Goal: Use online tool/utility: Utilize a website feature to perform a specific function

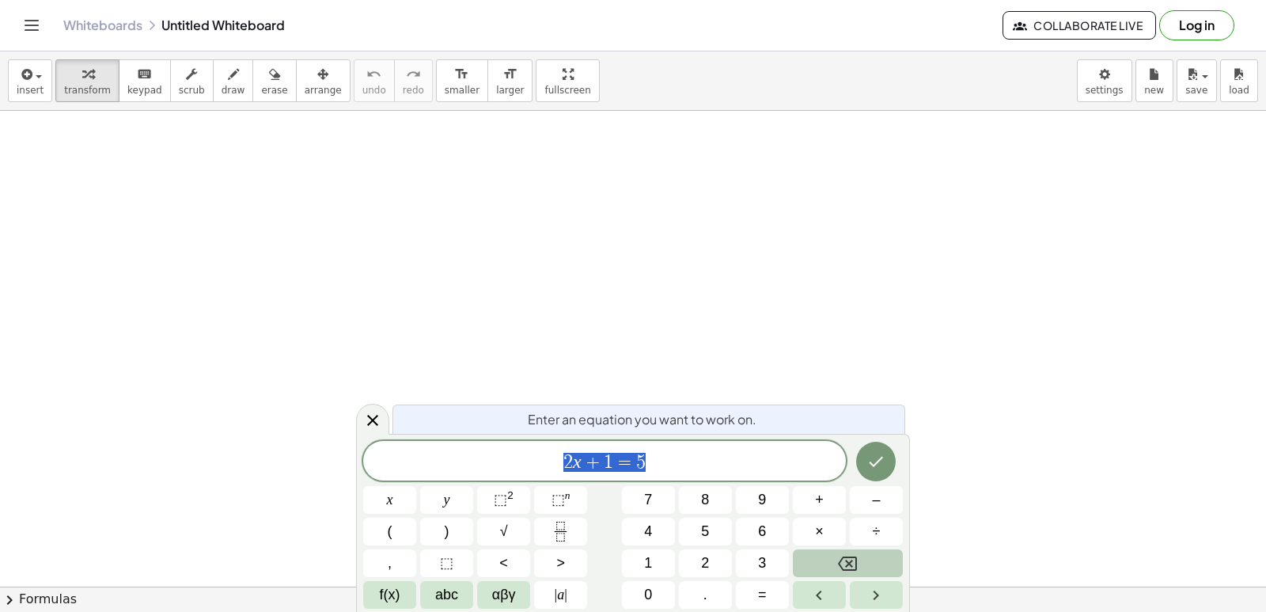
click at [818, 557] on button "Backspace" at bounding box center [848, 563] width 110 height 28
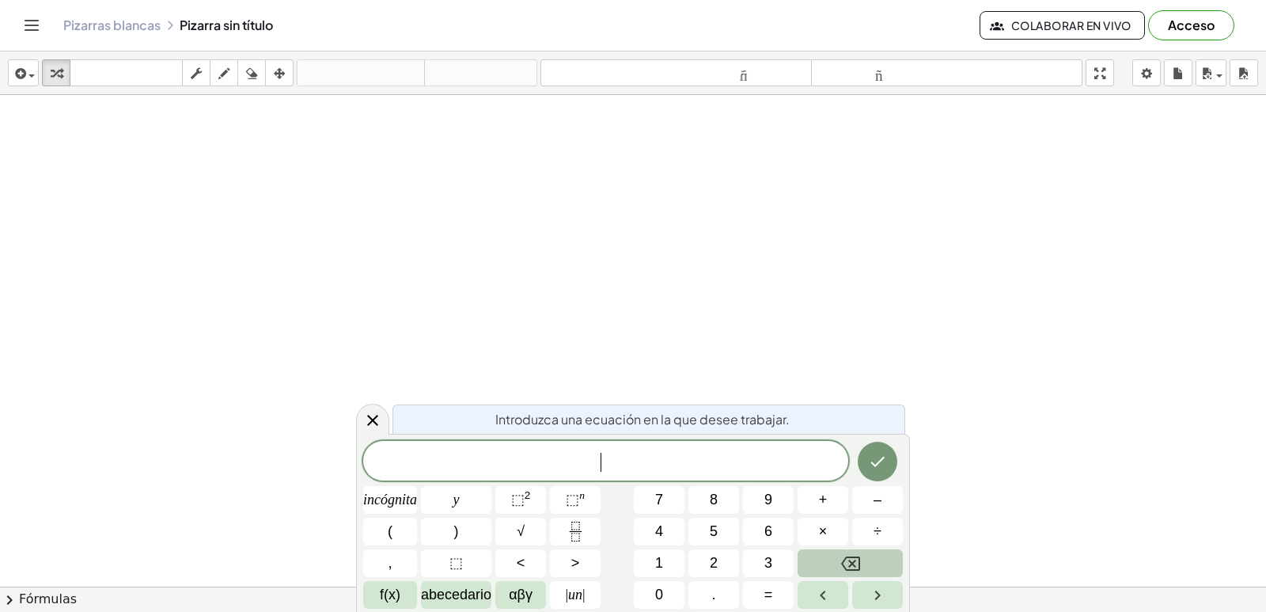
click at [818, 557] on button "Retroceso" at bounding box center [850, 563] width 105 height 28
click at [841, 552] on button "Retroceso" at bounding box center [850, 563] width 105 height 28
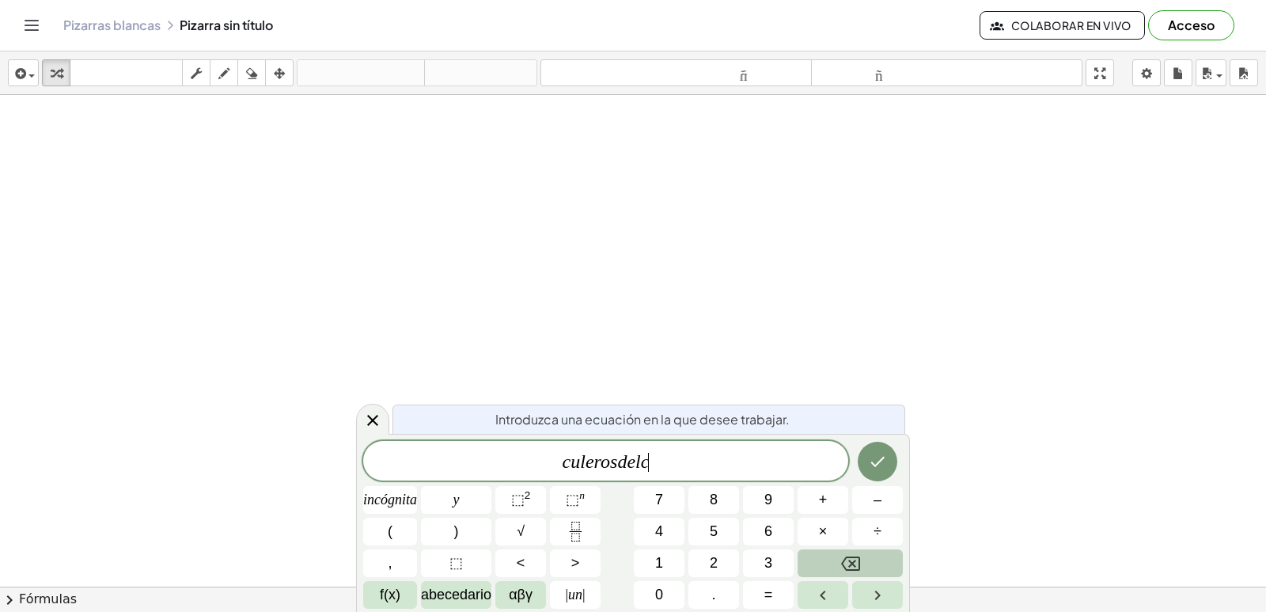
click at [841, 552] on button "Retroceso" at bounding box center [850, 563] width 105 height 28
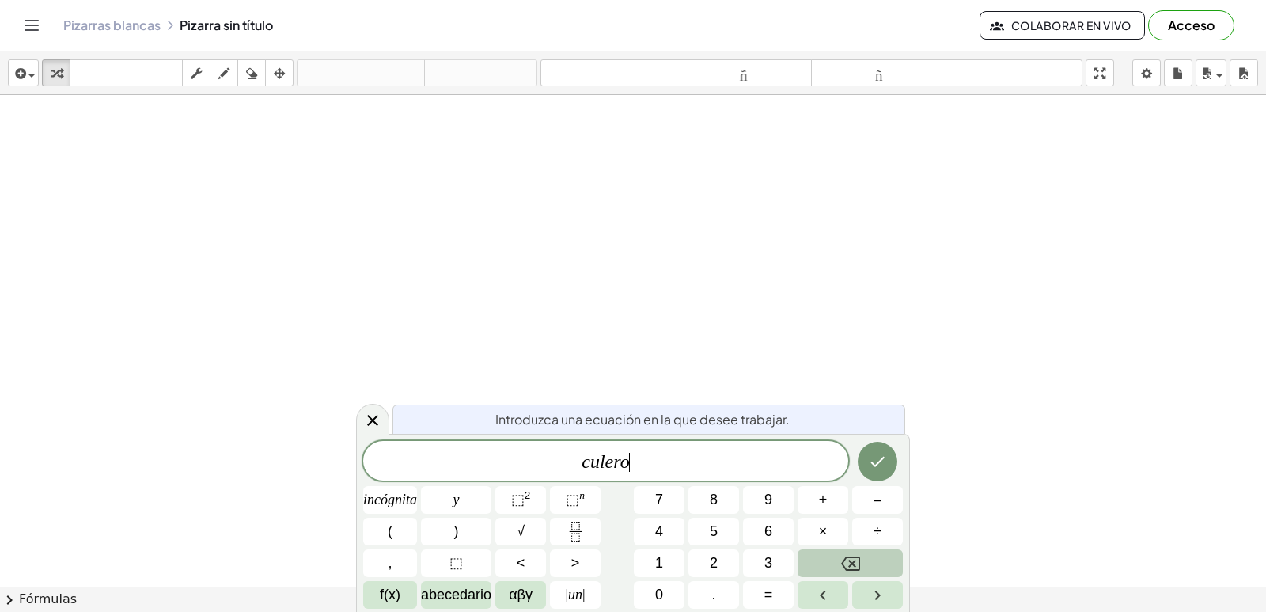
click at [841, 552] on button "Retroceso" at bounding box center [850, 563] width 105 height 28
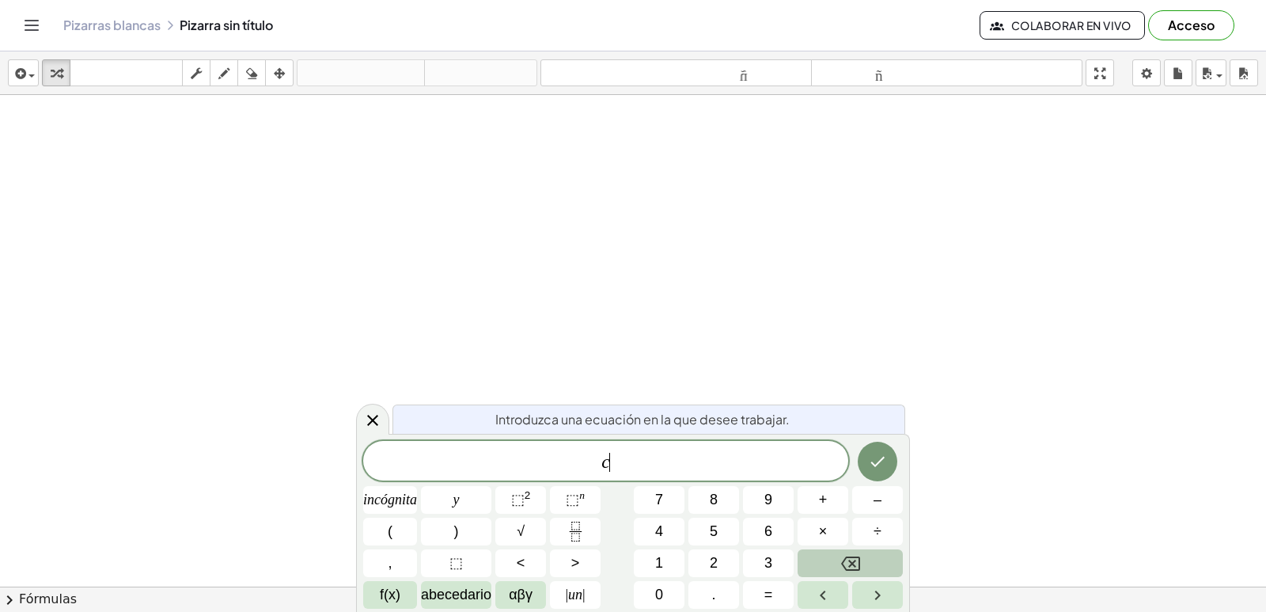
click at [841, 552] on button "Retroceso" at bounding box center [850, 563] width 105 height 28
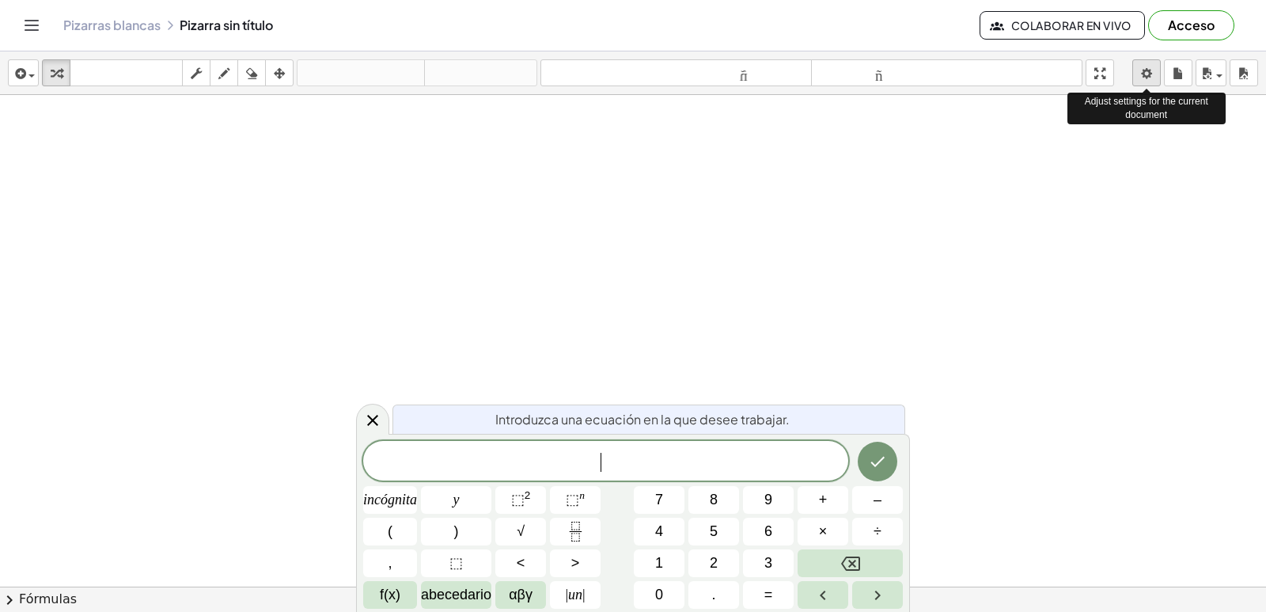
click at [1148, 63] on body "Actividades matemáticas fáciles de comprender Empezar Banco de actividades Trab…" at bounding box center [633, 306] width 1266 height 612
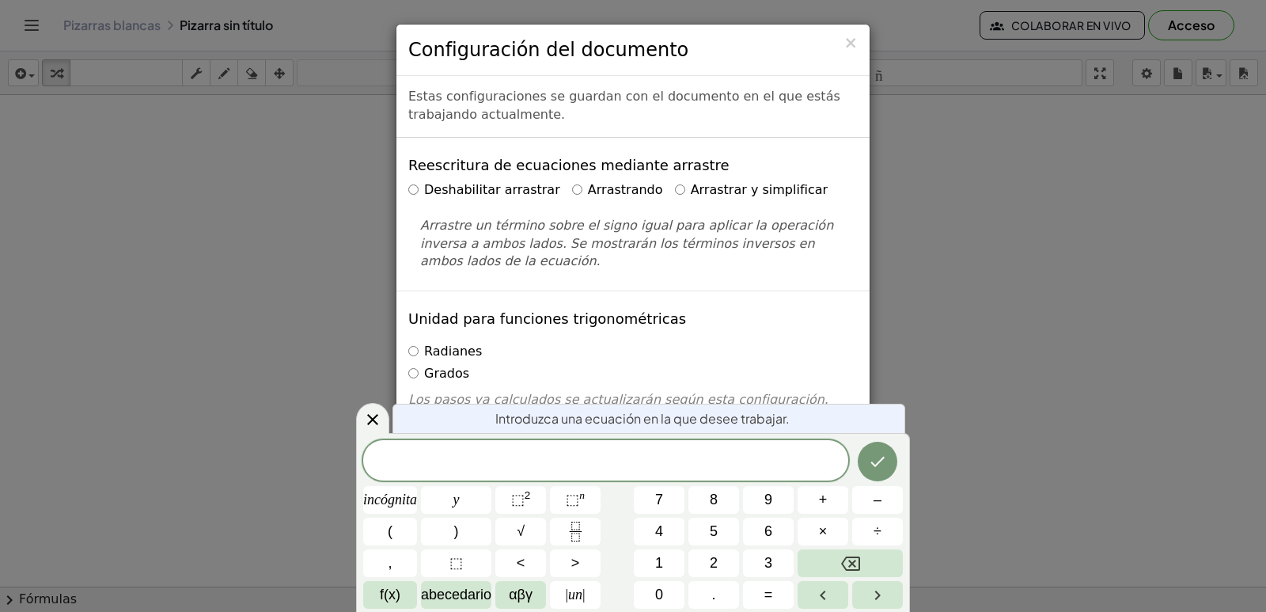
click at [1069, 305] on div "× Configuración del documento Estas configuraciones se guardan con el documento…" at bounding box center [633, 306] width 1266 height 612
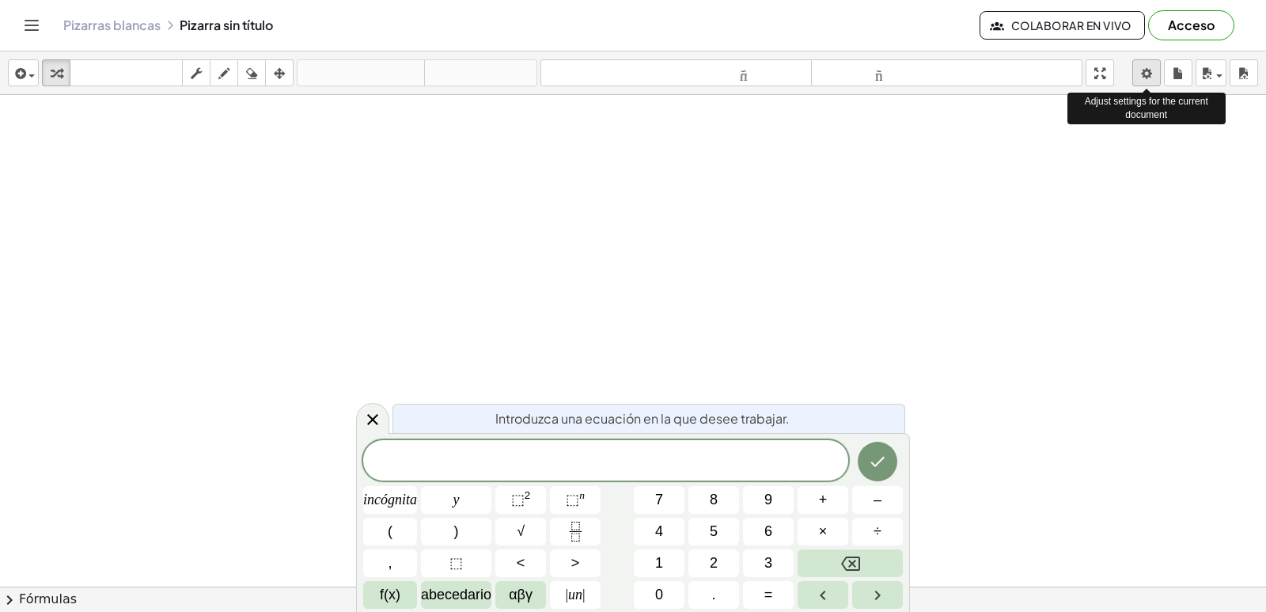
click at [1139, 67] on body "Actividades matemáticas fáciles de comprender Empezar Banco de actividades Trab…" at bounding box center [633, 306] width 1266 height 612
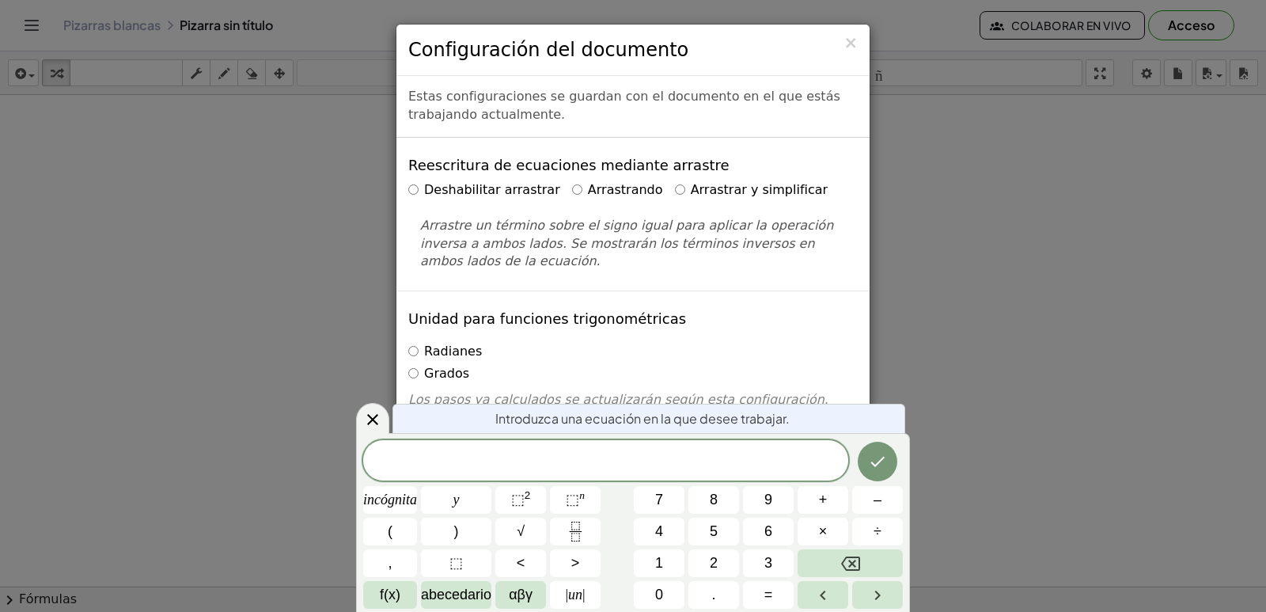
click at [991, 268] on div "× Configuración del documento Estas configuraciones se guardan con el documento…" at bounding box center [633, 306] width 1266 height 612
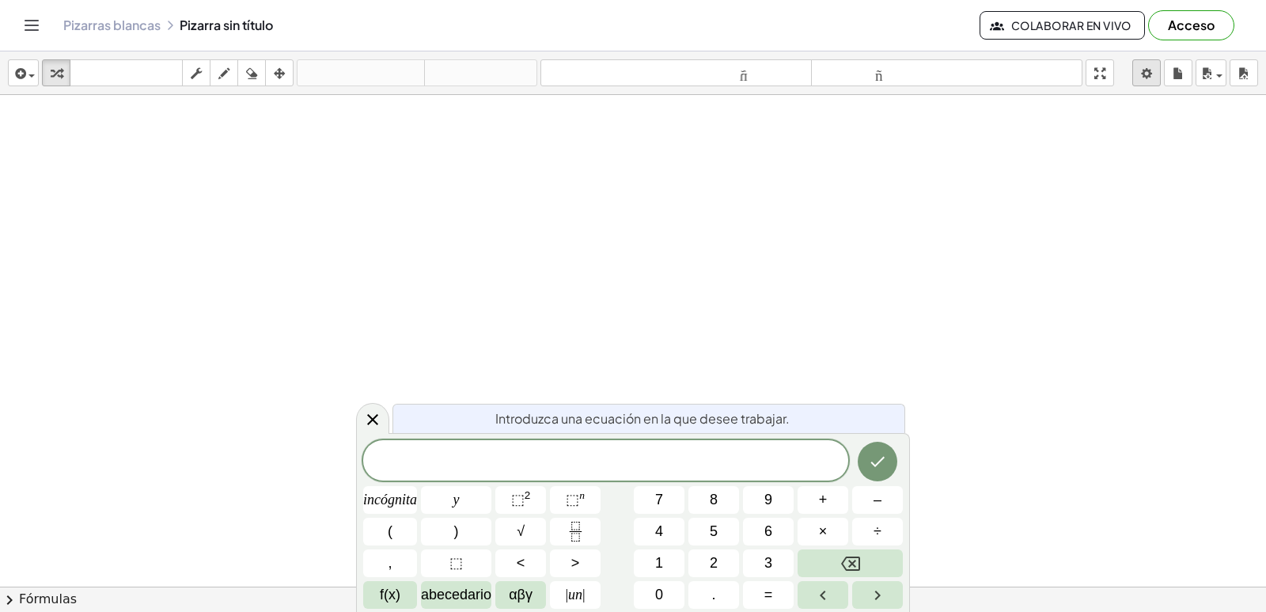
click at [1140, 79] on body "Actividades matemáticas fáciles de comprender Empezar Banco de actividades Trab…" at bounding box center [633, 306] width 1266 height 612
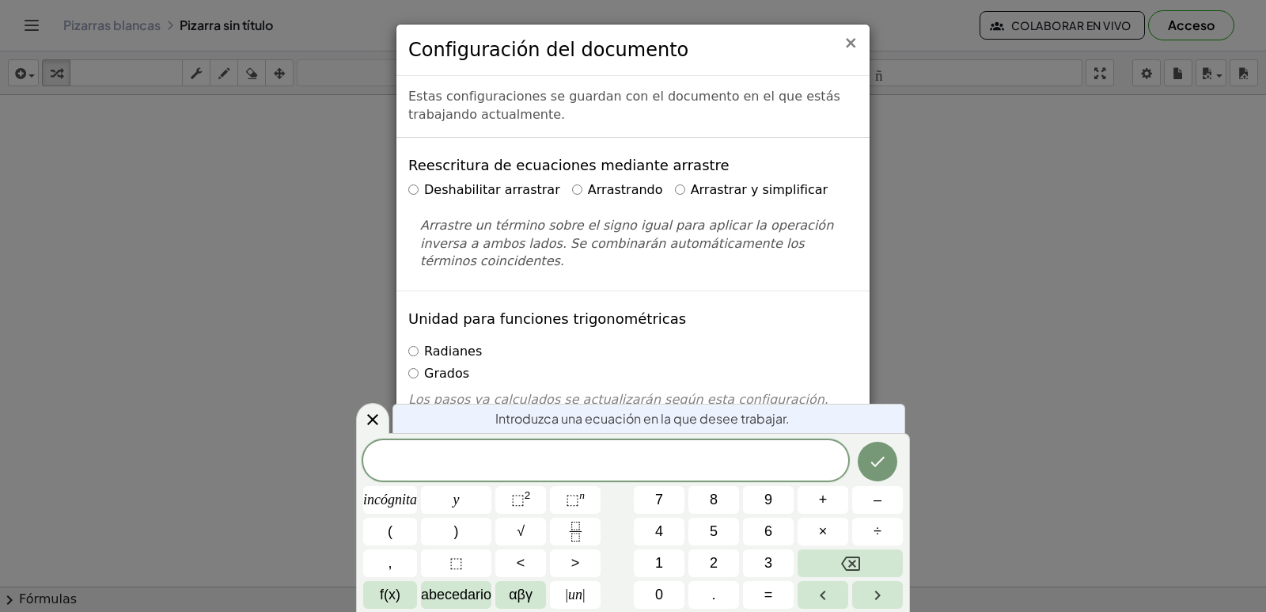
click at [852, 38] on font "×" at bounding box center [851, 42] width 14 height 19
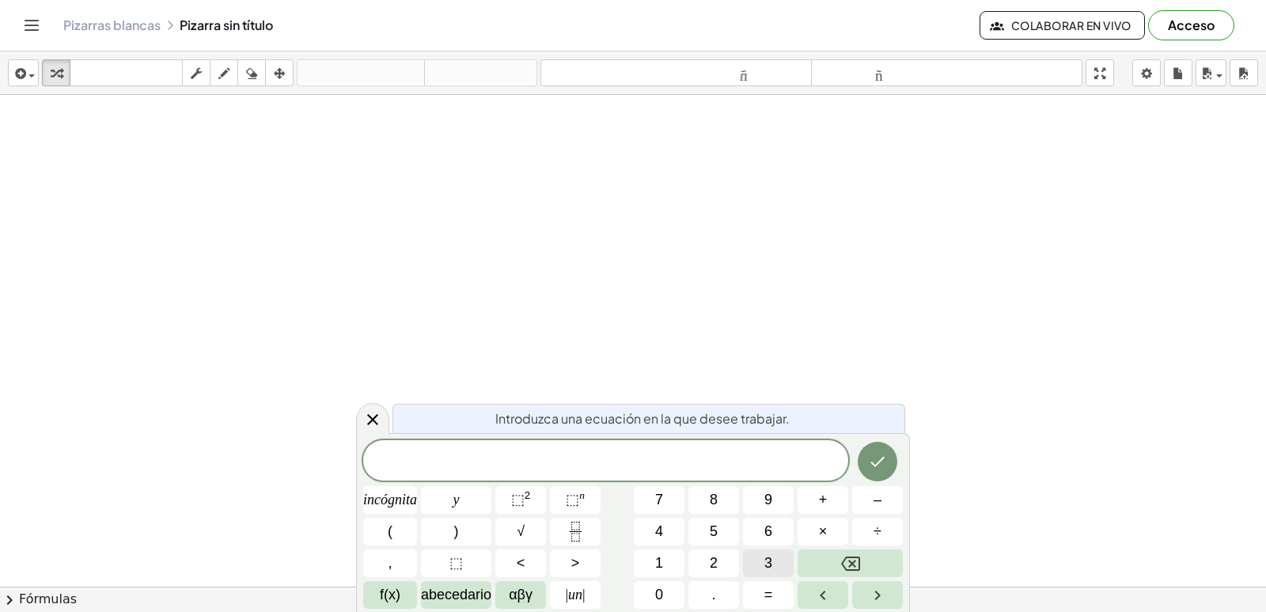
click at [760, 564] on button "3" at bounding box center [768, 563] width 51 height 28
click at [826, 530] on font "×" at bounding box center [823, 531] width 9 height 16
click at [828, 558] on button "Retroceso" at bounding box center [850, 563] width 105 height 28
click at [828, 530] on button "×" at bounding box center [823, 532] width 51 height 28
click at [837, 563] on button "Retroceso" at bounding box center [850, 563] width 105 height 28
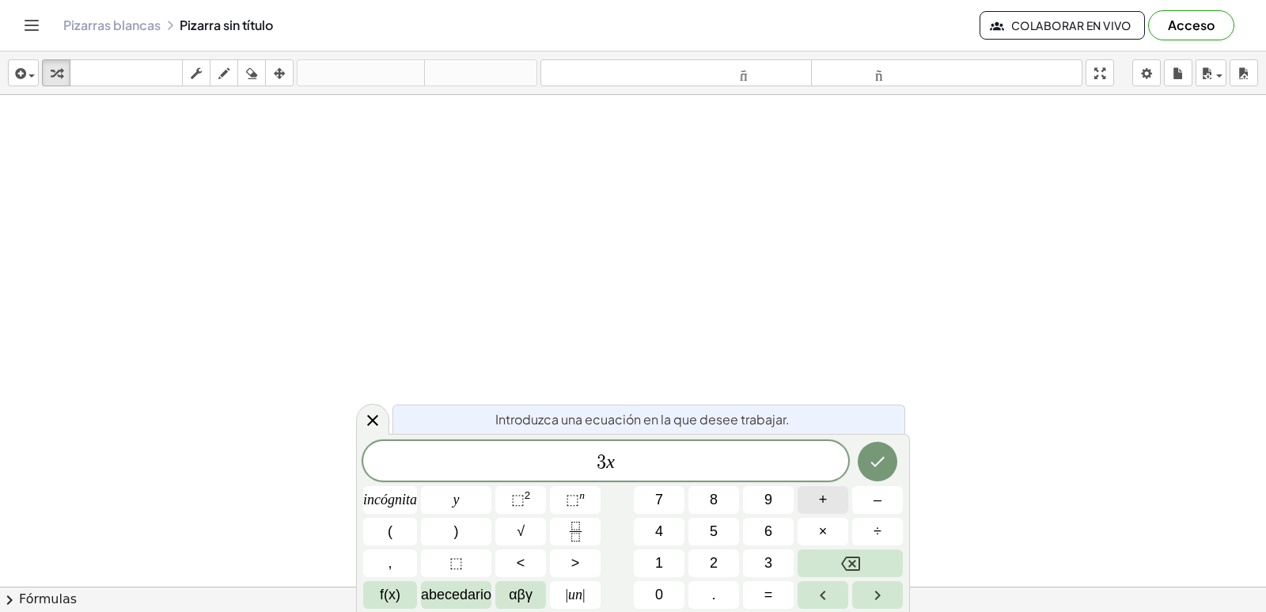
click at [841, 496] on button "+" at bounding box center [823, 500] width 51 height 28
click at [883, 464] on icon "Hecho" at bounding box center [877, 461] width 19 height 19
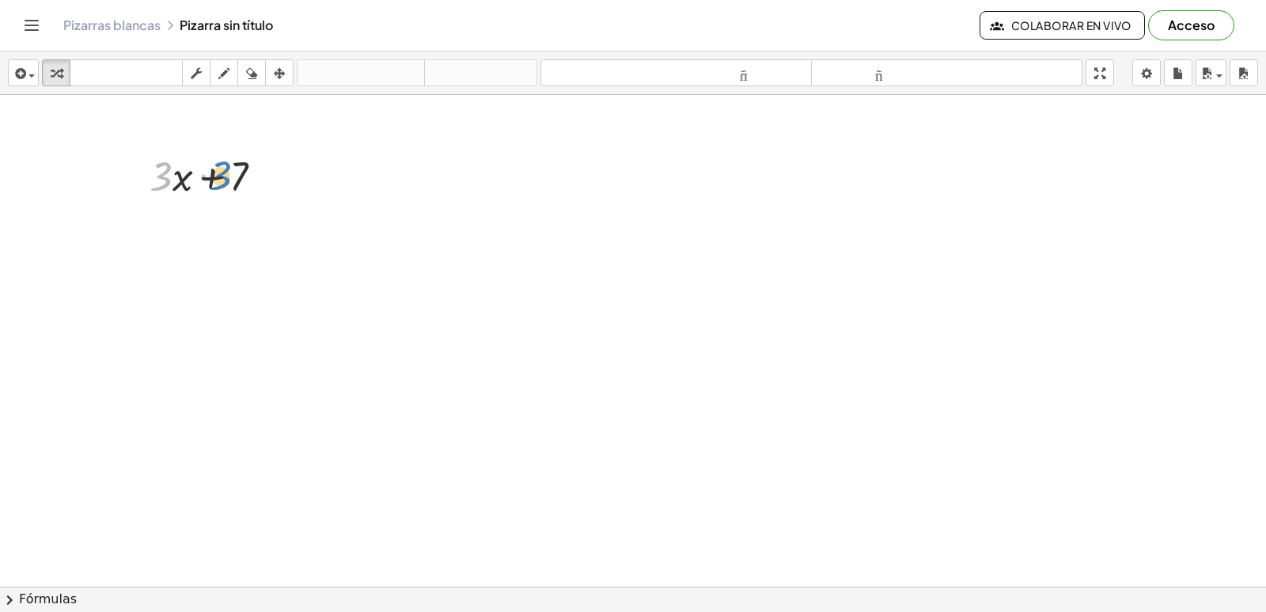
drag, startPoint x: 158, startPoint y: 170, endPoint x: 233, endPoint y: 181, distance: 76.0
click at [229, 175] on div at bounding box center [213, 175] width 142 height 54
click at [274, 283] on div at bounding box center [633, 622] width 1266 height 1054
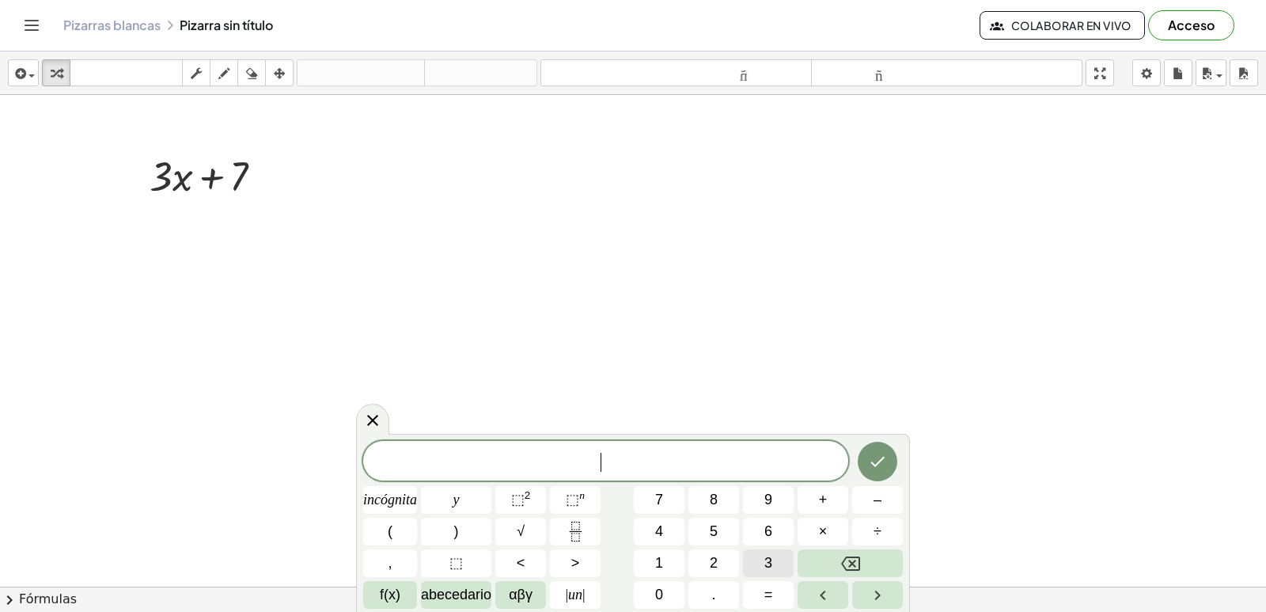
click at [777, 569] on button "3" at bounding box center [768, 563] width 51 height 28
click at [816, 487] on button "+" at bounding box center [823, 500] width 51 height 28
click at [655, 503] on button "7" at bounding box center [659, 500] width 51 height 28
click at [761, 591] on button "=" at bounding box center [768, 595] width 51 height 28
click at [872, 503] on button "–" at bounding box center [877, 500] width 51 height 28
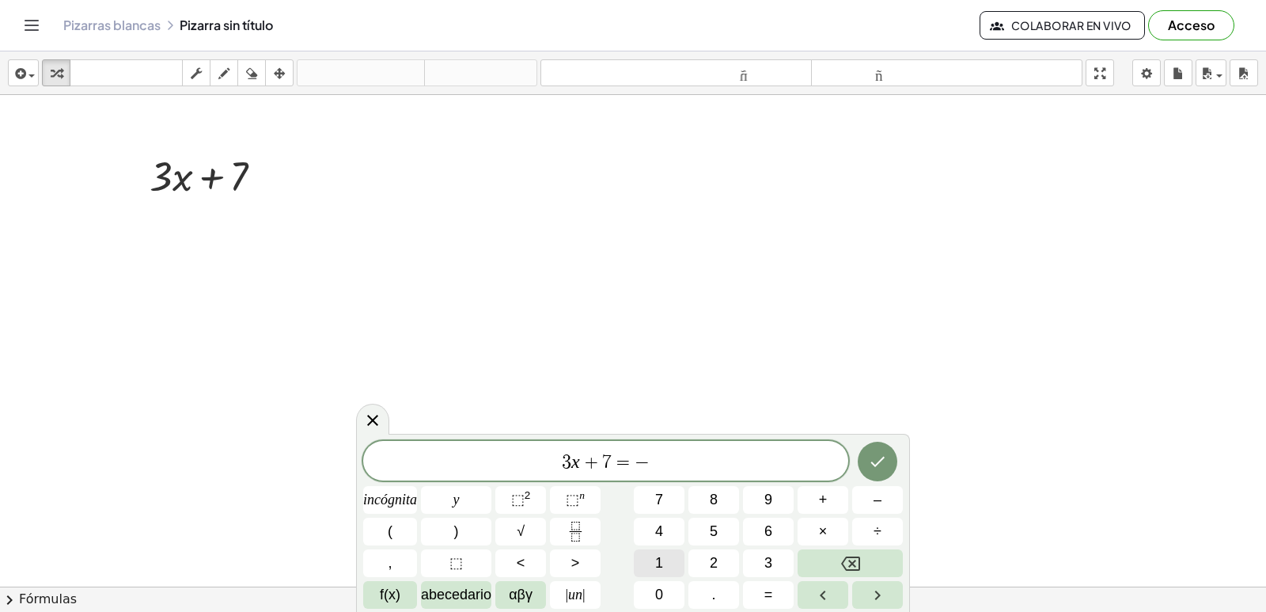
click at [651, 558] on button "1" at bounding box center [659, 563] width 51 height 28
click at [664, 518] on button "4" at bounding box center [659, 532] width 51 height 28
click at [877, 457] on icon "Hecho" at bounding box center [877, 461] width 19 height 19
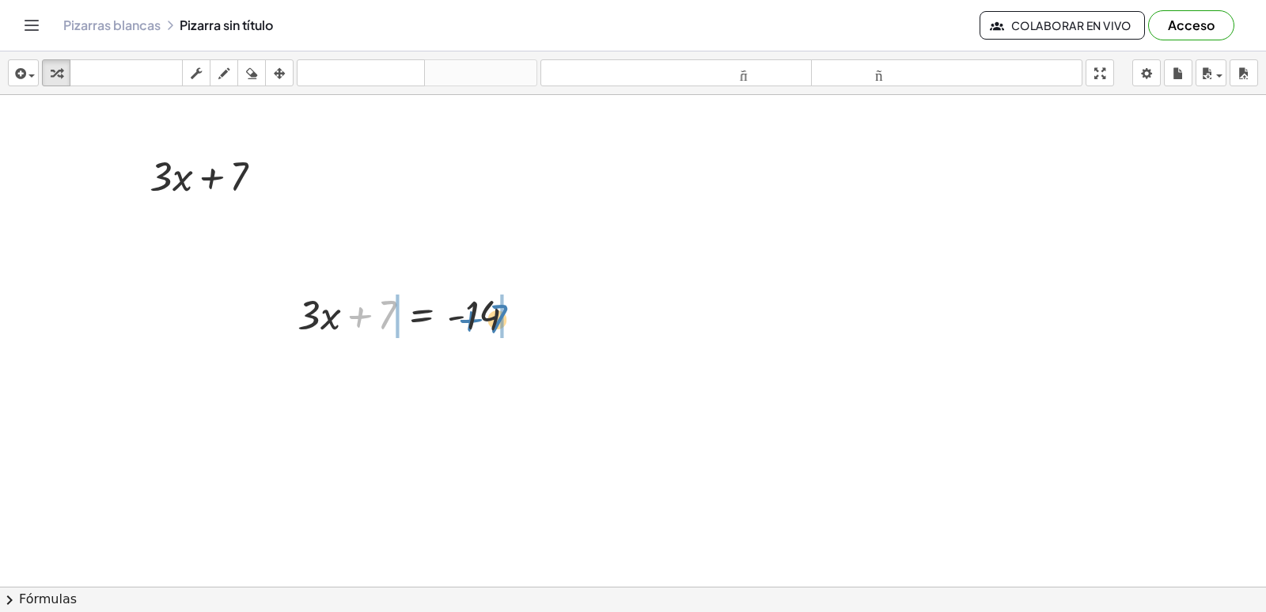
drag, startPoint x: 348, startPoint y: 310, endPoint x: 448, endPoint y: 312, distance: 99.7
click at [448, 312] on div at bounding box center [413, 314] width 247 height 54
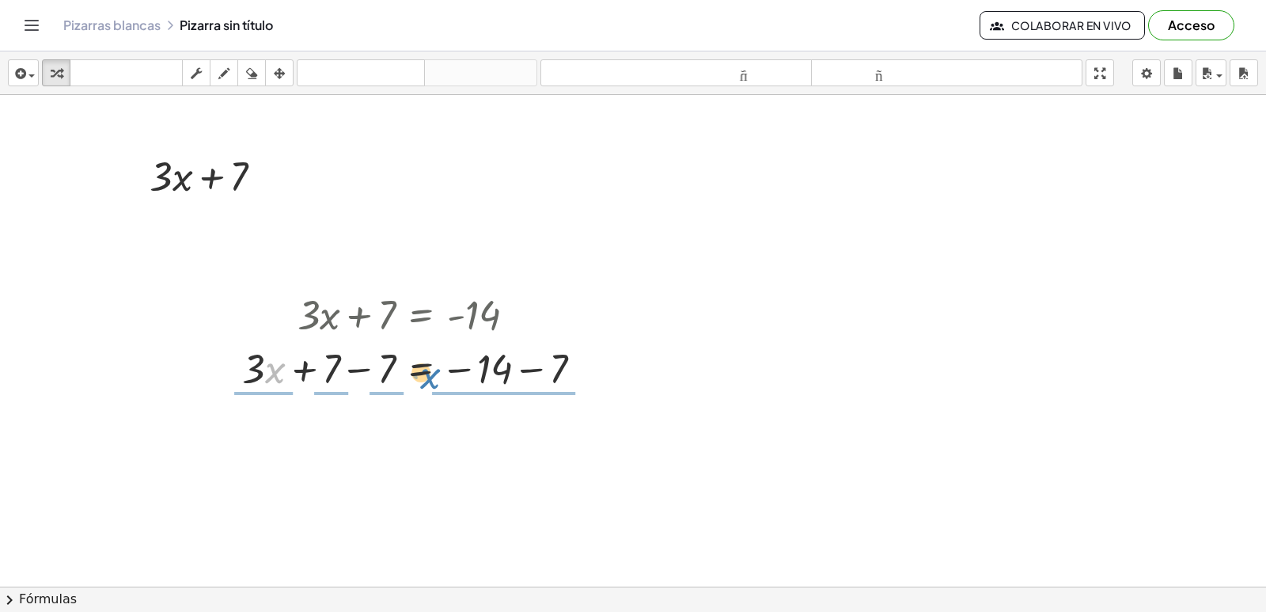
drag, startPoint x: 273, startPoint y: 379, endPoint x: 573, endPoint y: 502, distance: 324.1
click at [583, 435] on div "+ · 3 · x + 7 + · 3 · x + 7 = - 14 · x + · 3 + · 3 · x = − 14 + 7 − 7 − 7" at bounding box center [633, 622] width 1266 height 1054
click at [573, 502] on div at bounding box center [633, 622] width 1266 height 1054
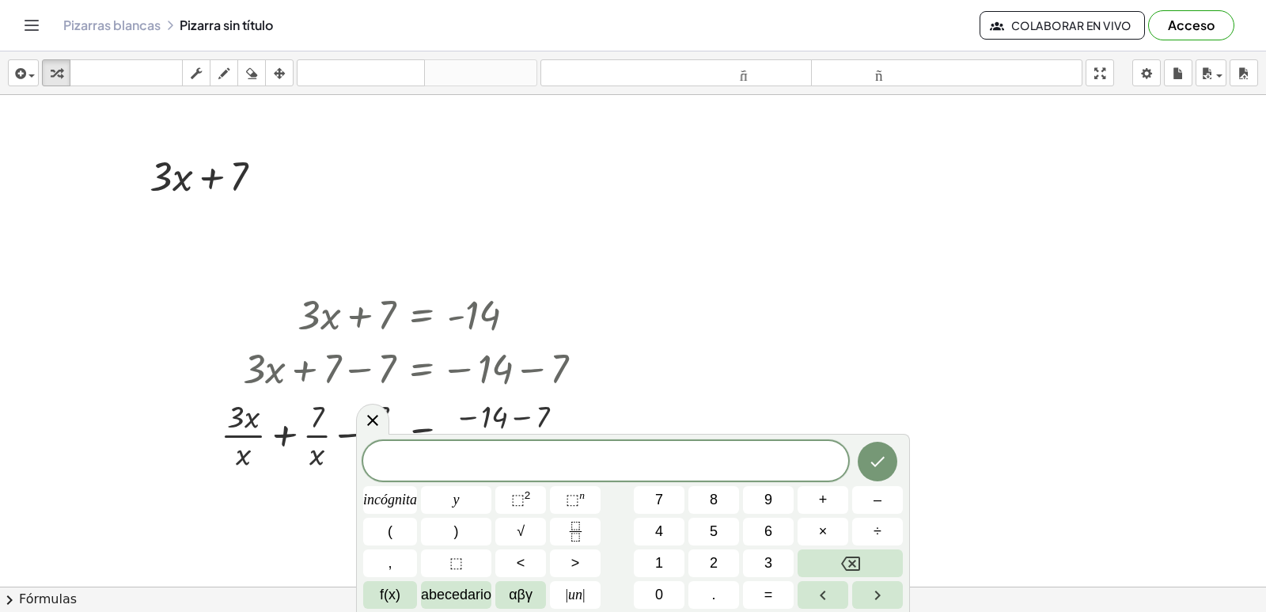
click at [723, 279] on div at bounding box center [633, 622] width 1266 height 1054
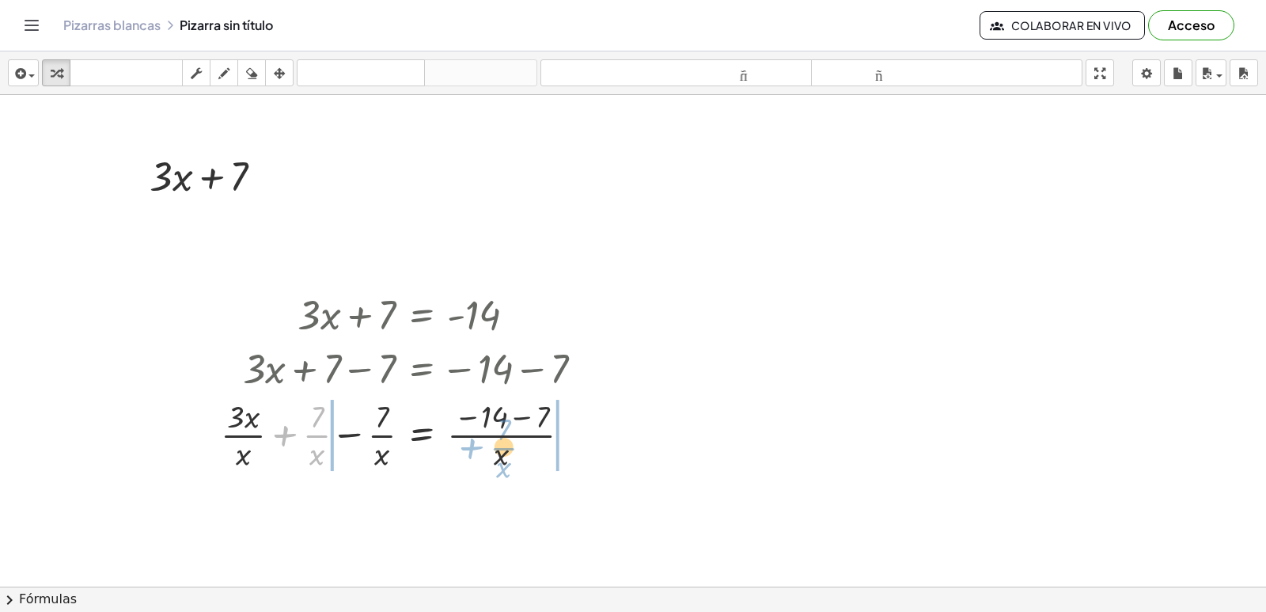
drag, startPoint x: 310, startPoint y: 427, endPoint x: 526, endPoint y: 552, distance: 249.0
click at [518, 408] on div at bounding box center [408, 433] width 391 height 79
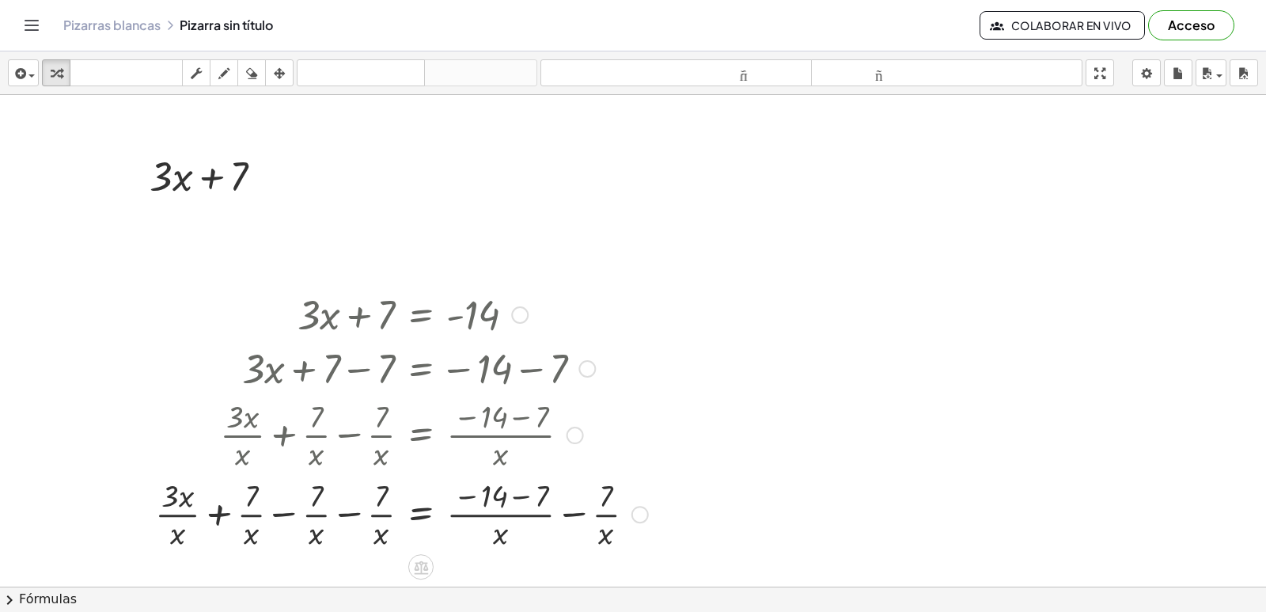
click at [454, 319] on div at bounding box center [401, 314] width 509 height 54
click at [454, 310] on div at bounding box center [401, 314] width 509 height 54
click at [511, 309] on div at bounding box center [401, 314] width 509 height 54
click at [575, 356] on div at bounding box center [401, 367] width 509 height 54
drag, startPoint x: 520, startPoint y: 485, endPoint x: 497, endPoint y: 469, distance: 27.9
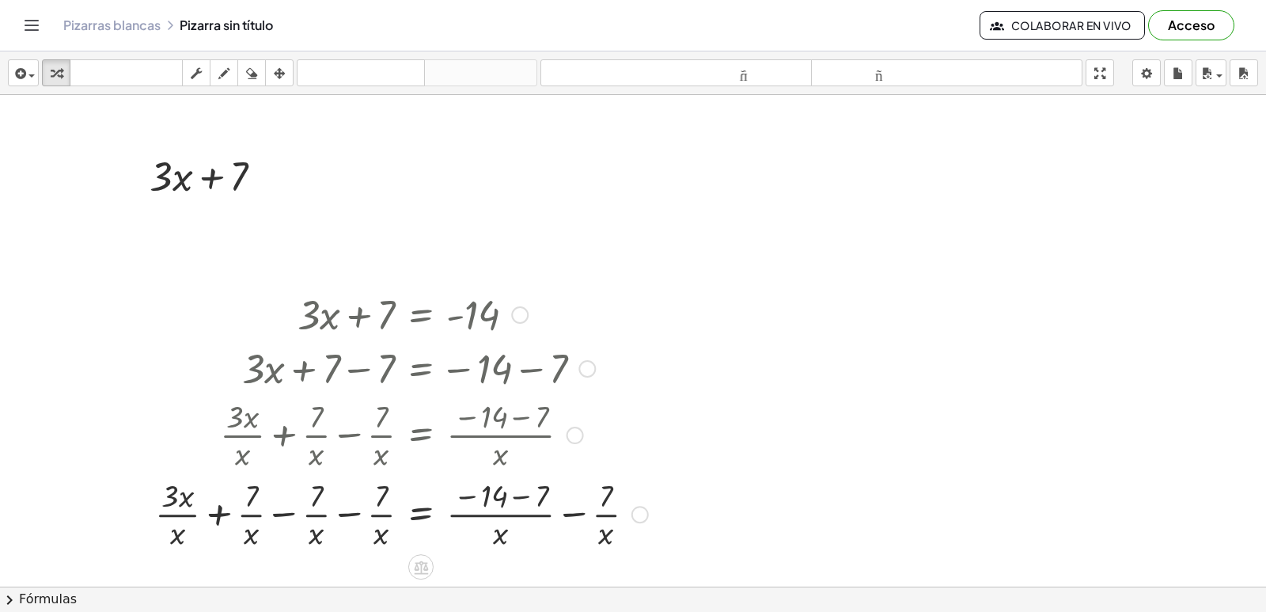
click at [512, 475] on div at bounding box center [401, 512] width 509 height 79
drag, startPoint x: 370, startPoint y: 504, endPoint x: 717, endPoint y: 578, distance: 355.2
click at [604, 537] on div at bounding box center [401, 512] width 509 height 79
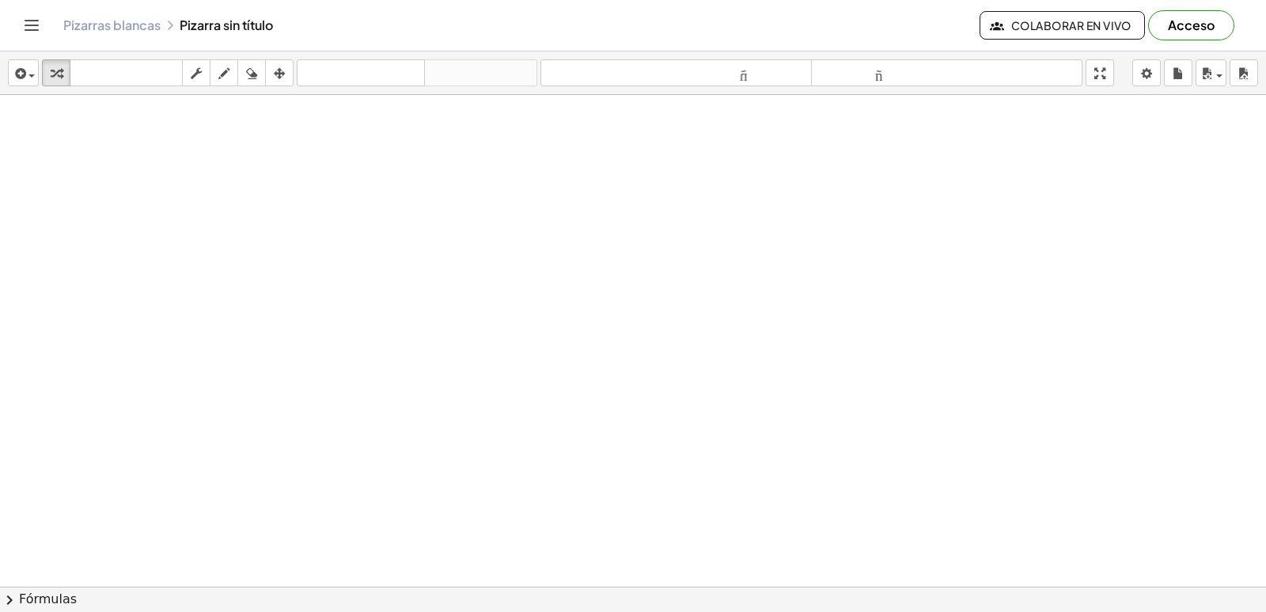
scroll to position [475, 0]
click at [729, 456] on div at bounding box center [633, 147] width 1266 height 1054
click at [968, 279] on div at bounding box center [633, 147] width 1266 height 1054
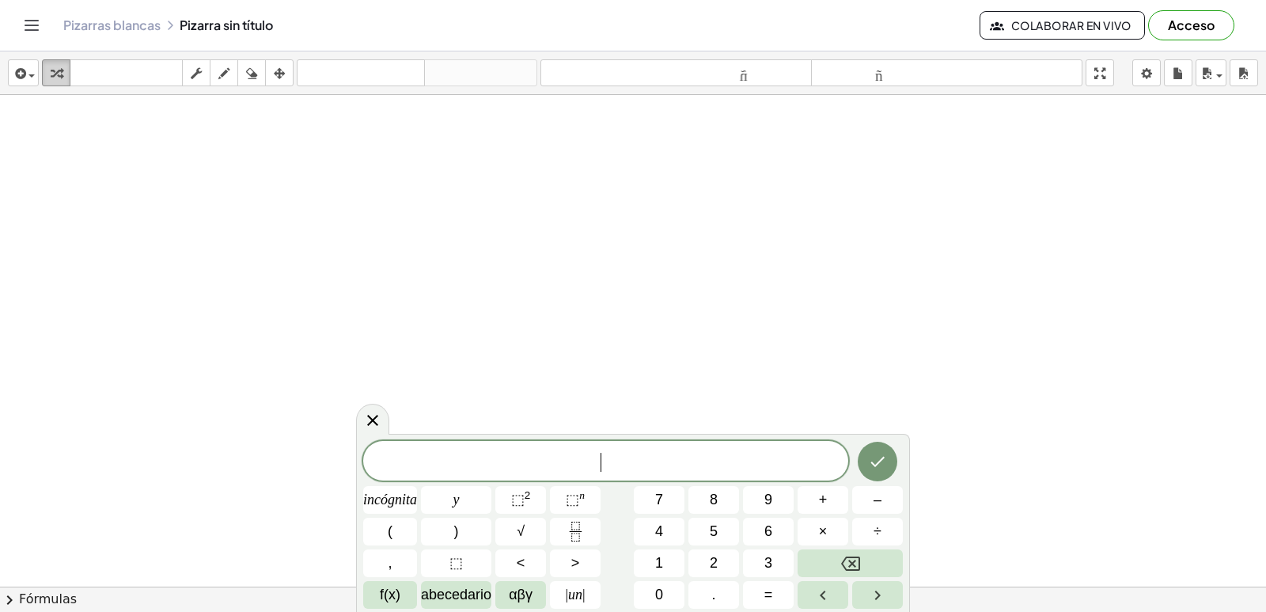
click at [54, 82] on icon "button" at bounding box center [56, 73] width 11 height 19
click at [767, 566] on font "3" at bounding box center [769, 563] width 8 height 16
click at [813, 503] on button "+" at bounding box center [823, 500] width 51 height 28
click at [659, 502] on font "7" at bounding box center [659, 500] width 8 height 16
click at [774, 595] on button "=" at bounding box center [768, 595] width 51 height 28
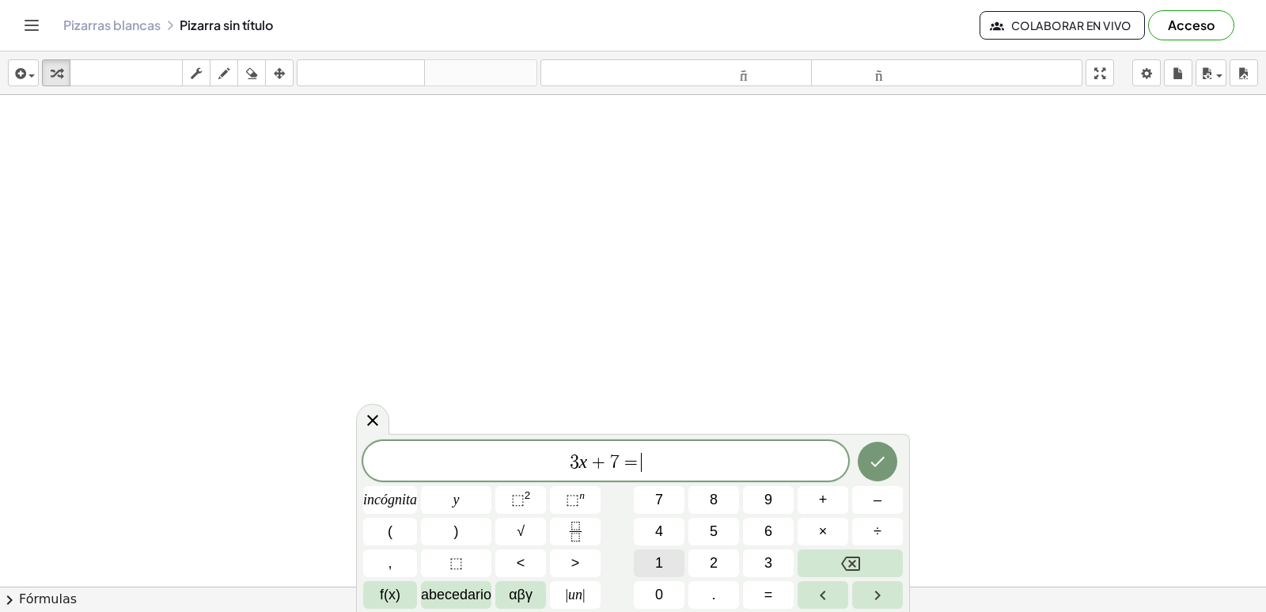
click at [653, 561] on button "1" at bounding box center [659, 563] width 51 height 28
click at [662, 529] on font "4" at bounding box center [659, 531] width 8 height 16
click at [880, 446] on button "Hecho" at bounding box center [878, 462] width 40 height 40
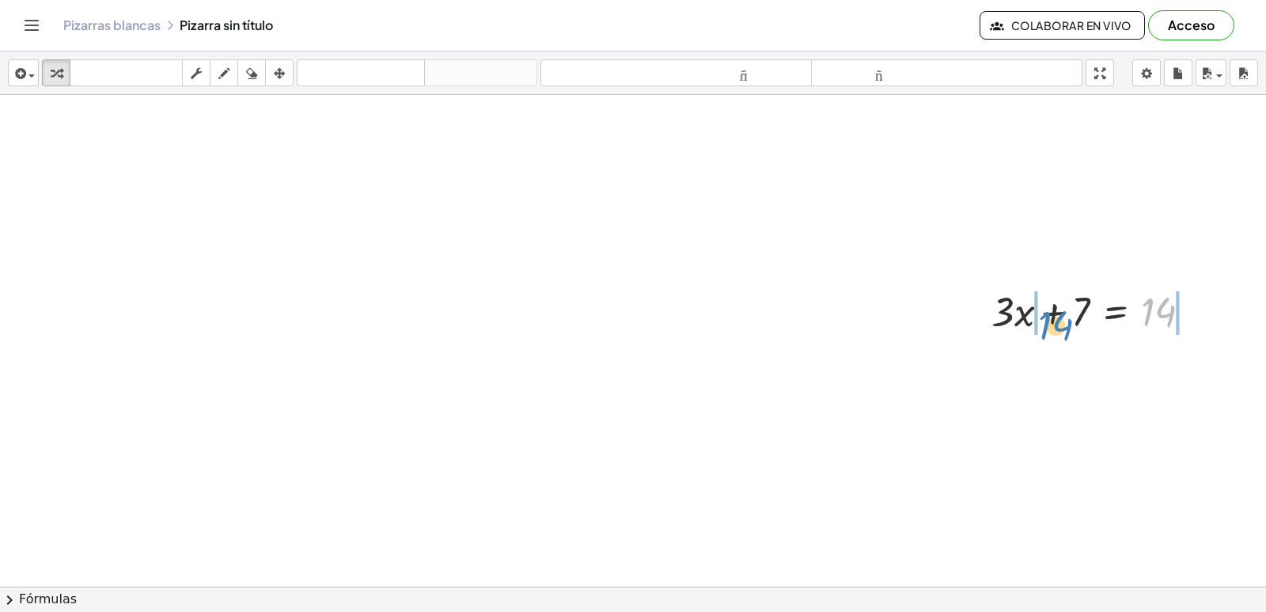
drag, startPoint x: 1163, startPoint y: 308, endPoint x: 1060, endPoint y: 321, distance: 104.5
click at [1060, 321] on div at bounding box center [1098, 310] width 229 height 54
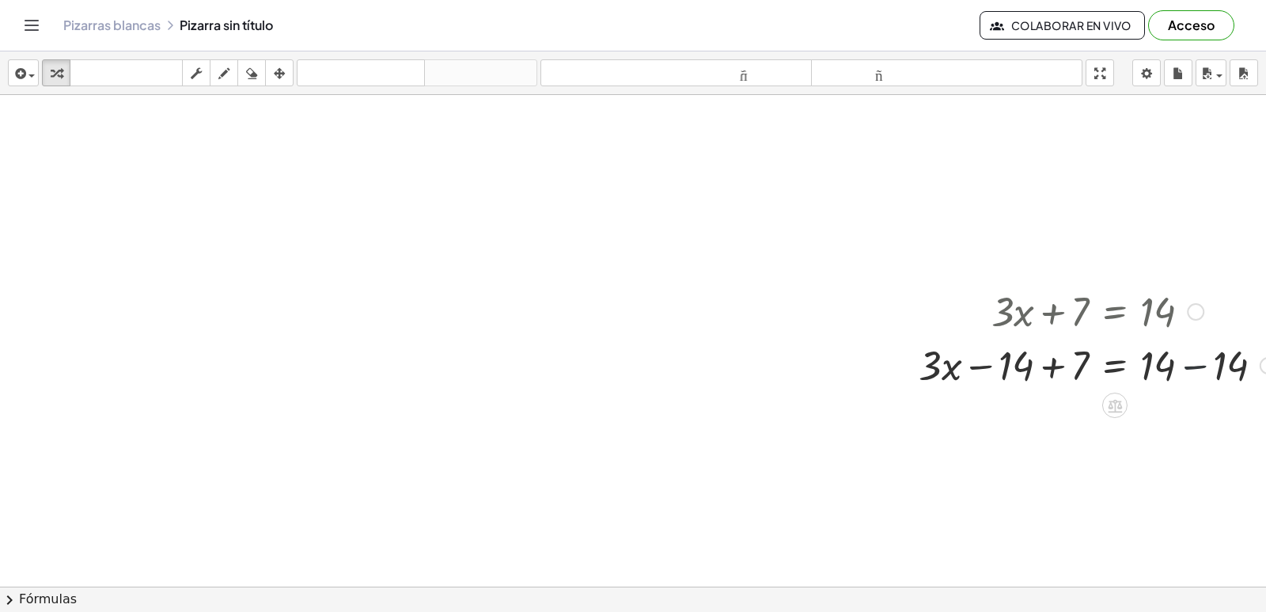
click at [1180, 361] on div at bounding box center [1098, 364] width 374 height 54
click at [1196, 370] on div at bounding box center [1061, 364] width 301 height 54
click at [1050, 366] on div at bounding box center [1098, 364] width 374 height 54
click at [1044, 419] on div at bounding box center [1098, 418] width 374 height 54
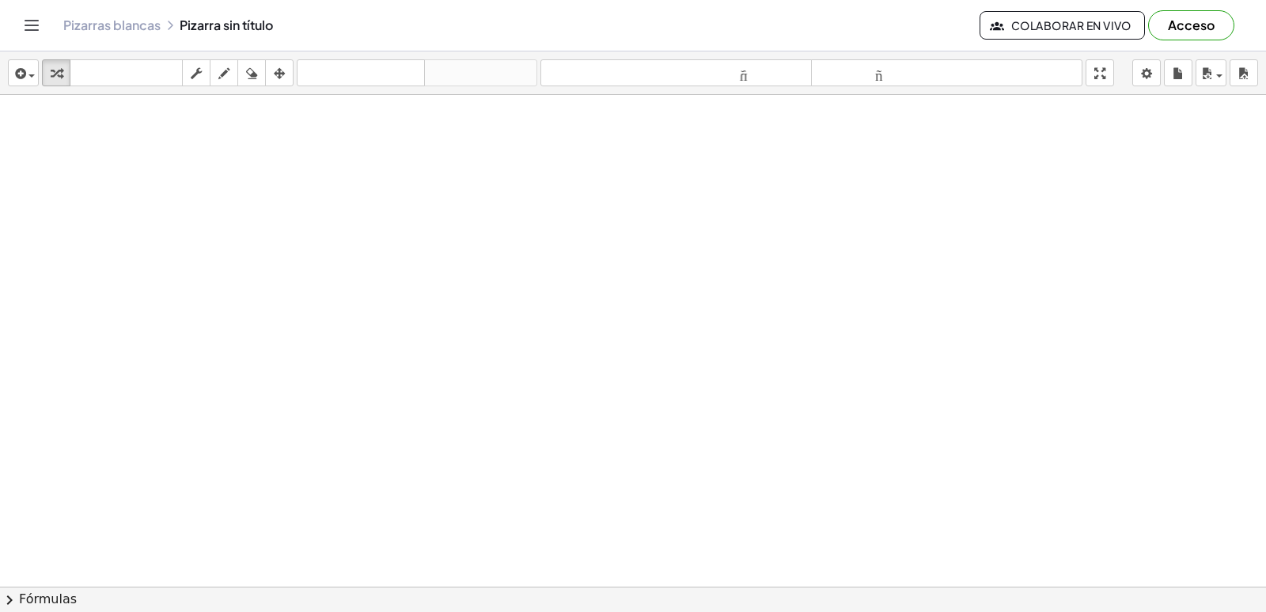
scroll to position [891, 0]
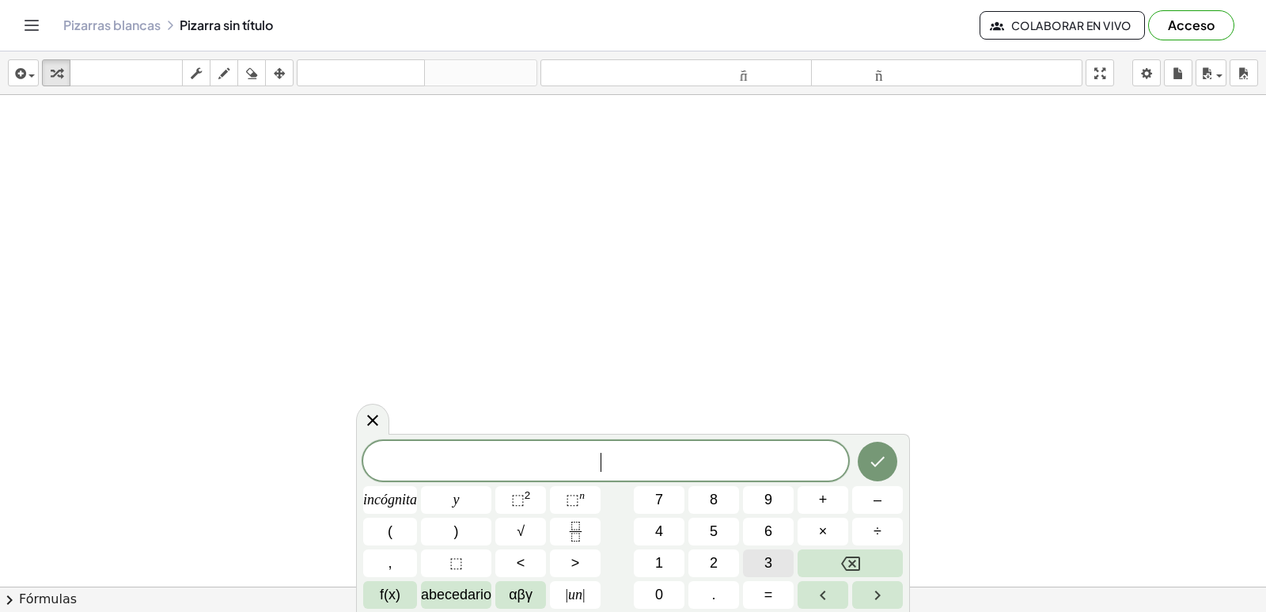
click at [767, 554] on span "3" at bounding box center [769, 562] width 8 height 21
click at [787, 552] on button "3" at bounding box center [768, 563] width 51 height 28
click at [802, 552] on button "Retroceso" at bounding box center [850, 563] width 105 height 28
click at [803, 552] on button "Retroceso" at bounding box center [850, 563] width 105 height 28
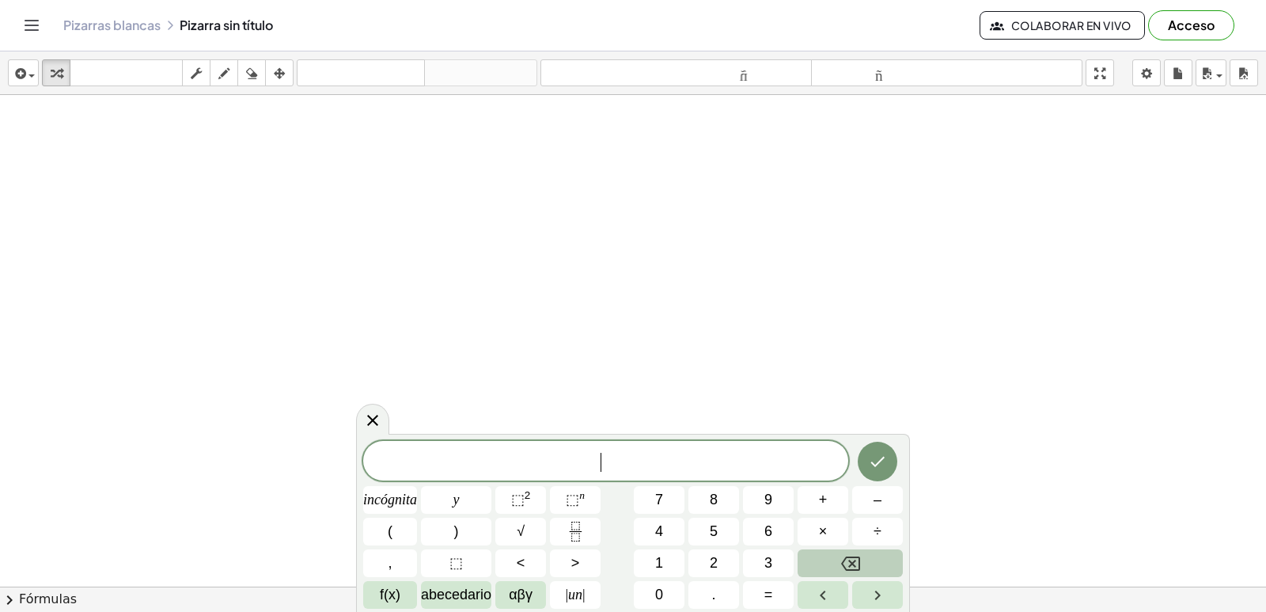
click at [803, 552] on button "Retroceso" at bounding box center [850, 563] width 105 height 28
click at [671, 496] on button "7" at bounding box center [659, 500] width 51 height 28
click at [876, 503] on font "–" at bounding box center [878, 500] width 8 height 16
click at [721, 530] on button "5" at bounding box center [714, 532] width 51 height 28
click at [778, 596] on button "=" at bounding box center [768, 595] width 51 height 28
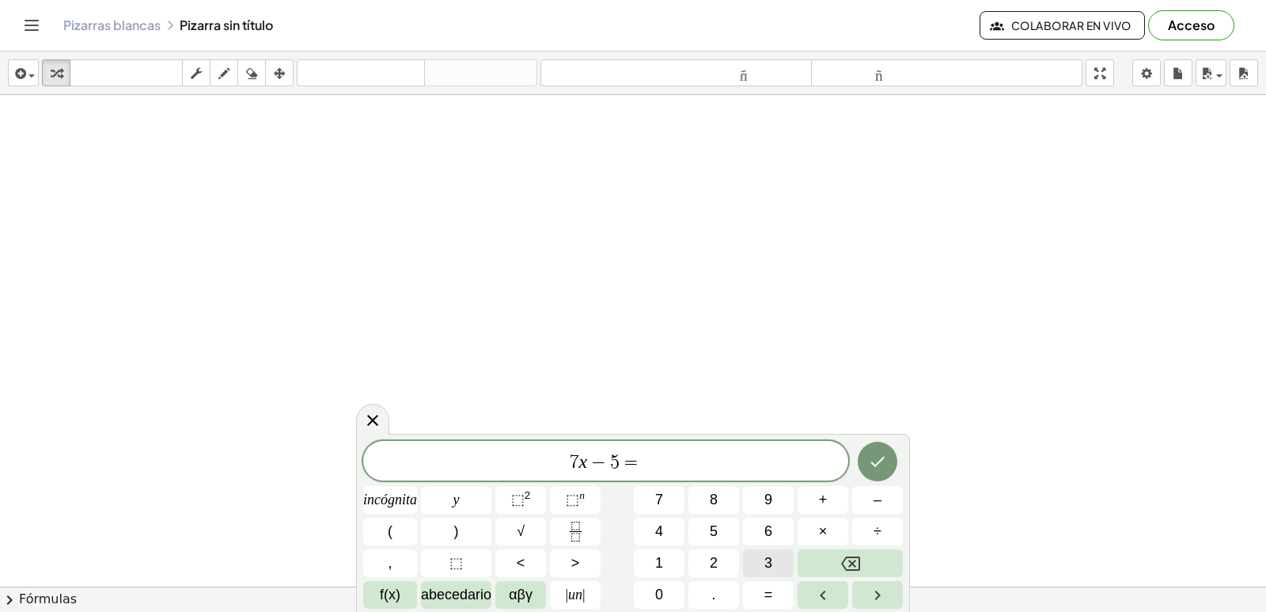
click at [785, 571] on button "3" at bounding box center [768, 563] width 51 height 28
click at [657, 494] on font "7" at bounding box center [659, 500] width 8 height 16
click at [881, 457] on icon "Hecho" at bounding box center [877, 461] width 19 height 19
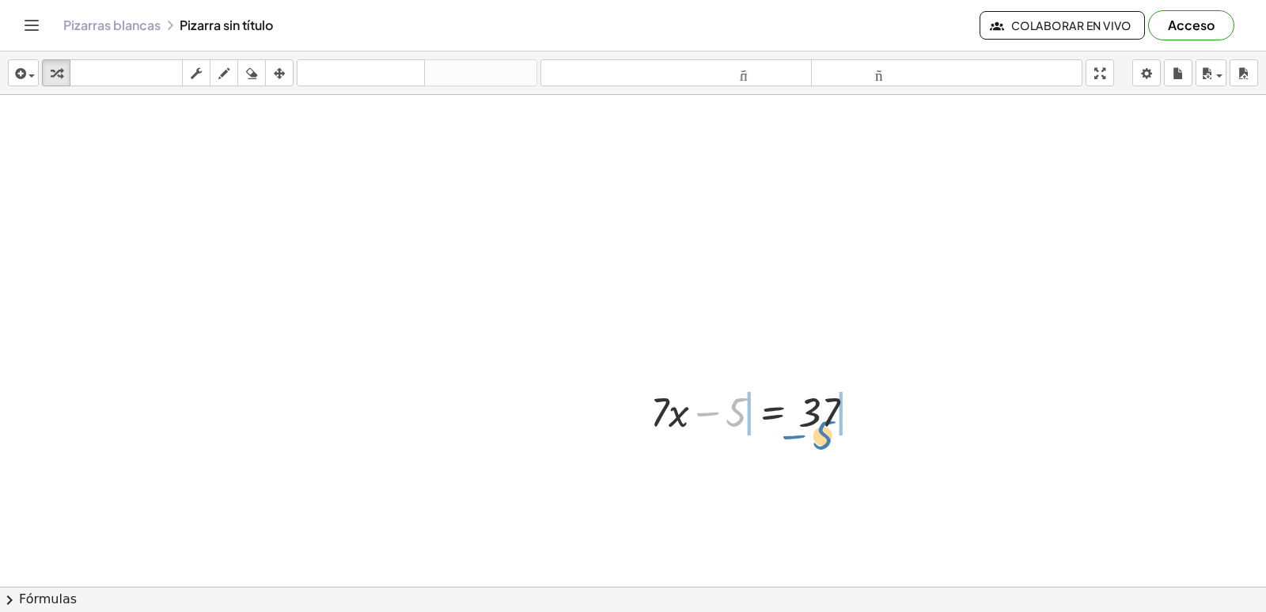
drag, startPoint x: 715, startPoint y: 412, endPoint x: 802, endPoint y: 435, distance: 89.3
click at [802, 435] on div at bounding box center [759, 411] width 233 height 54
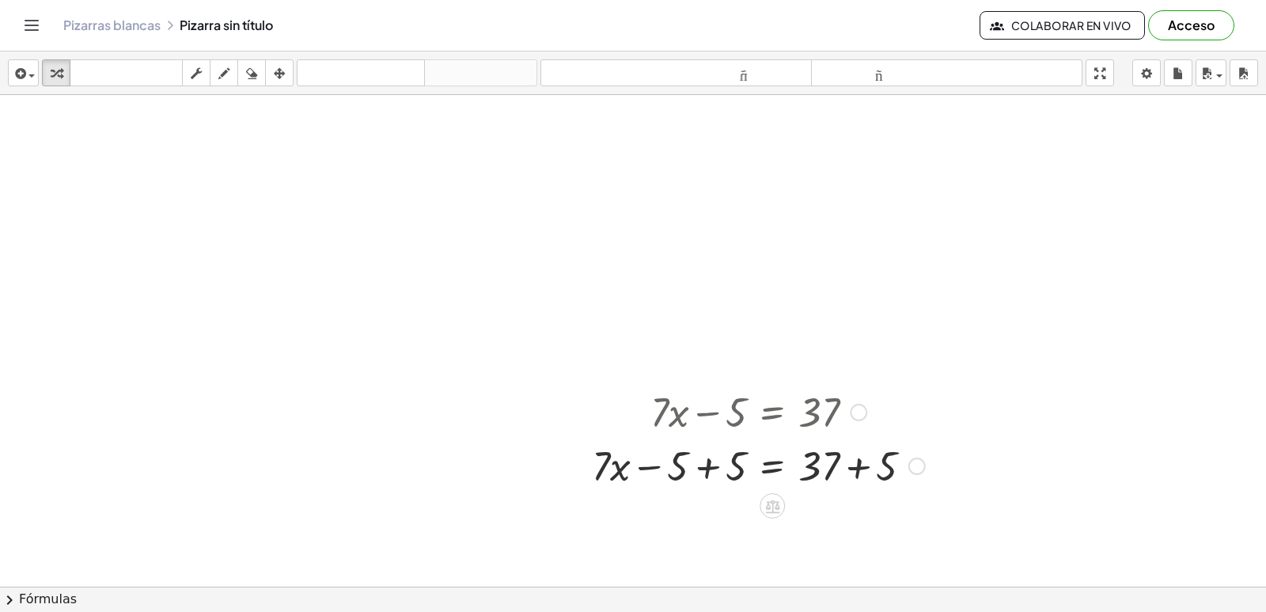
click at [705, 464] on div at bounding box center [758, 465] width 349 height 54
click at [855, 512] on div at bounding box center [758, 519] width 349 height 54
click at [851, 447] on div at bounding box center [758, 465] width 349 height 54
click at [854, 468] on div at bounding box center [758, 465] width 349 height 54
drag, startPoint x: 854, startPoint y: 468, endPoint x: 846, endPoint y: 499, distance: 32.6
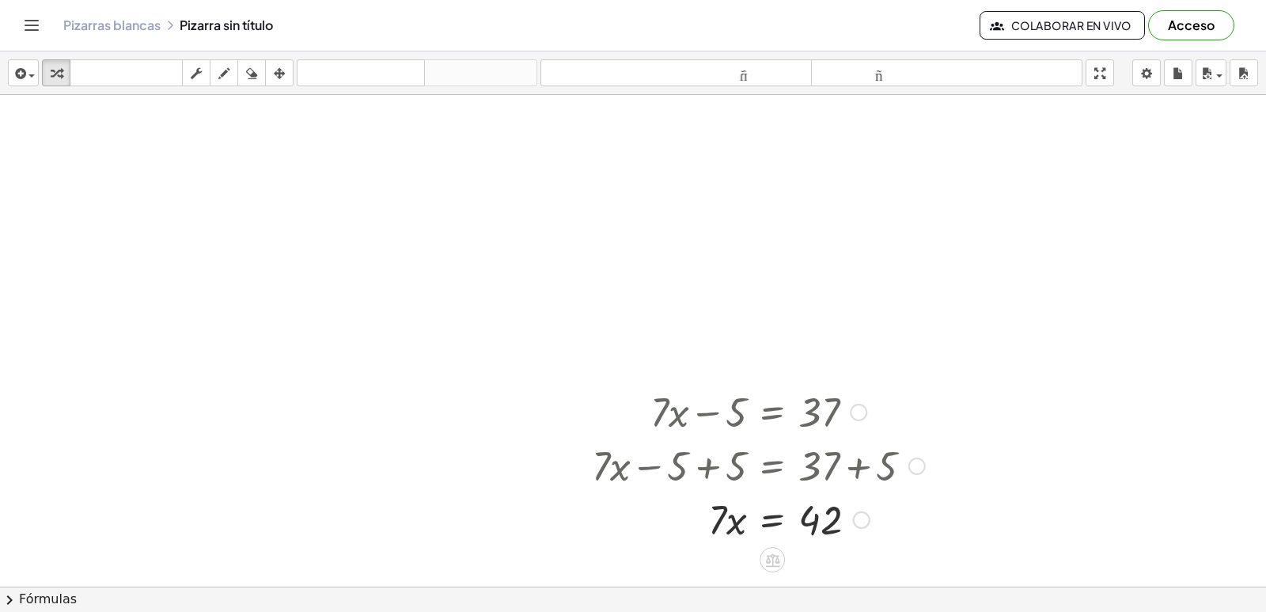
click at [852, 488] on div at bounding box center [758, 465] width 349 height 54
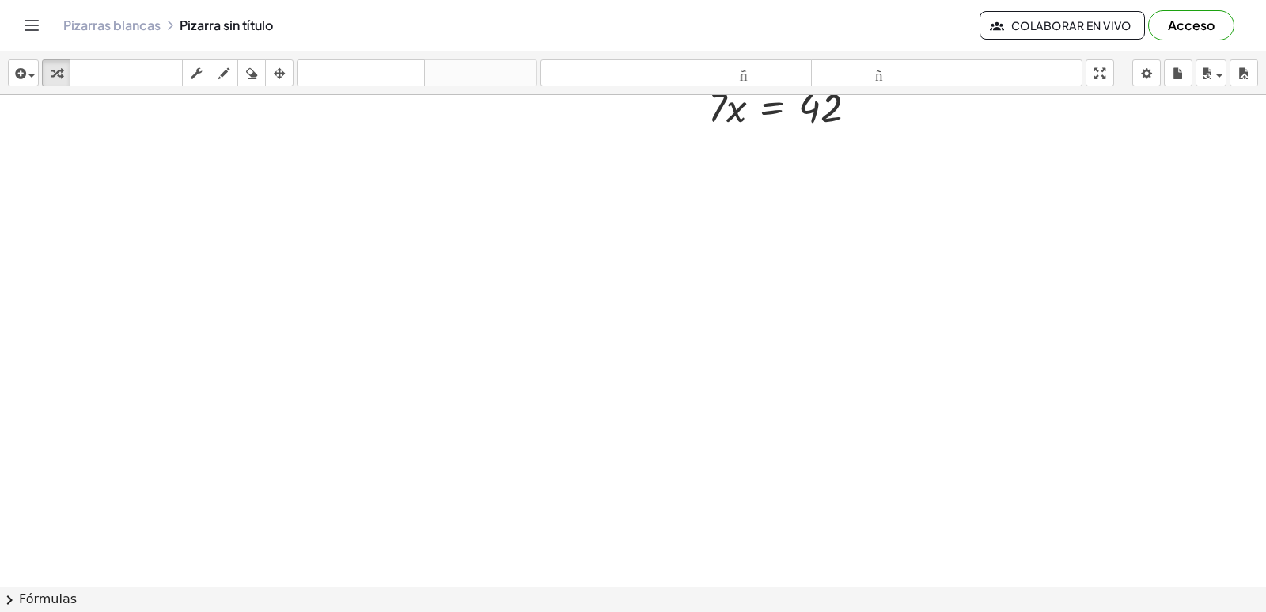
scroll to position [1391, 0]
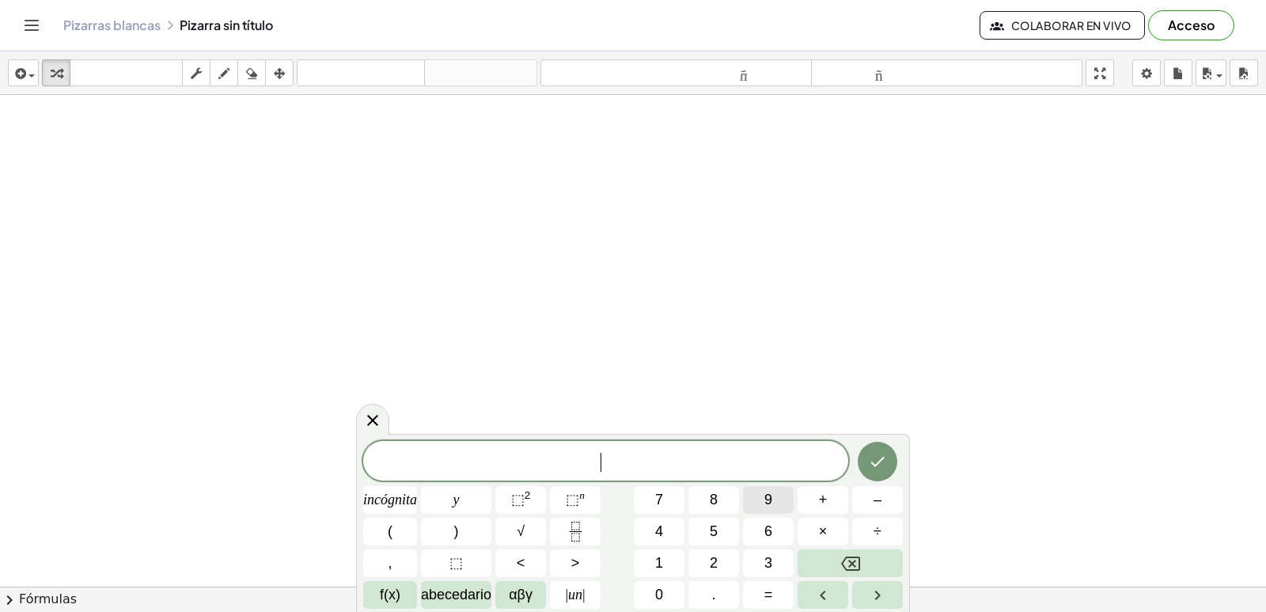
click at [778, 499] on button "9" at bounding box center [768, 500] width 51 height 28
click at [836, 508] on button "+" at bounding box center [823, 500] width 51 height 28
click at [713, 553] on span "2" at bounding box center [714, 562] width 8 height 21
click at [654, 556] on button "1" at bounding box center [659, 563] width 51 height 28
click at [777, 590] on button "=" at bounding box center [768, 595] width 51 height 28
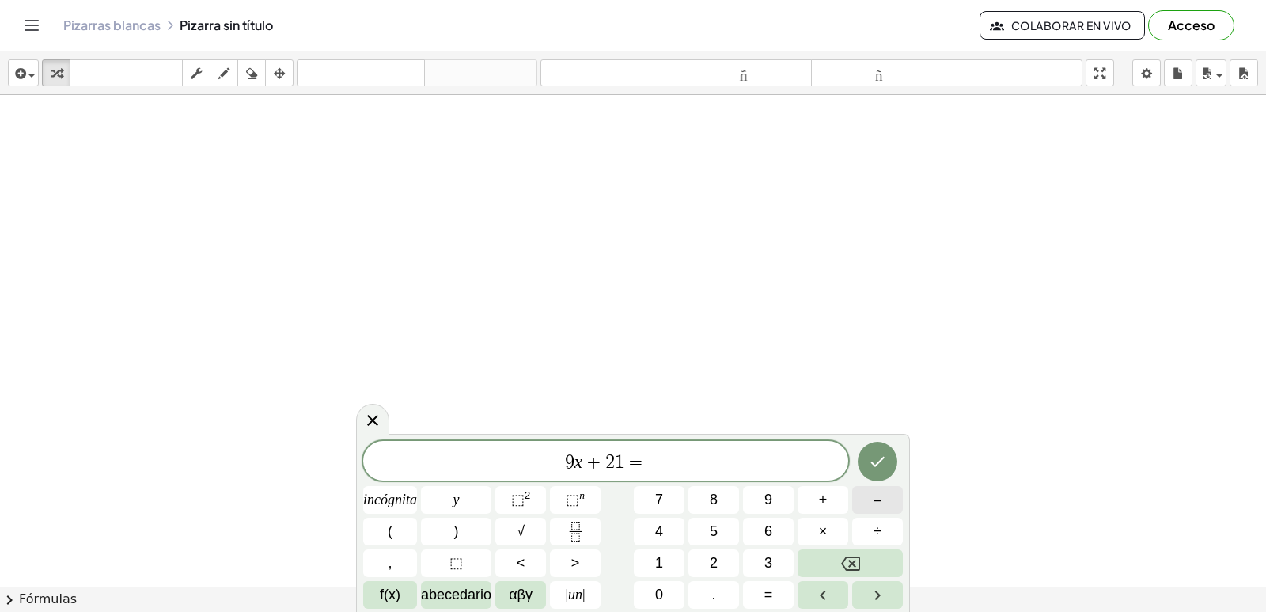
click at [876, 500] on font "–" at bounding box center [878, 500] width 8 height 16
click at [670, 557] on button "1" at bounding box center [659, 563] width 51 height 28
click at [710, 533] on font "5" at bounding box center [714, 531] width 8 height 16
click at [877, 443] on button "Hecho" at bounding box center [878, 462] width 40 height 40
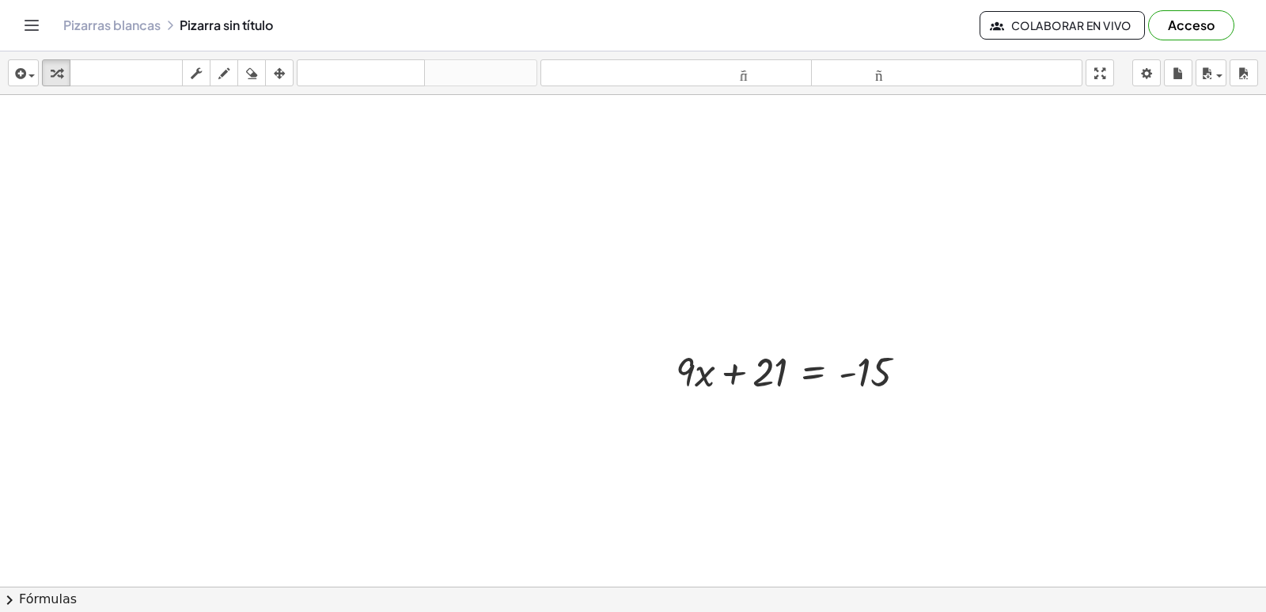
scroll to position [1470, 0]
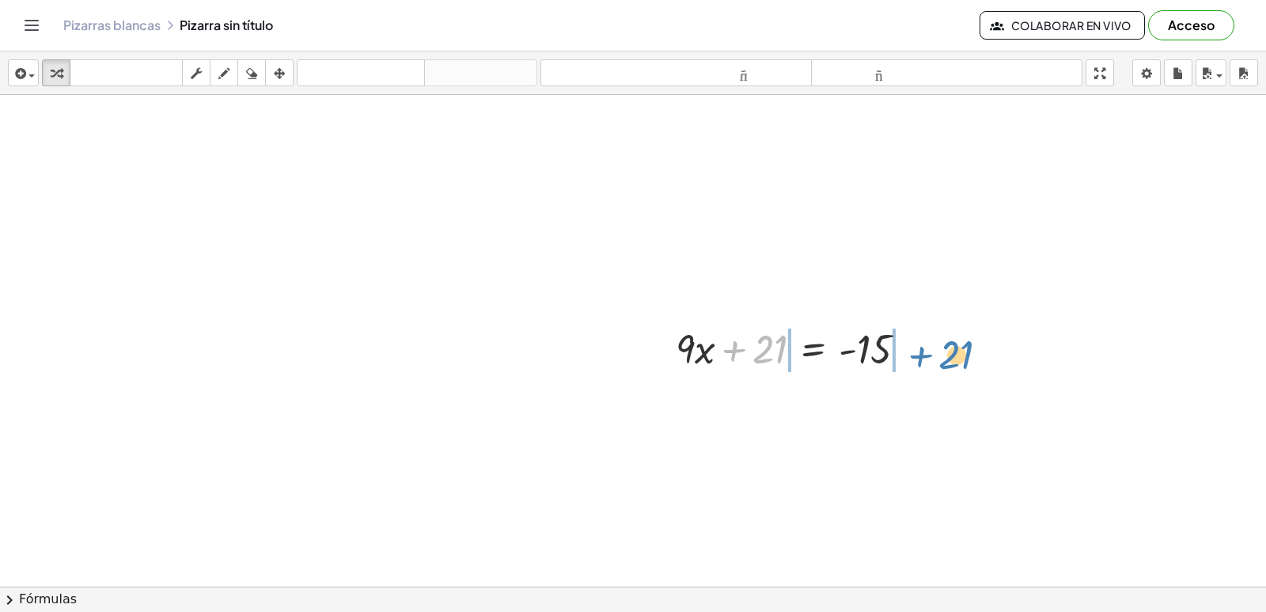
drag, startPoint x: 749, startPoint y: 348, endPoint x: 948, endPoint y: 344, distance: 199.5
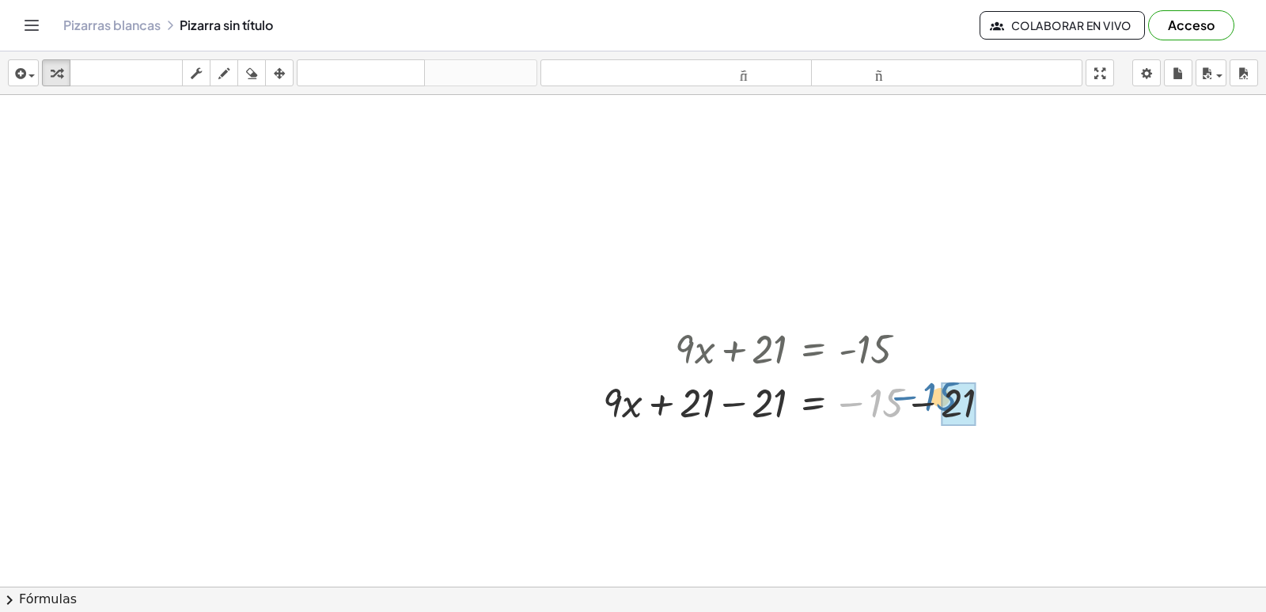
drag, startPoint x: 864, startPoint y: 403, endPoint x: 917, endPoint y: 397, distance: 54.2
click at [917, 397] on div at bounding box center [803, 401] width 417 height 54
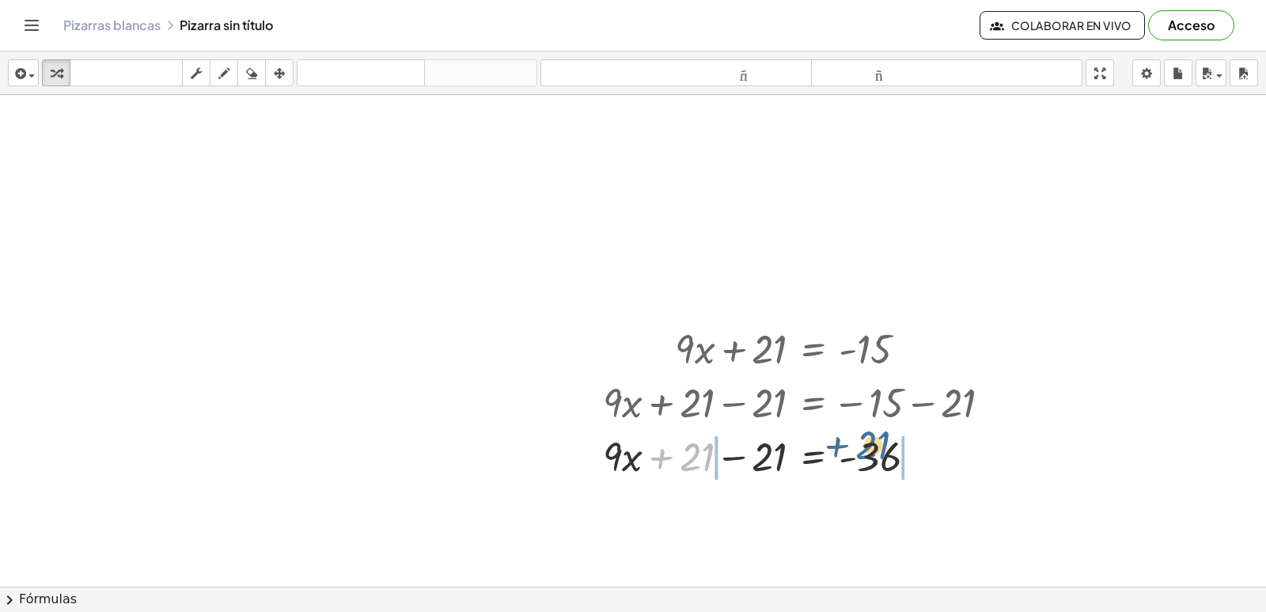
drag, startPoint x: 699, startPoint y: 458, endPoint x: 875, endPoint y: 446, distance: 176.1
click at [875, 446] on div at bounding box center [803, 455] width 417 height 54
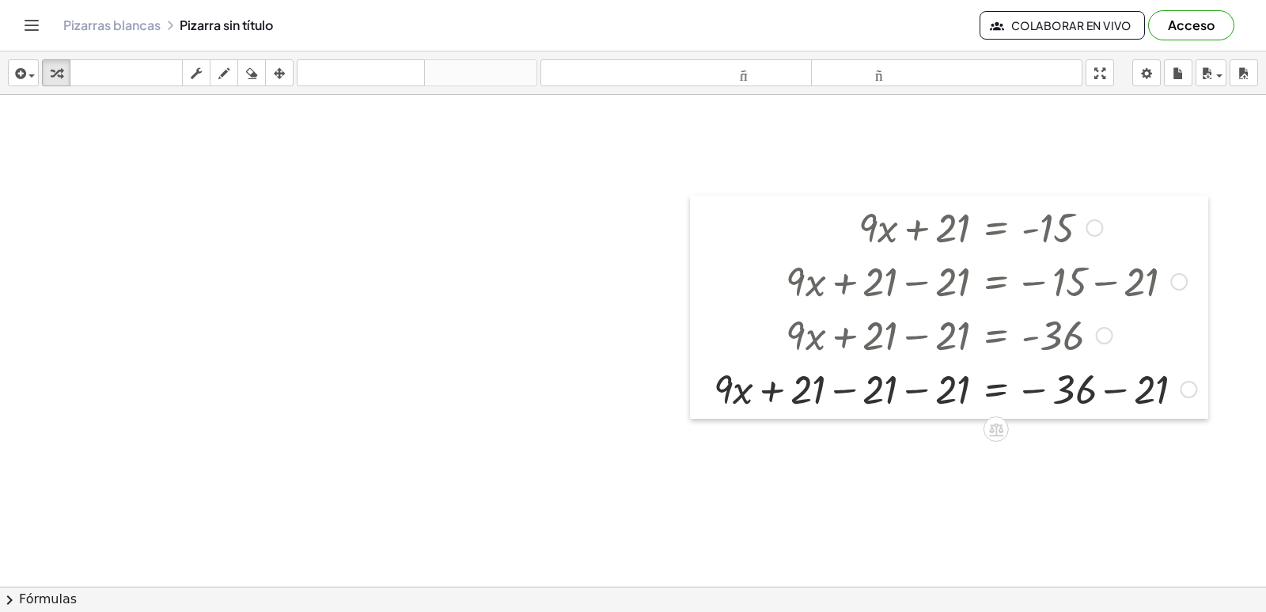
drag, startPoint x: 526, startPoint y: 512, endPoint x: 727, endPoint y: 370, distance: 246.6
click at [714, 381] on div at bounding box center [702, 306] width 24 height 223
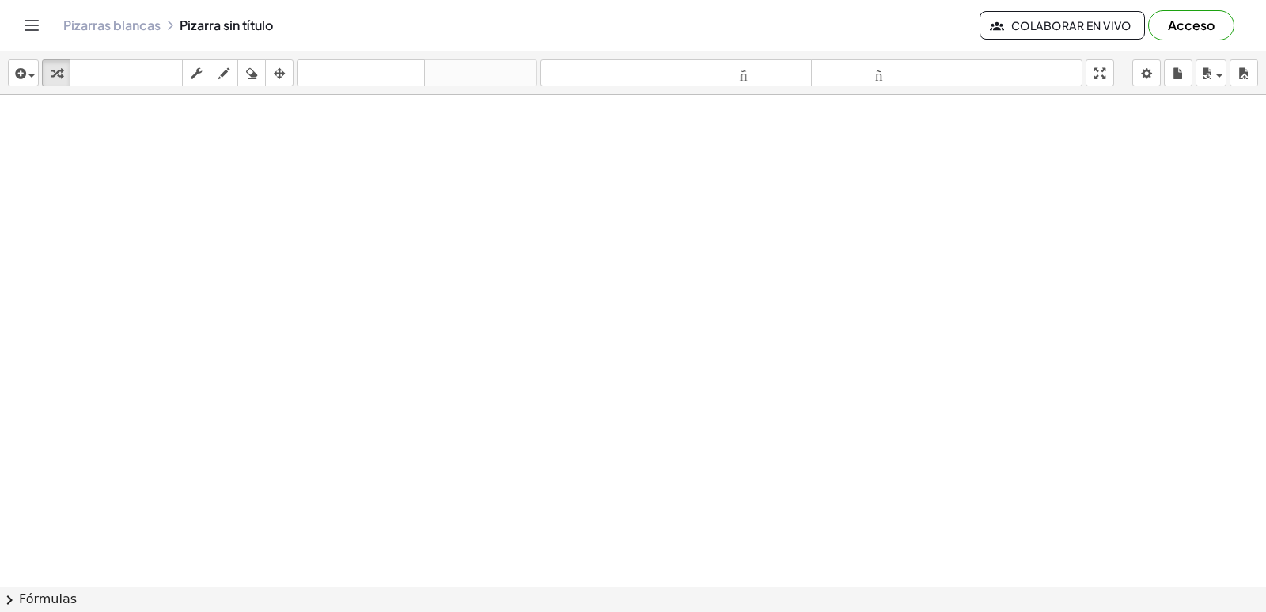
scroll to position [1803, 0]
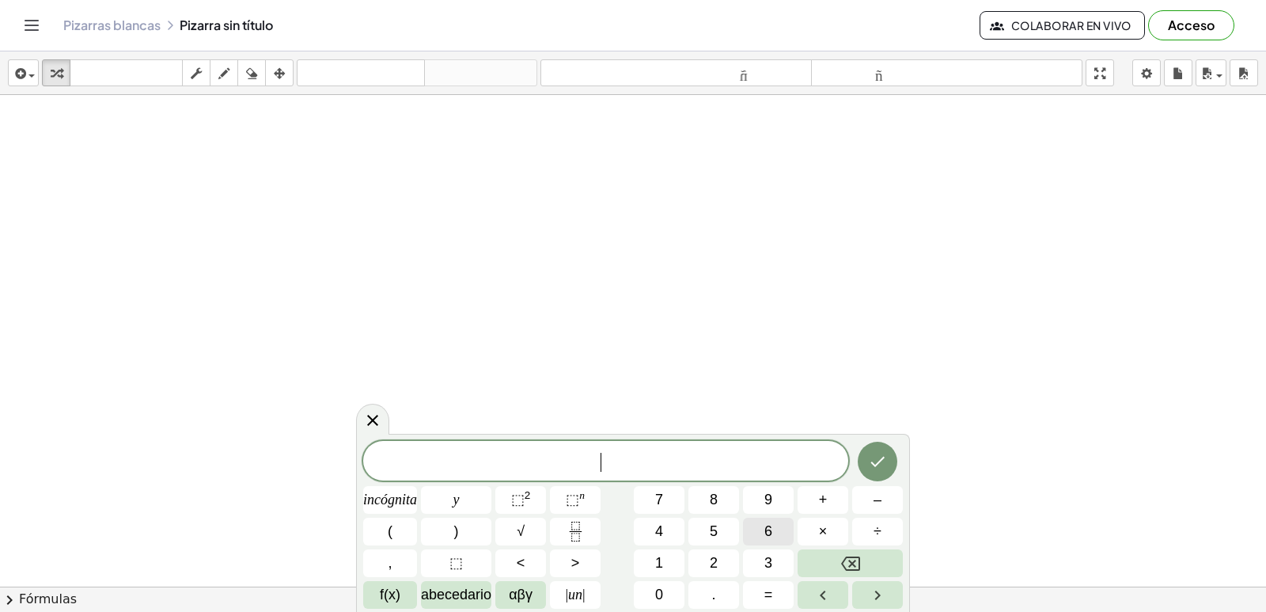
click at [759, 525] on button "6" at bounding box center [768, 532] width 51 height 28
click at [827, 497] on font "+" at bounding box center [823, 500] width 9 height 16
click at [756, 590] on button "=" at bounding box center [768, 595] width 51 height 28
click at [727, 535] on button "5" at bounding box center [714, 532] width 51 height 28
click at [886, 463] on icon "Hecho" at bounding box center [877, 461] width 19 height 19
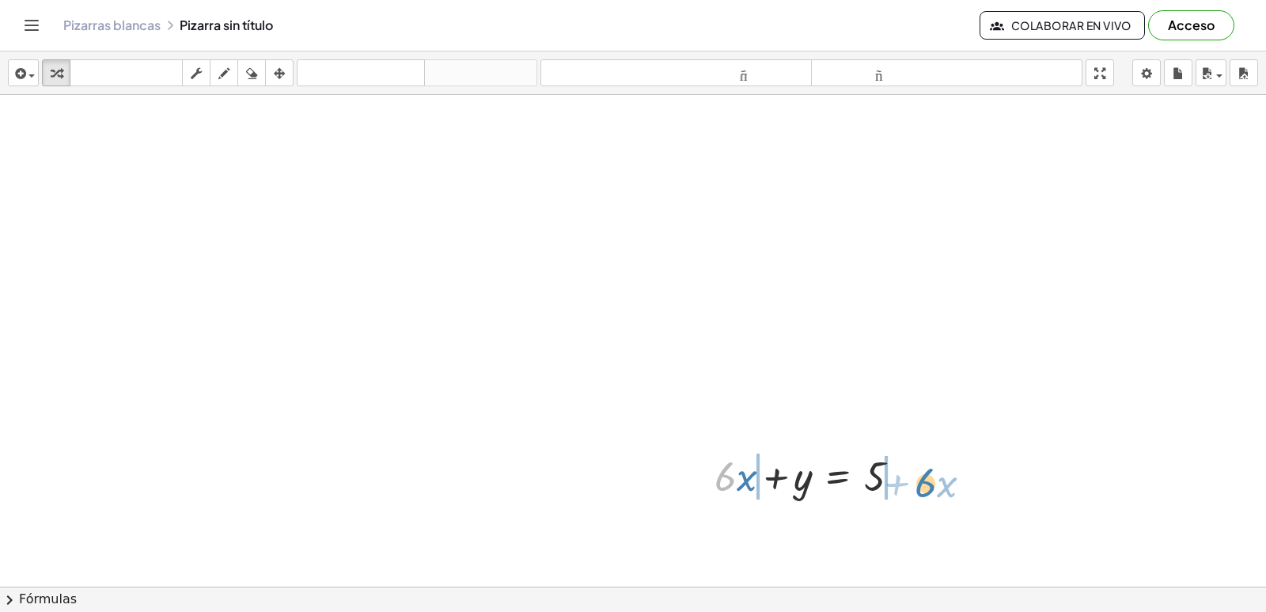
drag, startPoint x: 729, startPoint y: 473, endPoint x: 930, endPoint y: 477, distance: 201.1
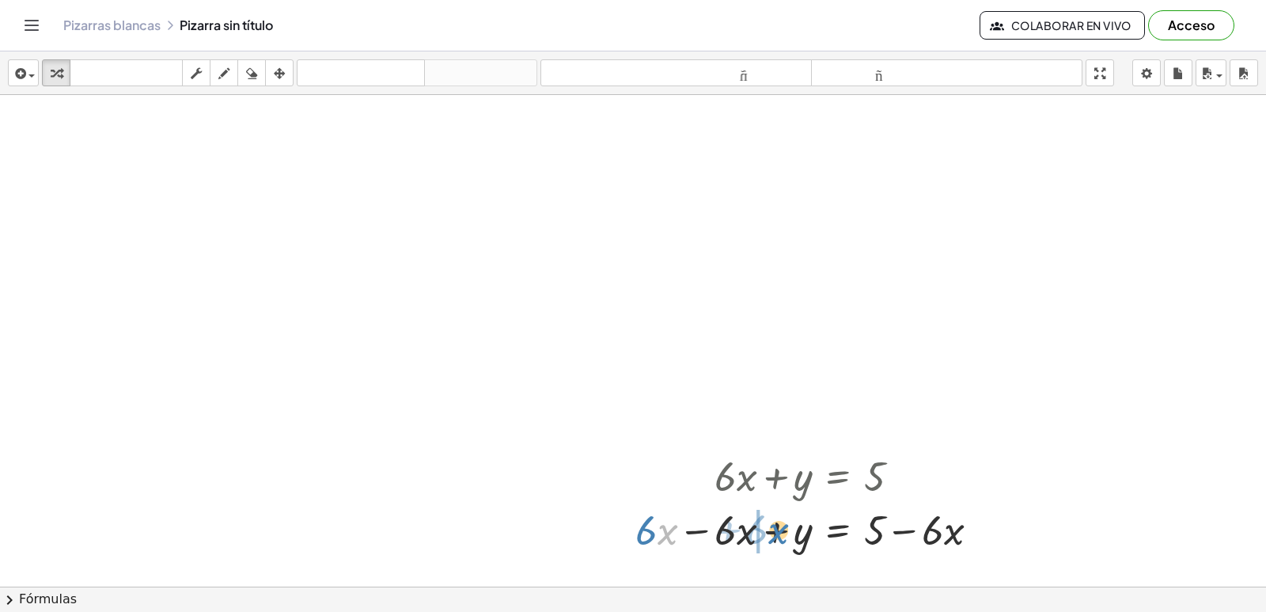
drag, startPoint x: 659, startPoint y: 522, endPoint x: 769, endPoint y: 522, distance: 110.8
click at [769, 522] on div at bounding box center [814, 529] width 373 height 54
drag, startPoint x: 901, startPoint y: 526, endPoint x: 640, endPoint y: 511, distance: 261.6
click at [640, 511] on div at bounding box center [791, 529] width 403 height 54
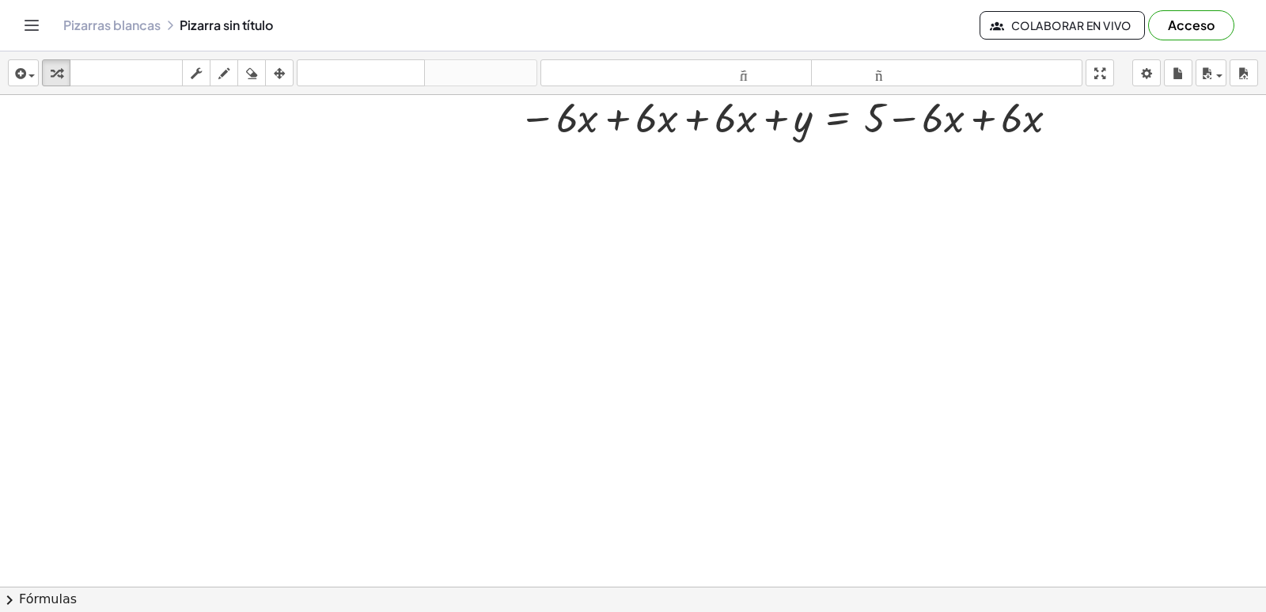
scroll to position [2295, 0]
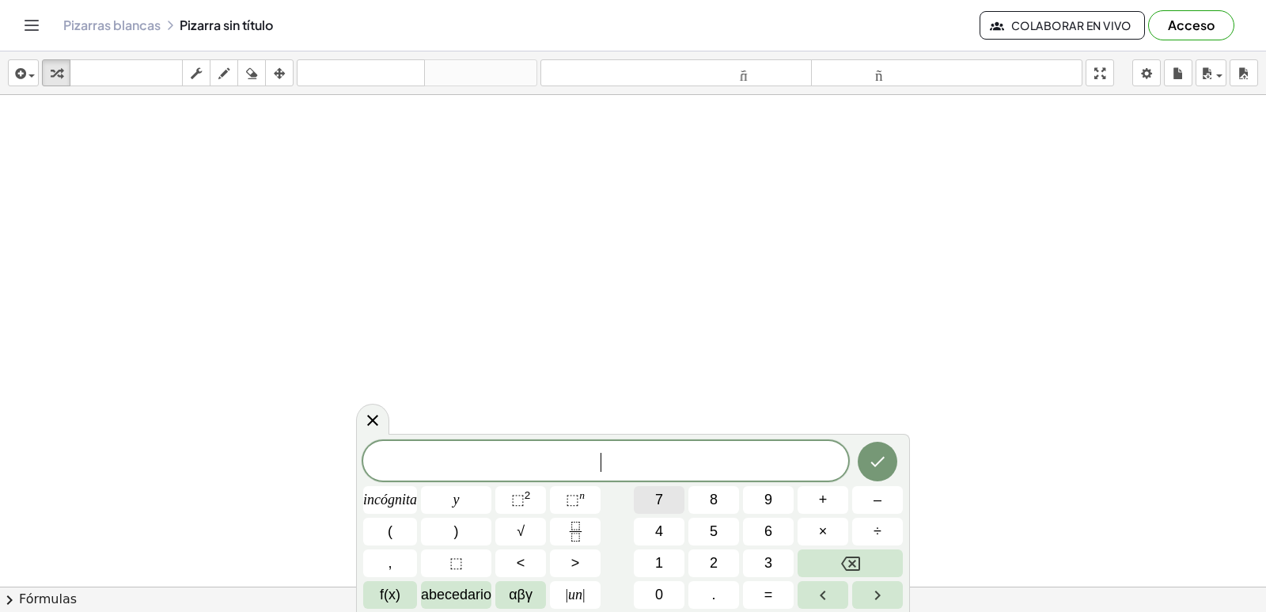
click at [674, 510] on button "7" at bounding box center [659, 500] width 51 height 28
click at [803, 497] on button "+" at bounding box center [823, 500] width 51 height 28
click at [765, 598] on font "=" at bounding box center [769, 594] width 9 height 16
click at [709, 526] on button "5" at bounding box center [714, 532] width 51 height 28
click at [878, 476] on button "Hecho" at bounding box center [878, 462] width 40 height 40
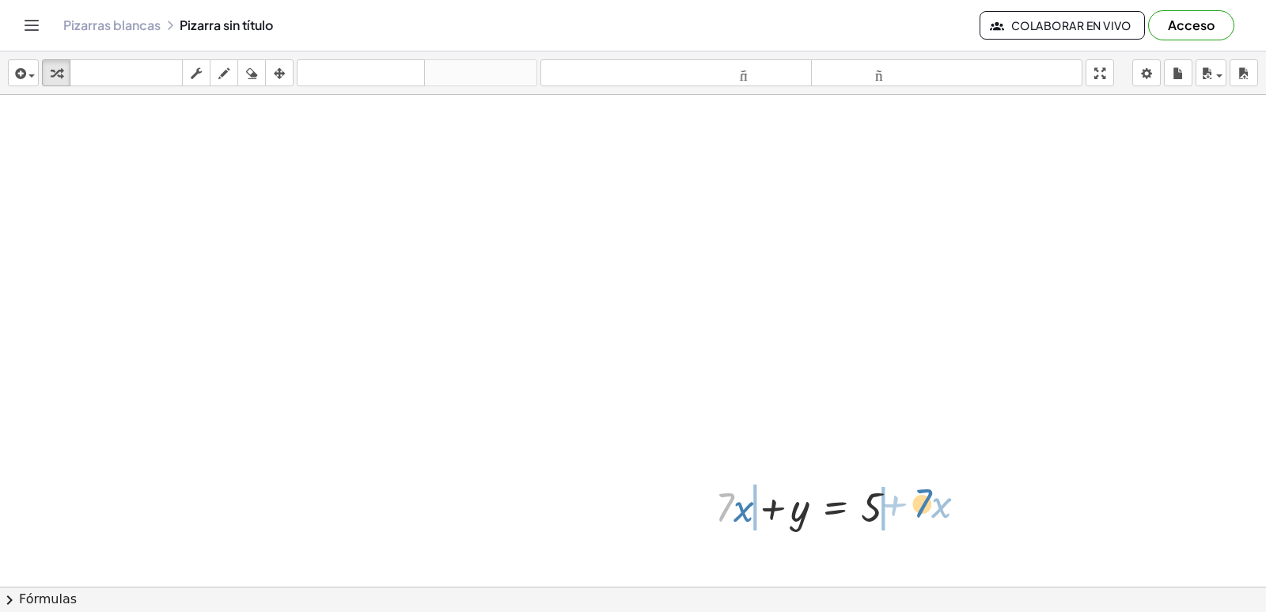
drag, startPoint x: 729, startPoint y: 508, endPoint x: 924, endPoint y: 508, distance: 194.7
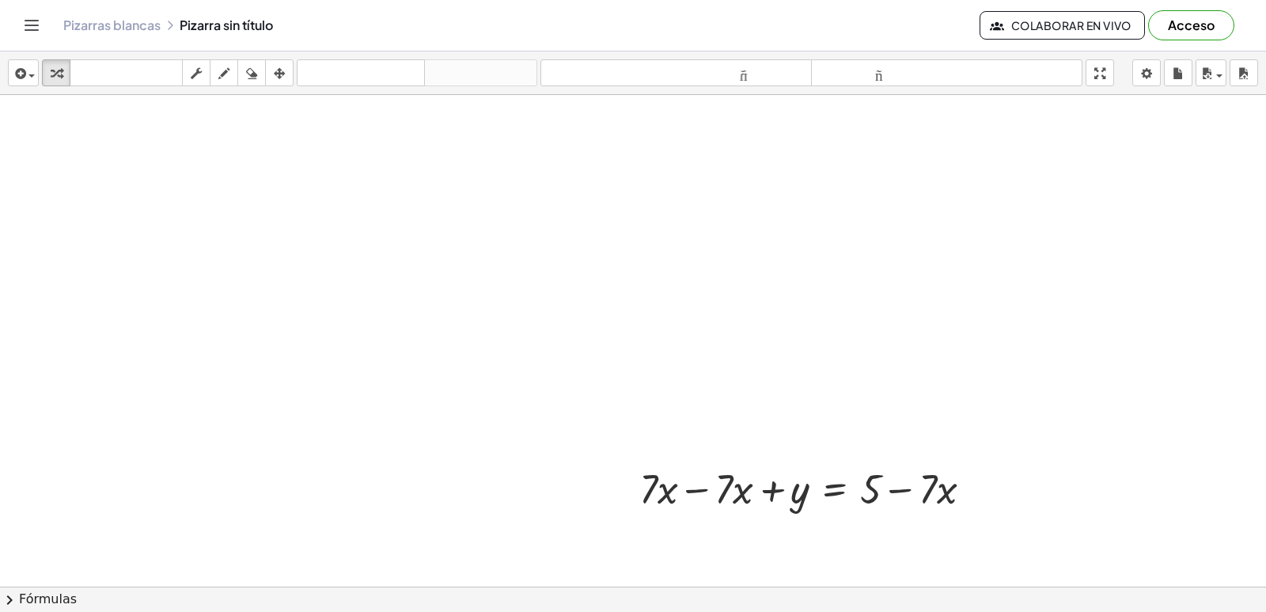
scroll to position [2374, 0]
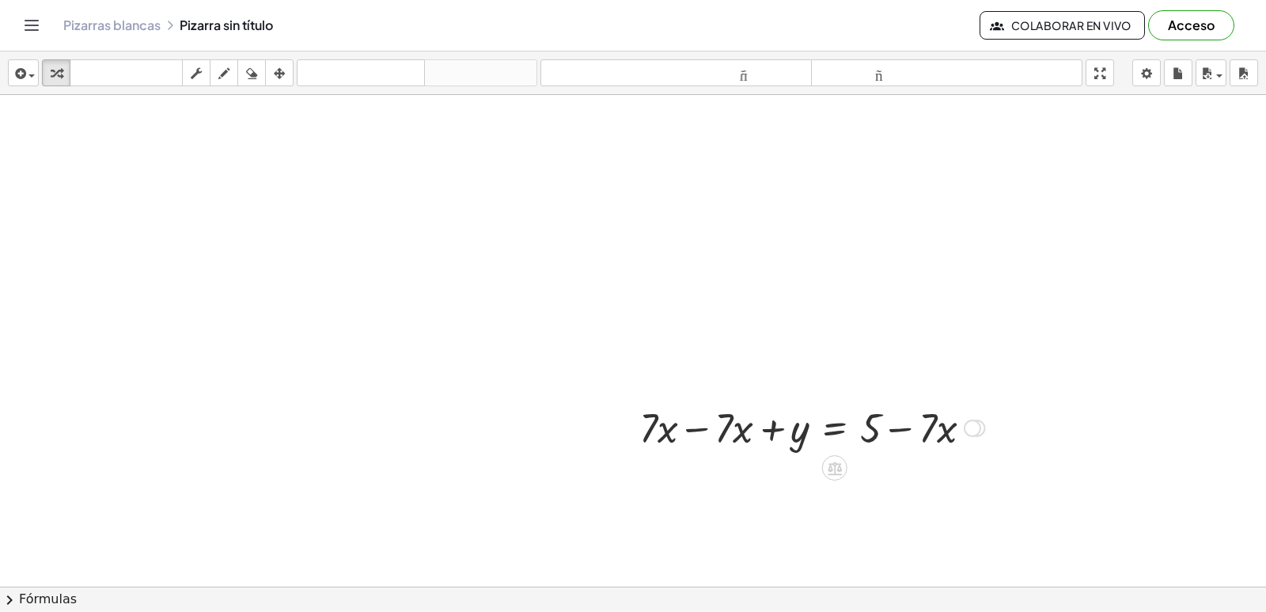
click at [901, 428] on div at bounding box center [812, 427] width 361 height 54
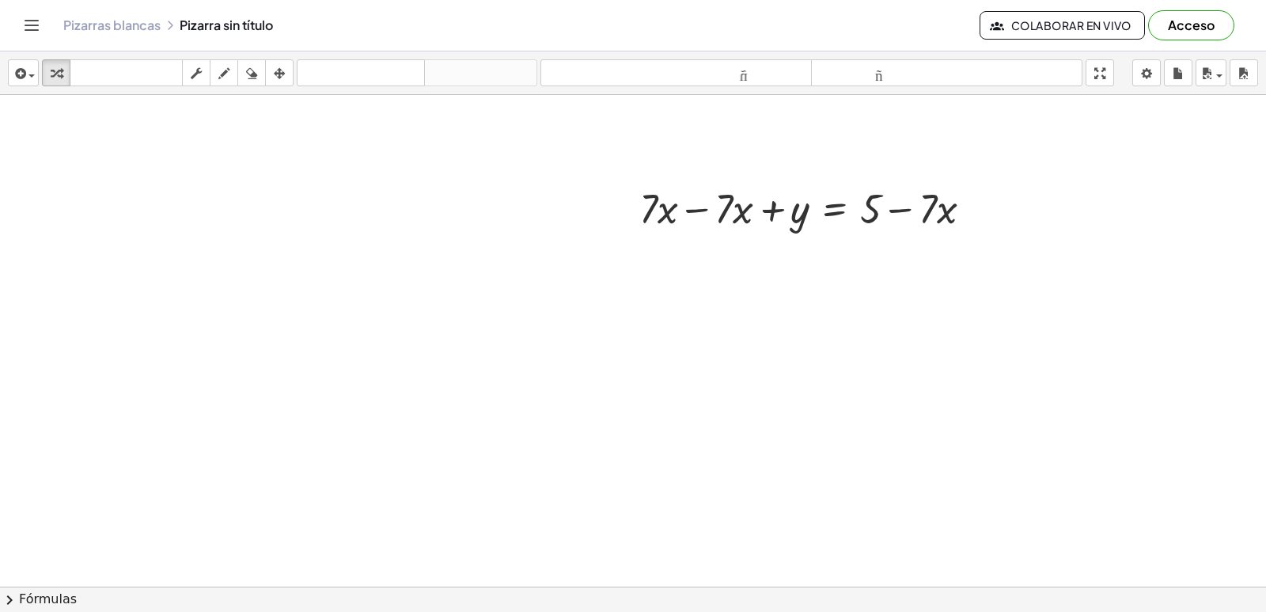
scroll to position [2786, 0]
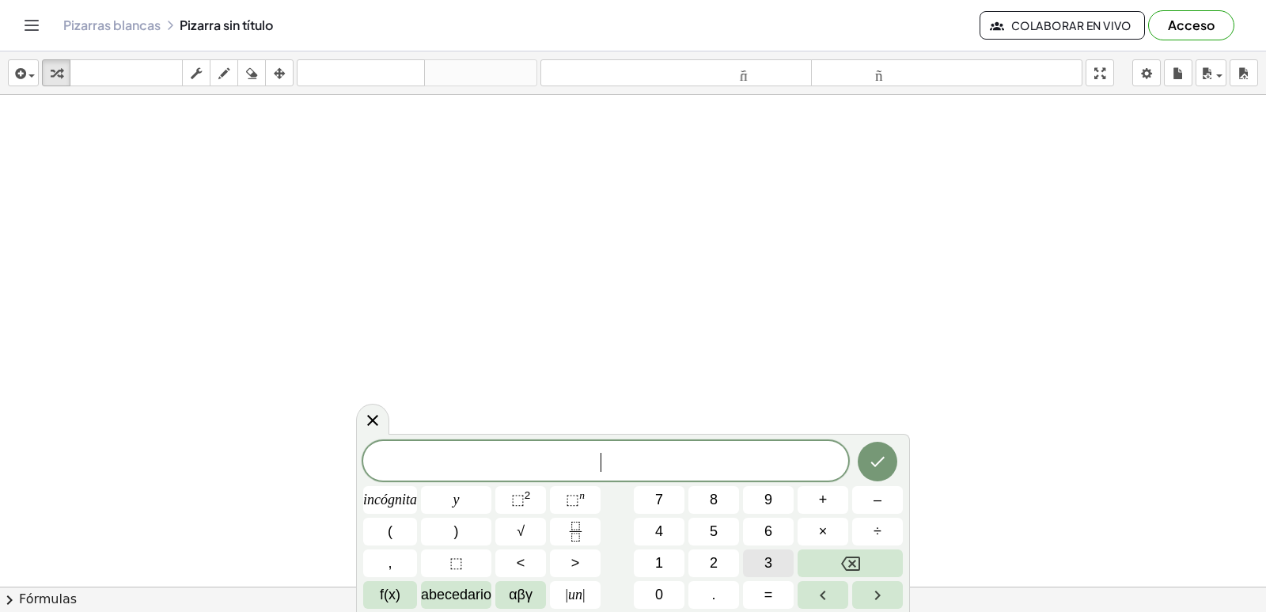
click at [763, 553] on button "3" at bounding box center [768, 563] width 51 height 28
click at [867, 495] on button "–" at bounding box center [877, 500] width 51 height 28
click at [674, 562] on button "1" at bounding box center [659, 563] width 51 height 28
click at [698, 556] on button "2" at bounding box center [714, 563] width 51 height 28
click at [767, 591] on font "=" at bounding box center [769, 594] width 9 height 16
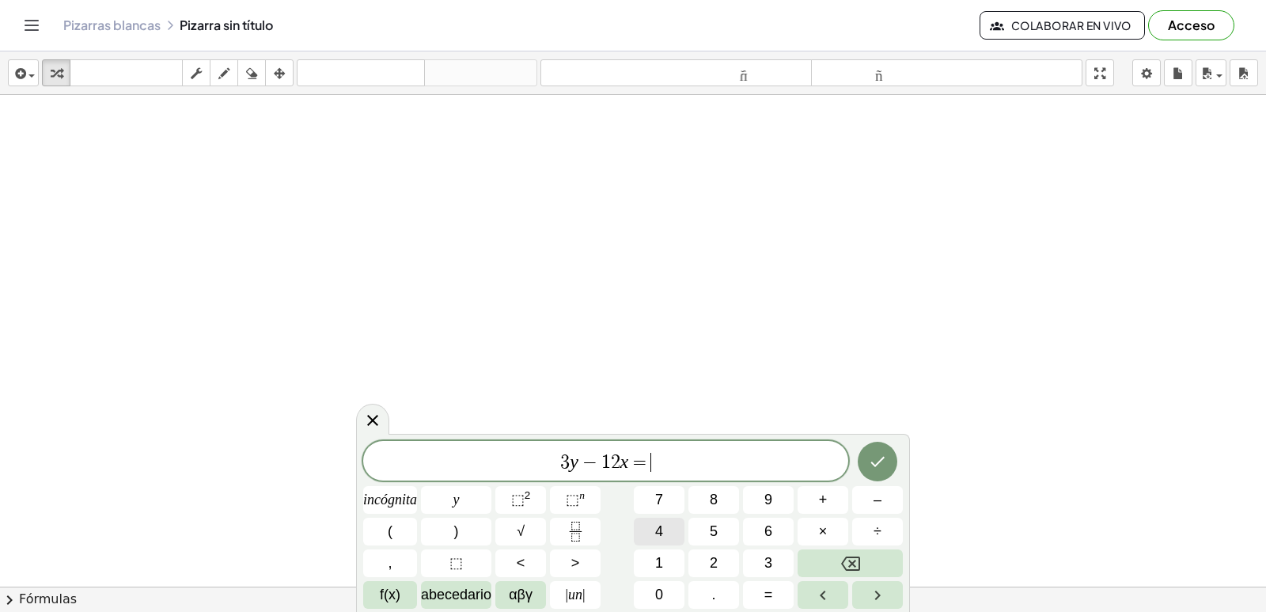
click at [655, 541] on span "4" at bounding box center [659, 531] width 8 height 21
click at [820, 552] on button "Retroceso" at bounding box center [850, 563] width 105 height 28
click at [672, 555] on button "1" at bounding box center [659, 563] width 51 height 28
click at [698, 528] on button "5" at bounding box center [714, 532] width 51 height 28
click at [881, 456] on icon "Hecho" at bounding box center [877, 461] width 19 height 19
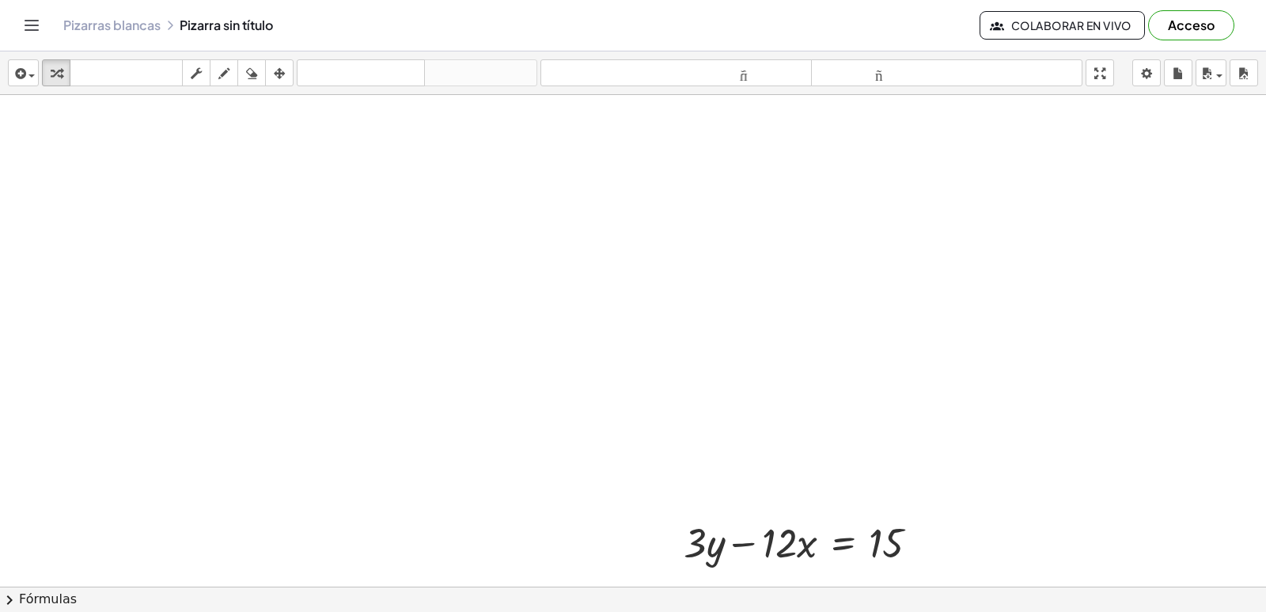
scroll to position [2865, 0]
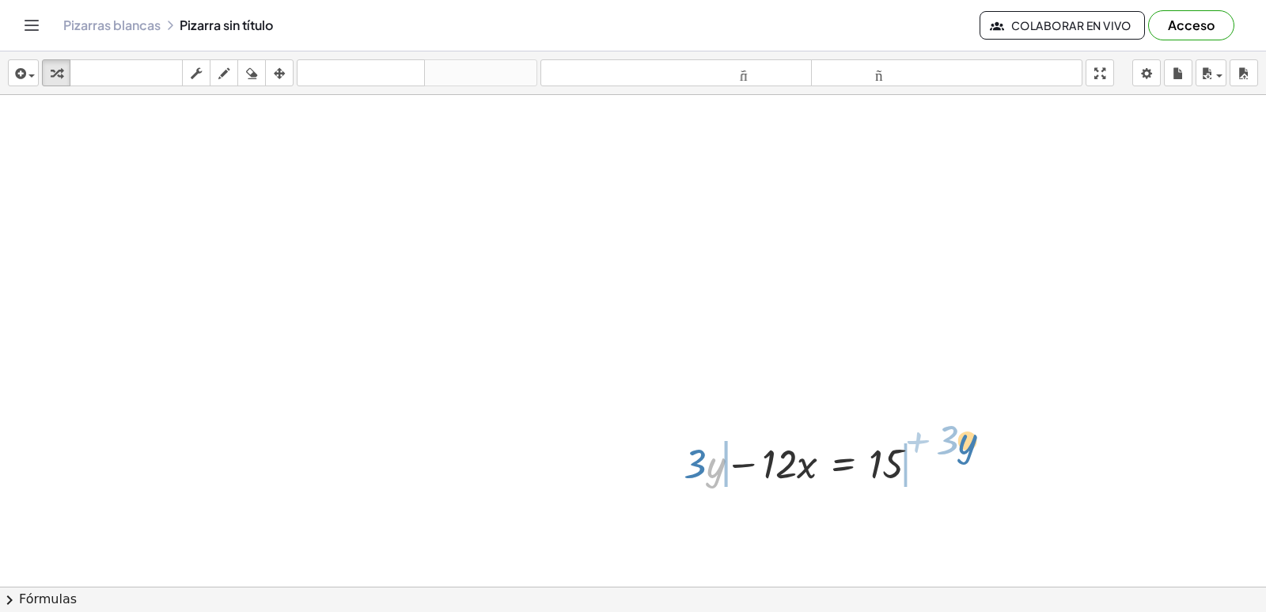
drag, startPoint x: 712, startPoint y: 457, endPoint x: 965, endPoint y: 433, distance: 253.6
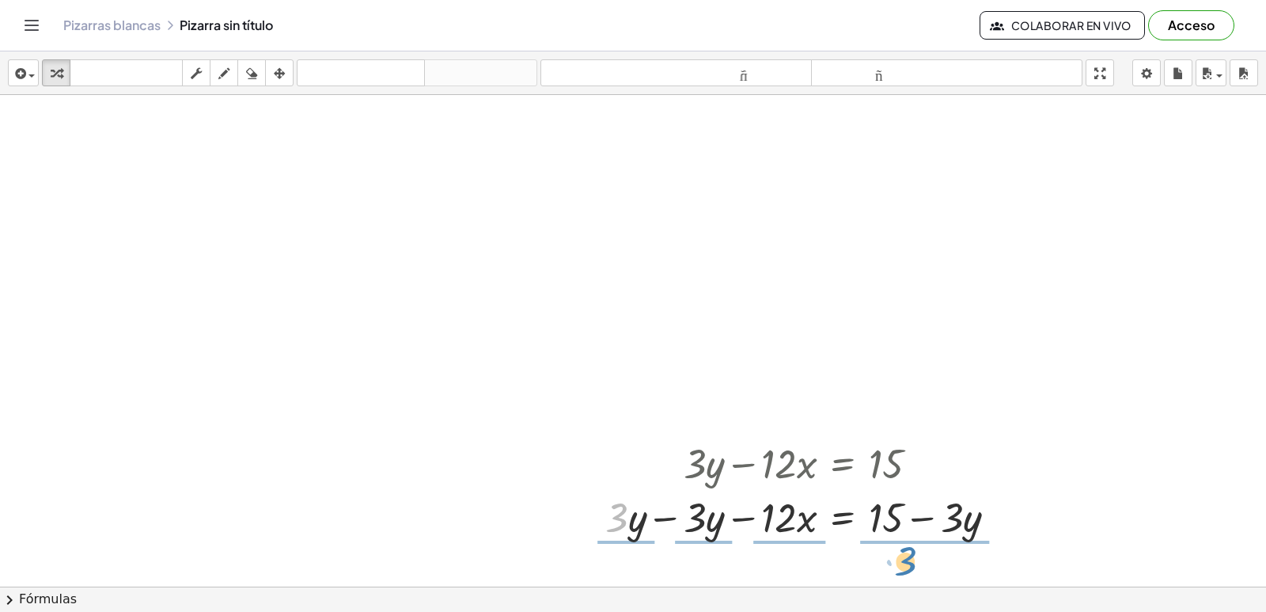
drag, startPoint x: 619, startPoint y: 496, endPoint x: 908, endPoint y: 540, distance: 292.2
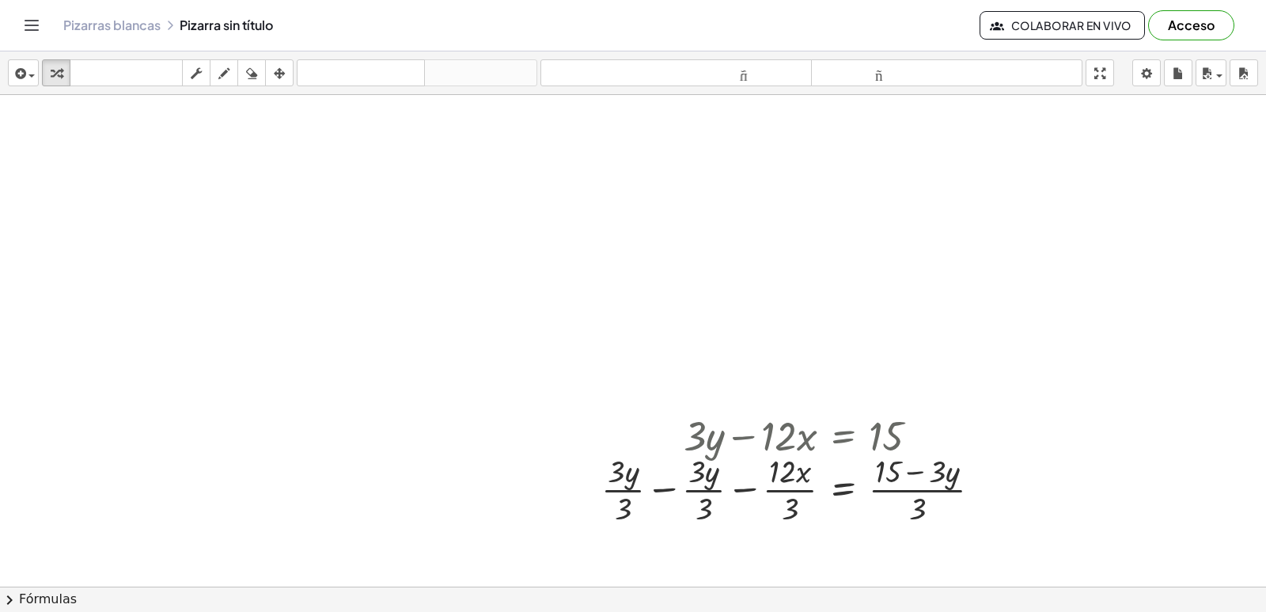
scroll to position [2961, 0]
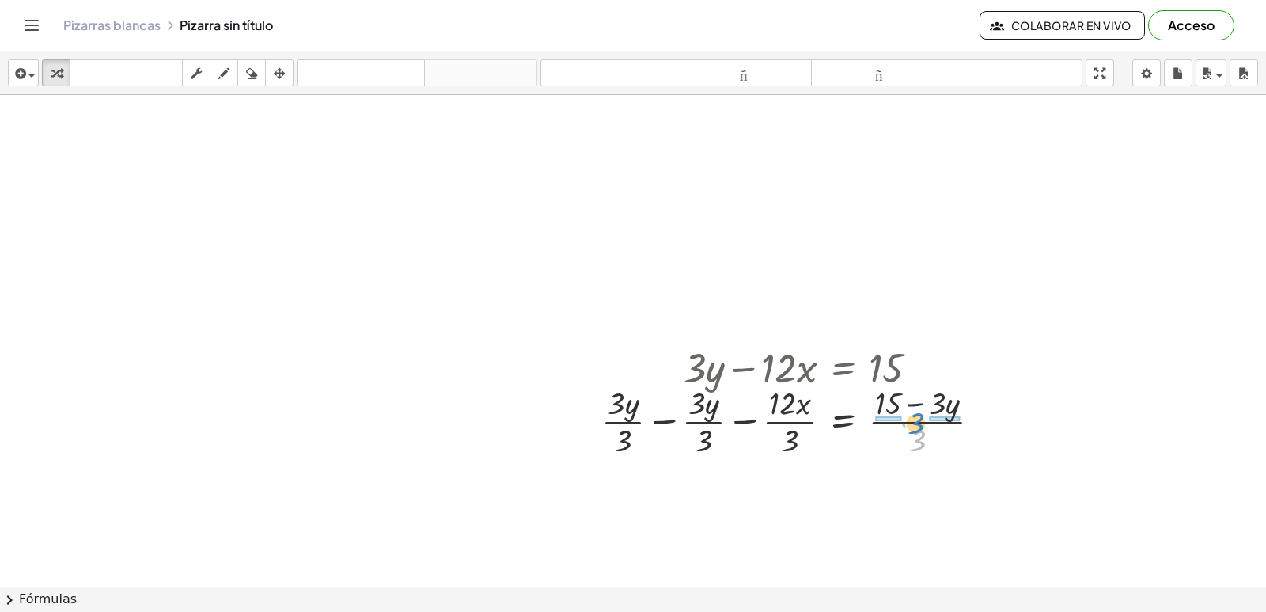
drag, startPoint x: 905, startPoint y: 433, endPoint x: 904, endPoint y: 416, distance: 17.5
click at [904, 416] on div at bounding box center [798, 420] width 408 height 79
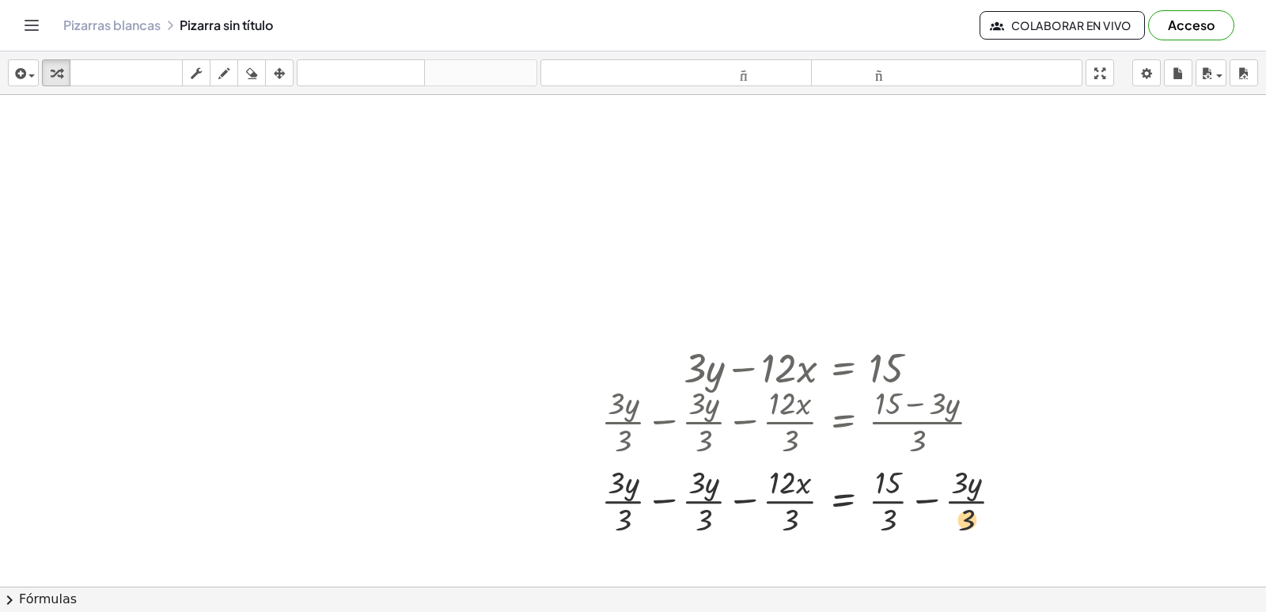
drag, startPoint x: 880, startPoint y: 518, endPoint x: 974, endPoint y: 518, distance: 94.2
click at [974, 518] on div at bounding box center [809, 499] width 431 height 79
drag, startPoint x: 969, startPoint y: 527, endPoint x: 893, endPoint y: 488, distance: 85.7
drag, startPoint x: 958, startPoint y: 465, endPoint x: 1006, endPoint y: 507, distance: 64.5
click at [1006, 507] on div at bounding box center [840, 499] width 493 height 79
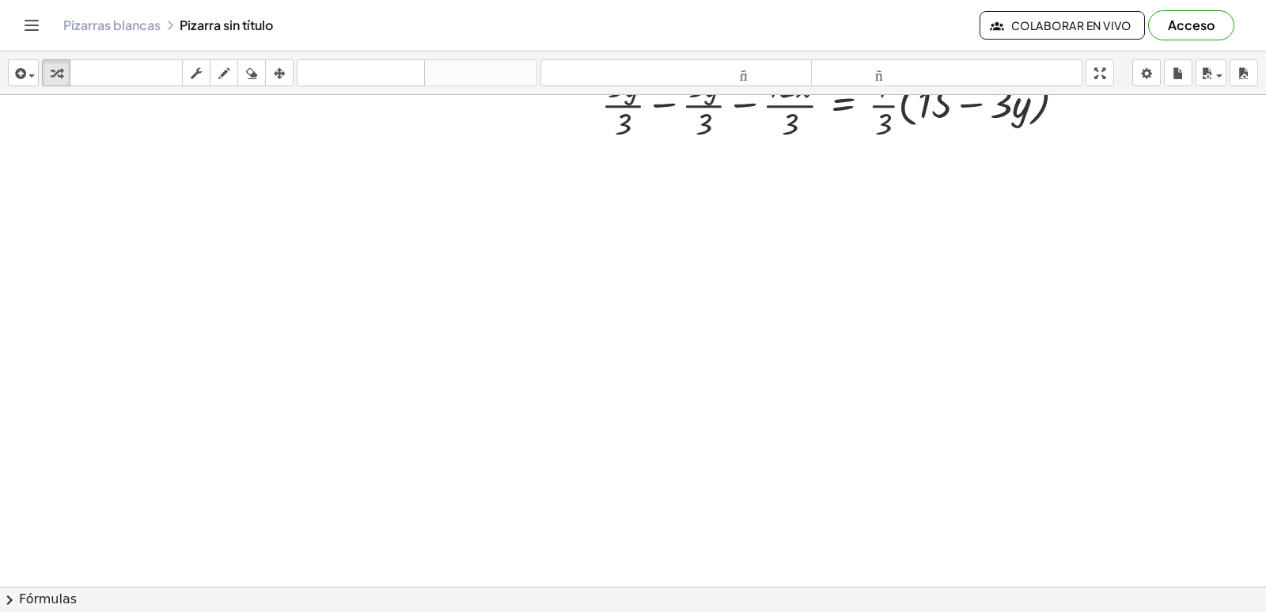
scroll to position [3436, 0]
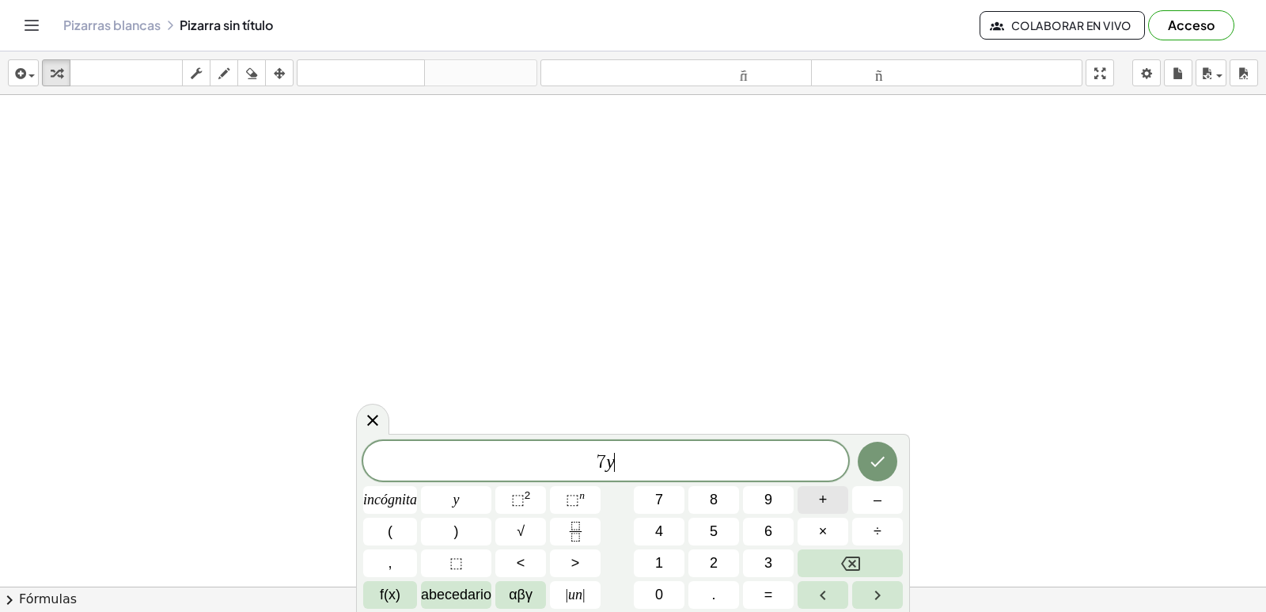
click at [824, 500] on font "+" at bounding box center [823, 500] width 9 height 16
click at [773, 594] on button "=" at bounding box center [768, 595] width 51 height 28
click at [681, 490] on button "7" at bounding box center [659, 500] width 51 height 28
click at [893, 461] on button "Hecho" at bounding box center [878, 462] width 40 height 40
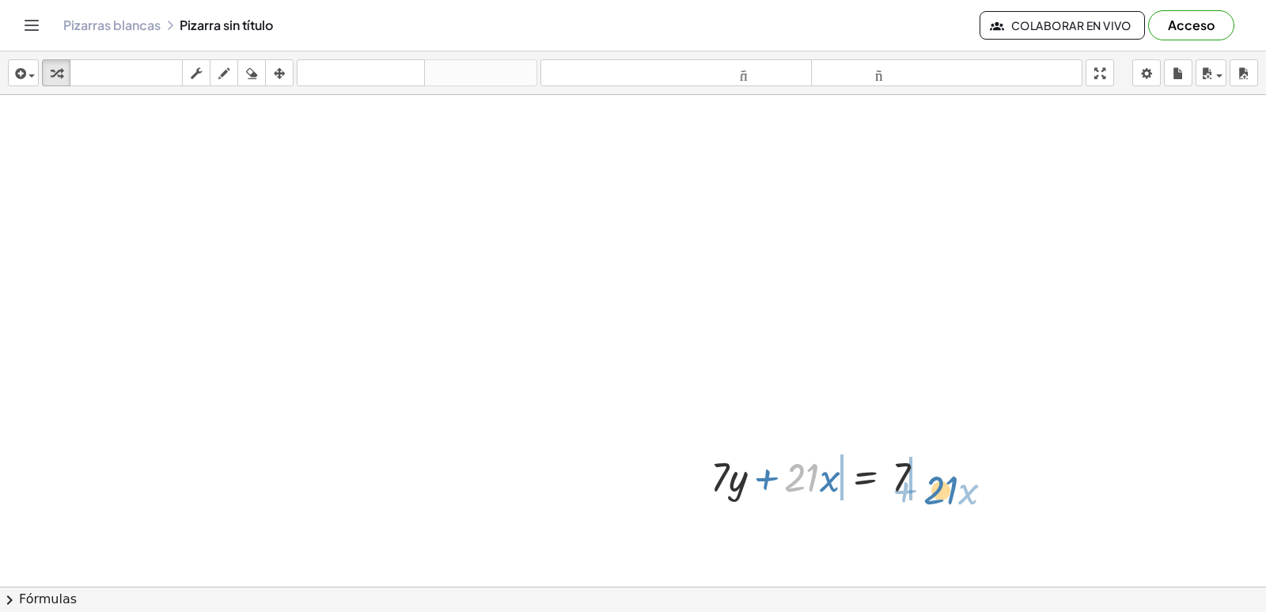
drag, startPoint x: 801, startPoint y: 477, endPoint x: 941, endPoint y: 490, distance: 140.7
click at [941, 490] on div at bounding box center [824, 476] width 243 height 54
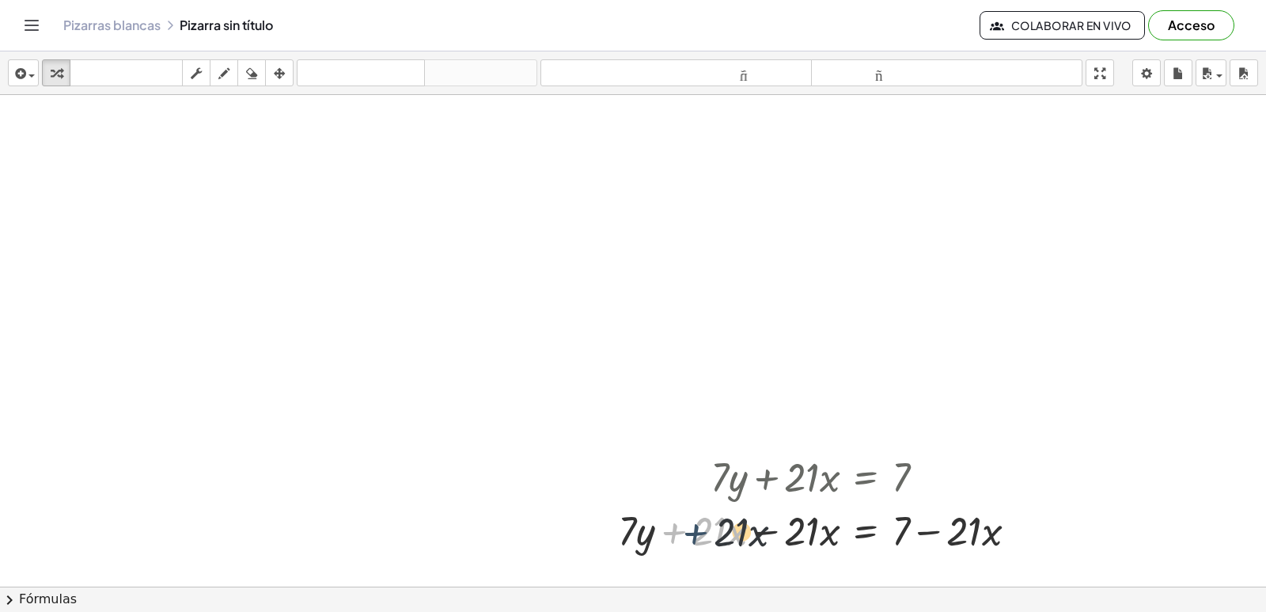
drag, startPoint x: 662, startPoint y: 531, endPoint x: 1122, endPoint y: 514, distance: 460.9
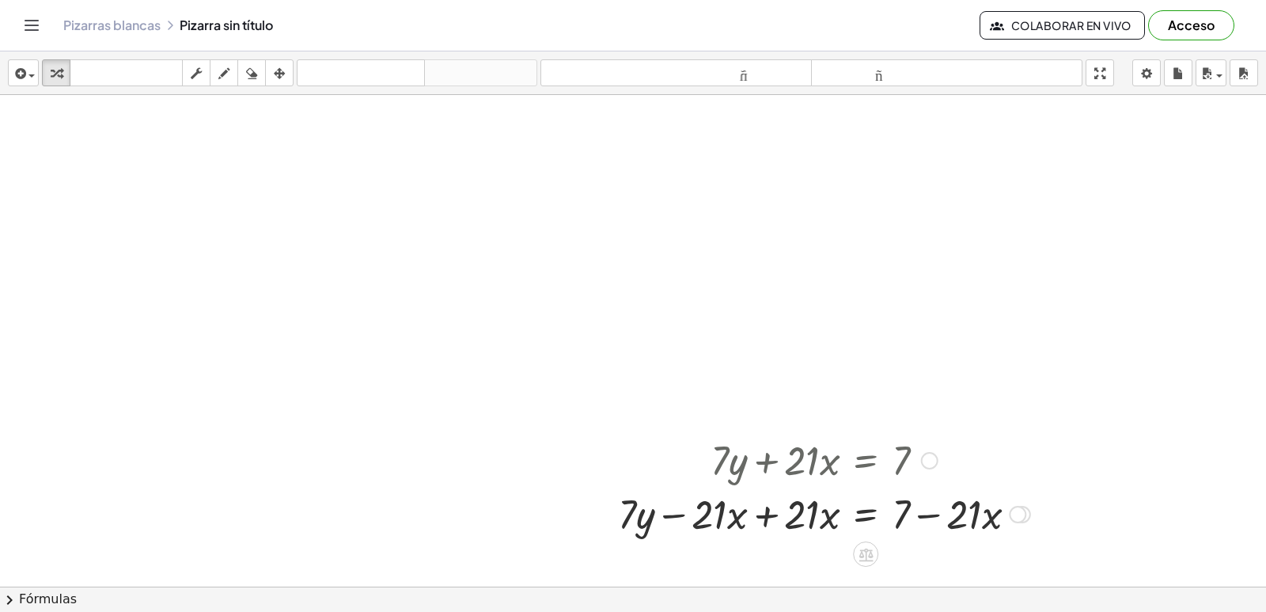
scroll to position [3690, 0]
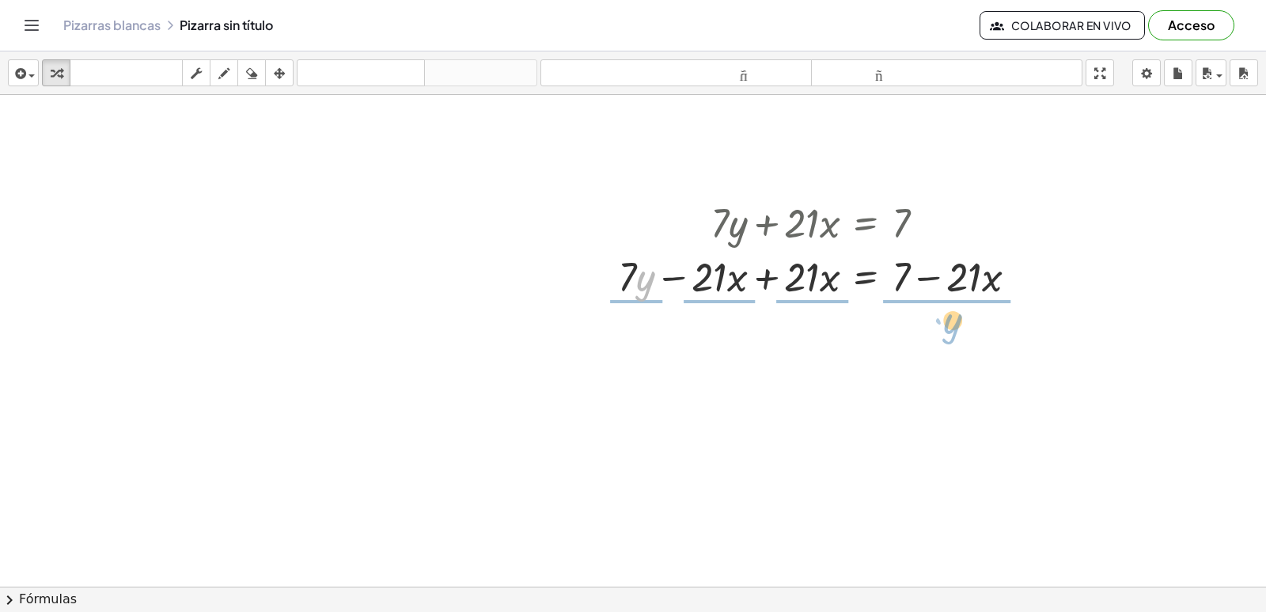
drag, startPoint x: 640, startPoint y: 280, endPoint x: 942, endPoint y: 322, distance: 304.5
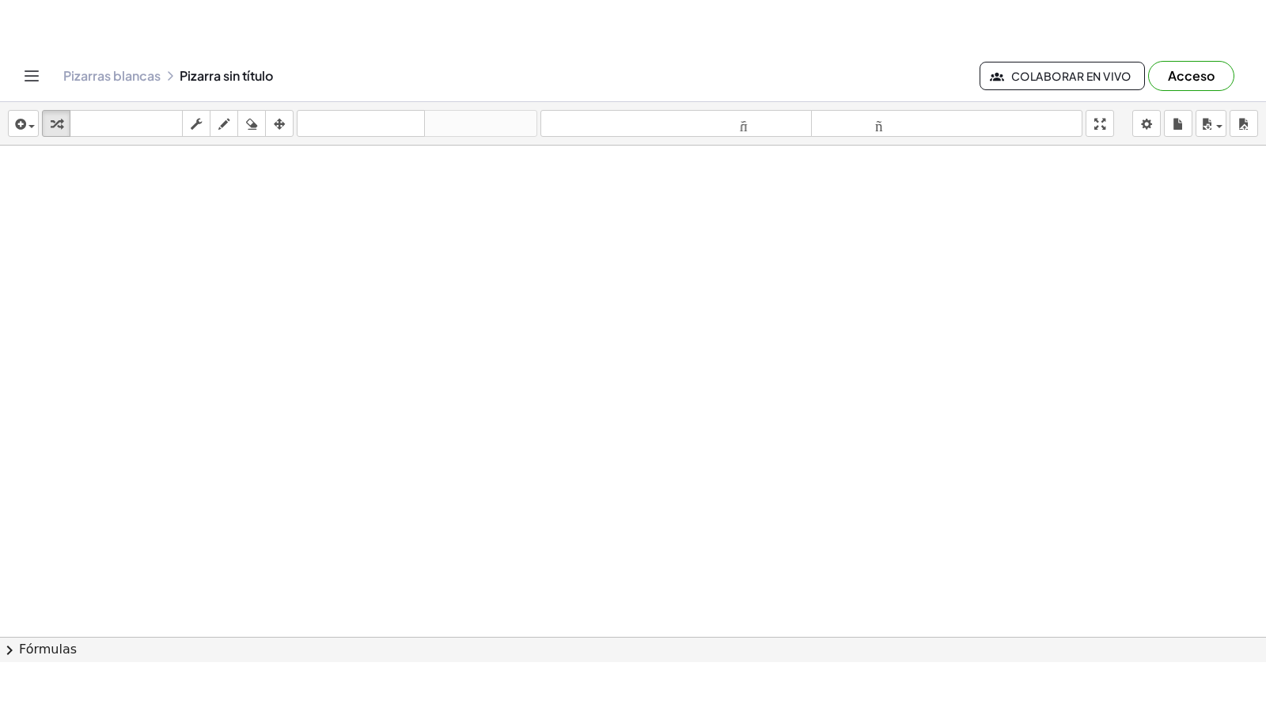
scroll to position [4023, 0]
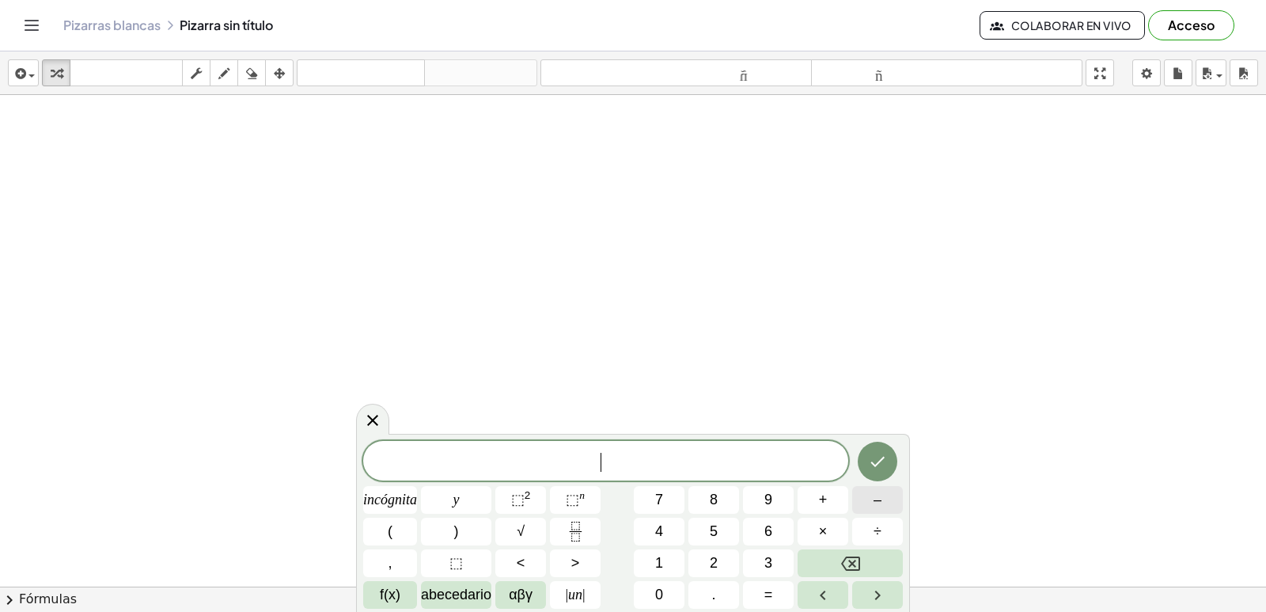
click at [871, 487] on button "–" at bounding box center [877, 500] width 51 height 28
click at [754, 592] on button "=" at bounding box center [768, 595] width 51 height 28
click at [880, 465] on button "Hecho" at bounding box center [878, 462] width 40 height 40
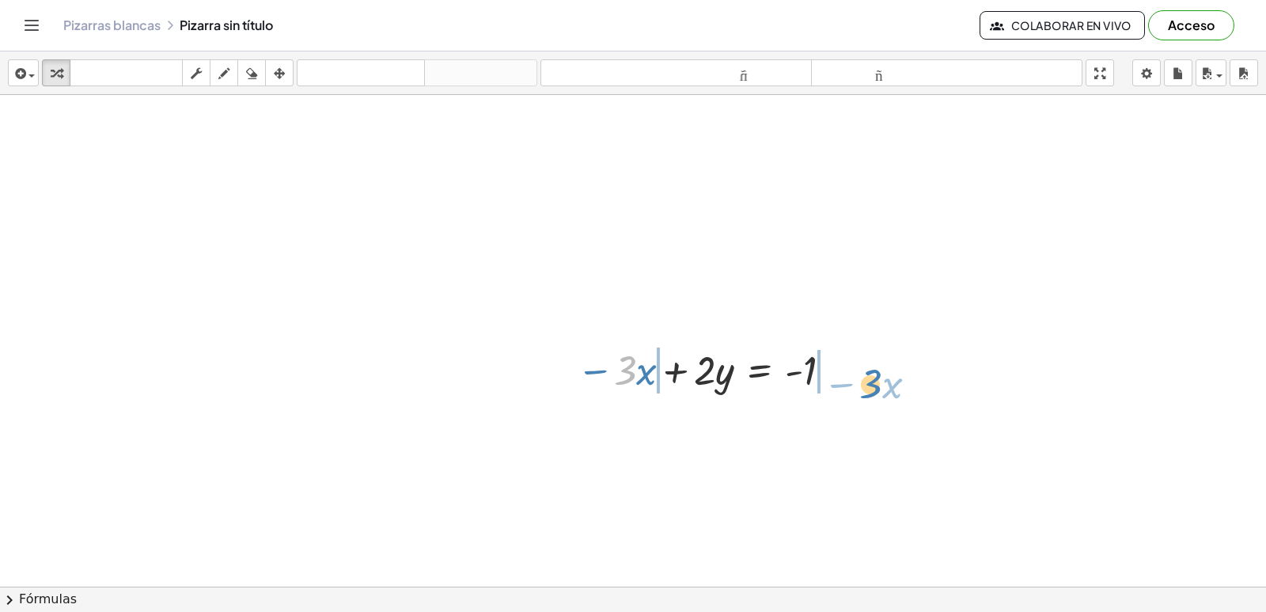
drag, startPoint x: 645, startPoint y: 391, endPoint x: 842, endPoint y: 448, distance: 205.2
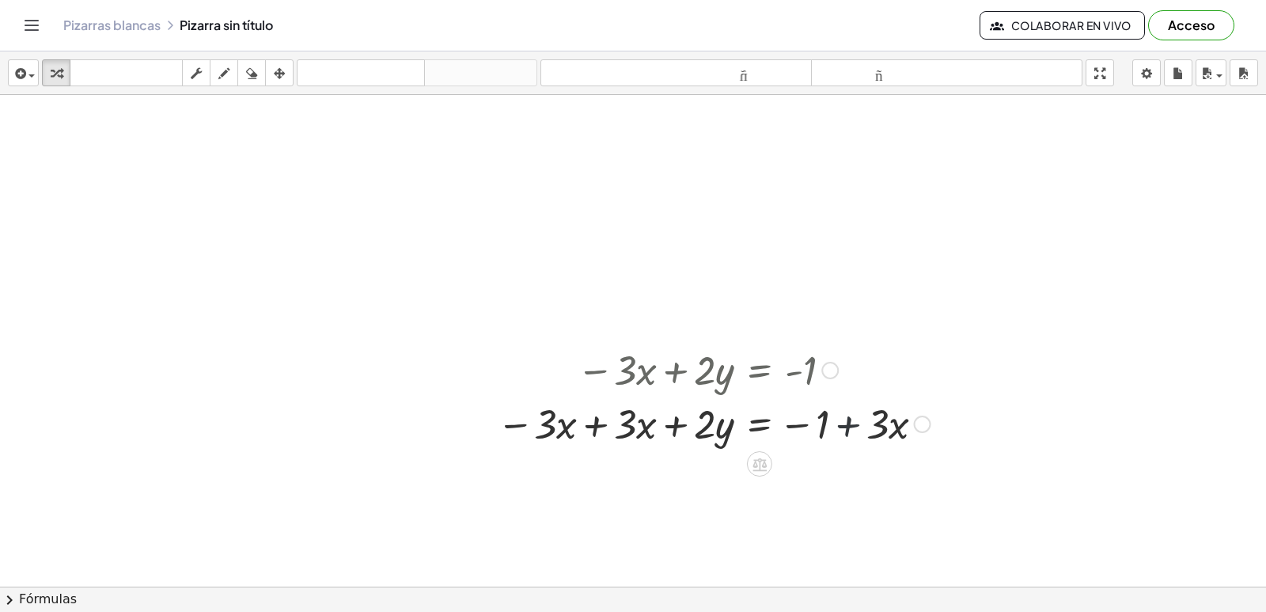
click at [845, 421] on div at bounding box center [714, 423] width 450 height 54
drag, startPoint x: 799, startPoint y: 423, endPoint x: 828, endPoint y: 423, distance: 28.5
click at [831, 423] on div at bounding box center [714, 423] width 450 height 54
drag, startPoint x: 890, startPoint y: 436, endPoint x: 823, endPoint y: 432, distance: 66.6
click at [823, 432] on div at bounding box center [714, 423] width 450 height 54
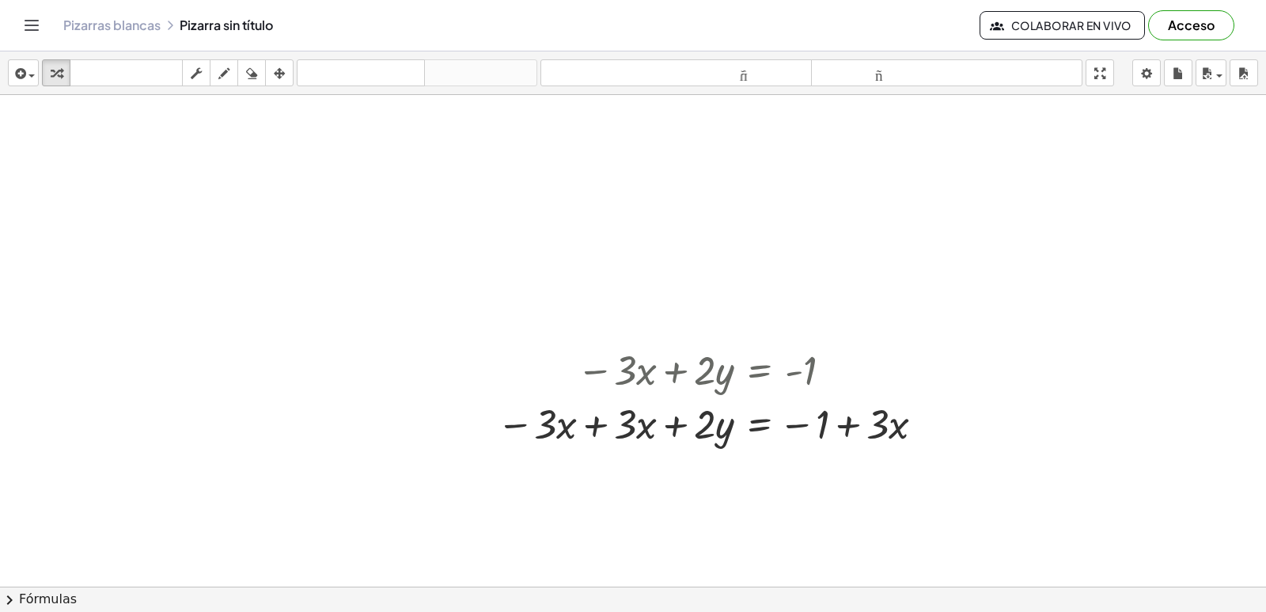
click at [1106, 147] on div "insertar Seleccione uno: Expresión matemática Función Texto Vídeo de YouTube Gr…" at bounding box center [633, 331] width 1266 height 560
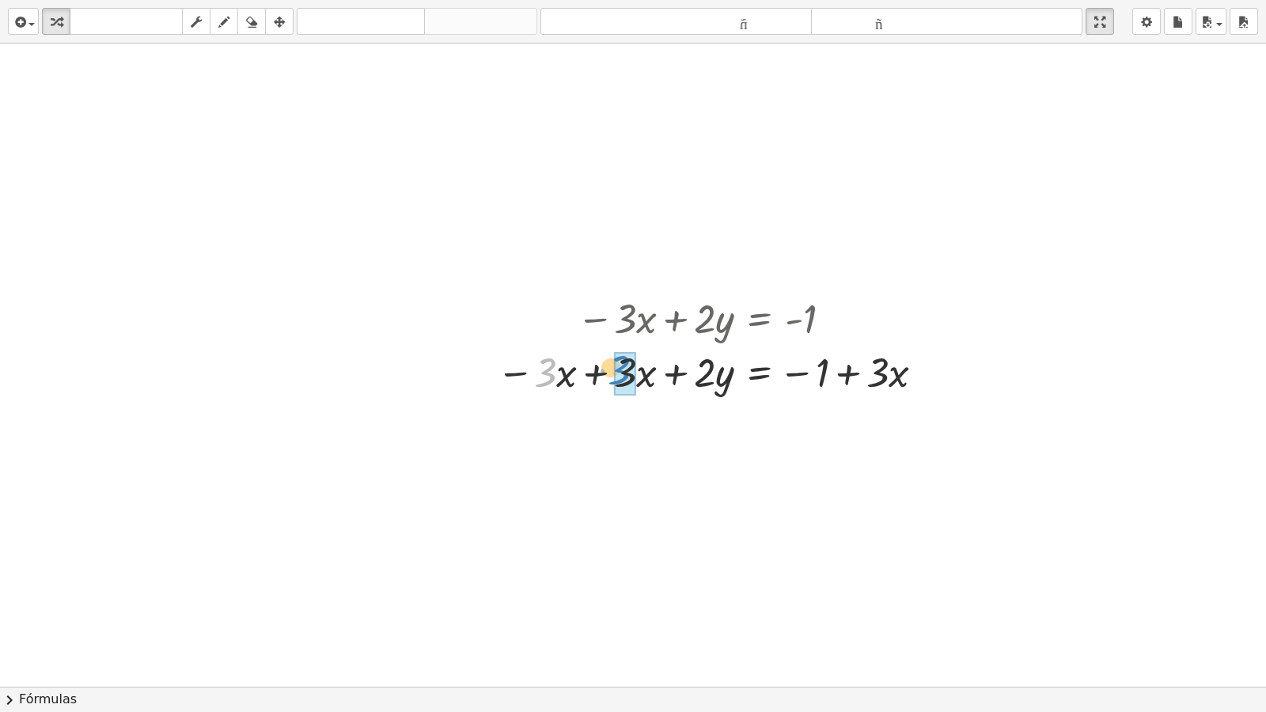
drag, startPoint x: 541, startPoint y: 389, endPoint x: 614, endPoint y: 386, distance: 73.6
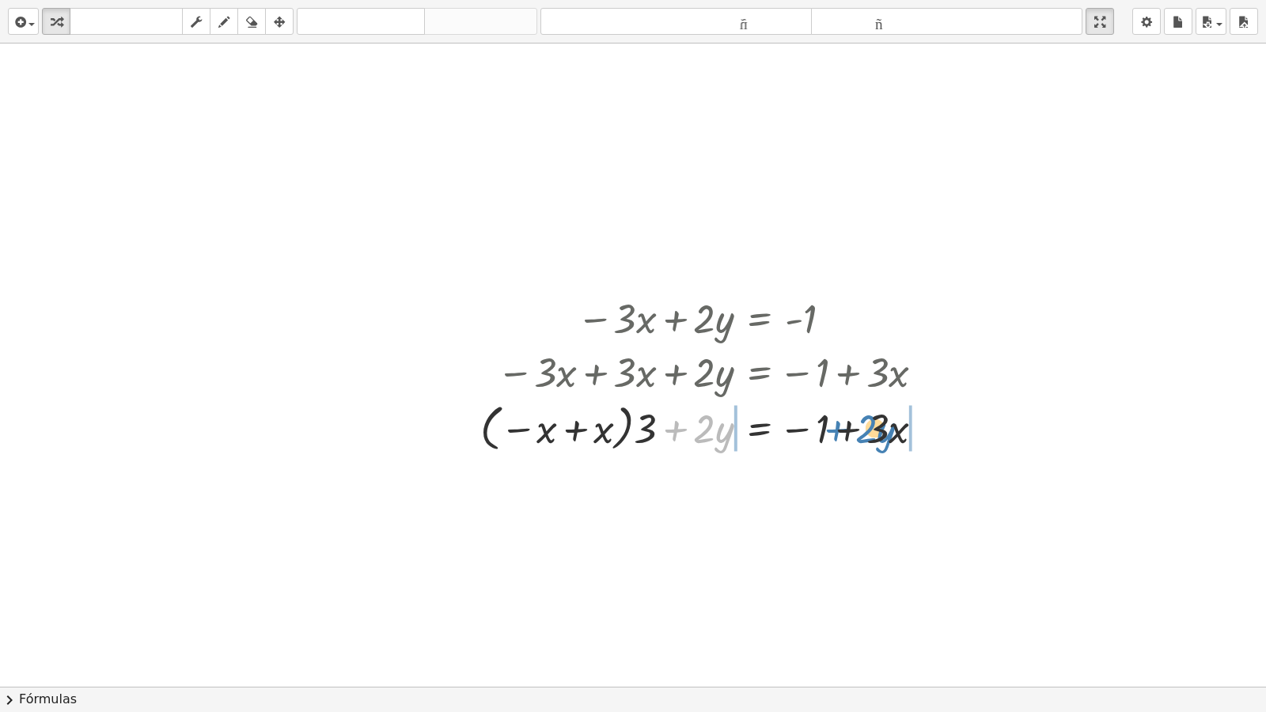
drag, startPoint x: 664, startPoint y: 424, endPoint x: 833, endPoint y: 420, distance: 168.6
click at [833, 420] on div at bounding box center [709, 427] width 473 height 58
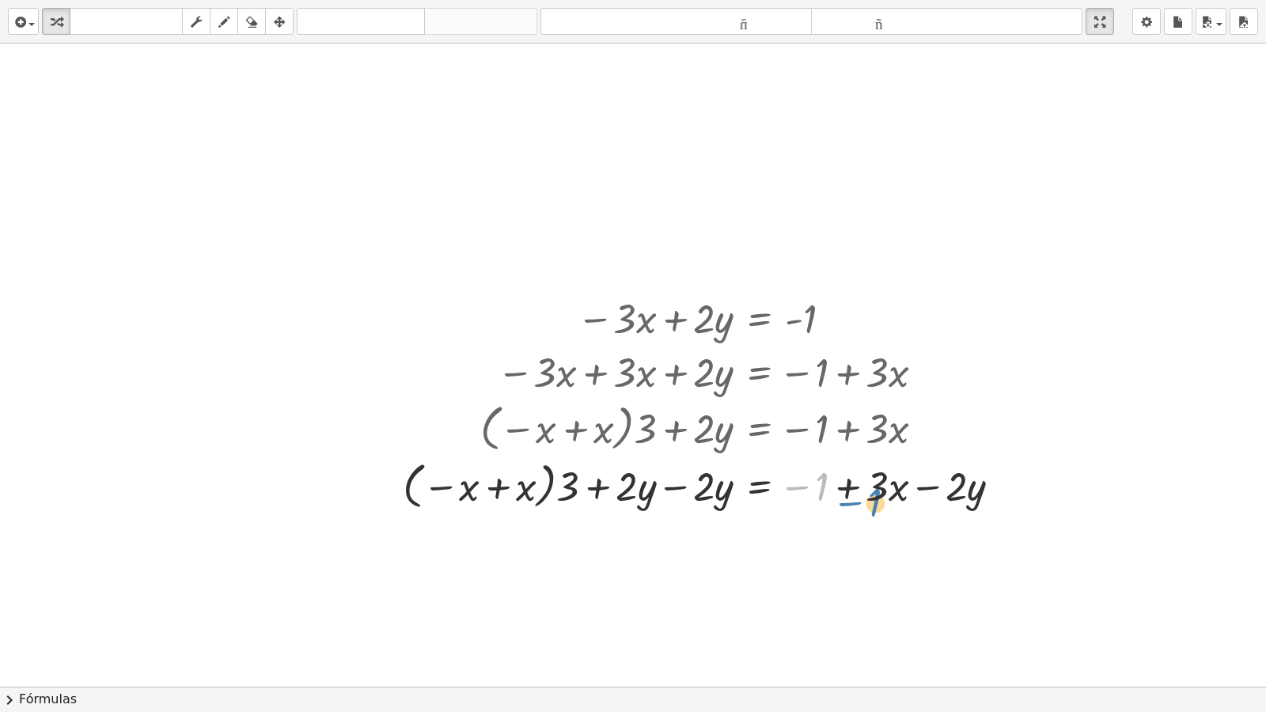
drag, startPoint x: 808, startPoint y: 479, endPoint x: 903, endPoint y: 499, distance: 97.2
click at [862, 490] on div at bounding box center [708, 485] width 627 height 58
drag, startPoint x: 882, startPoint y: 471, endPoint x: 823, endPoint y: 514, distance: 72.5
click at [834, 511] on div at bounding box center [708, 485] width 627 height 58
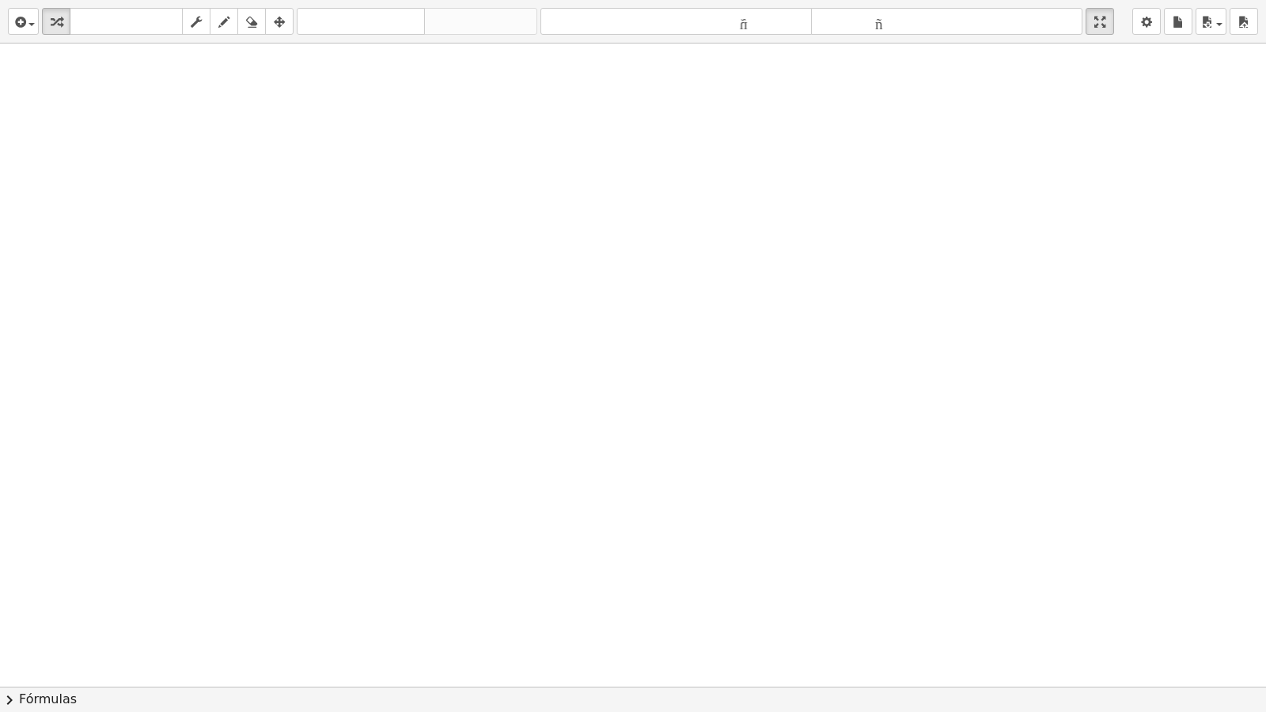
scroll to position [4679, 0]
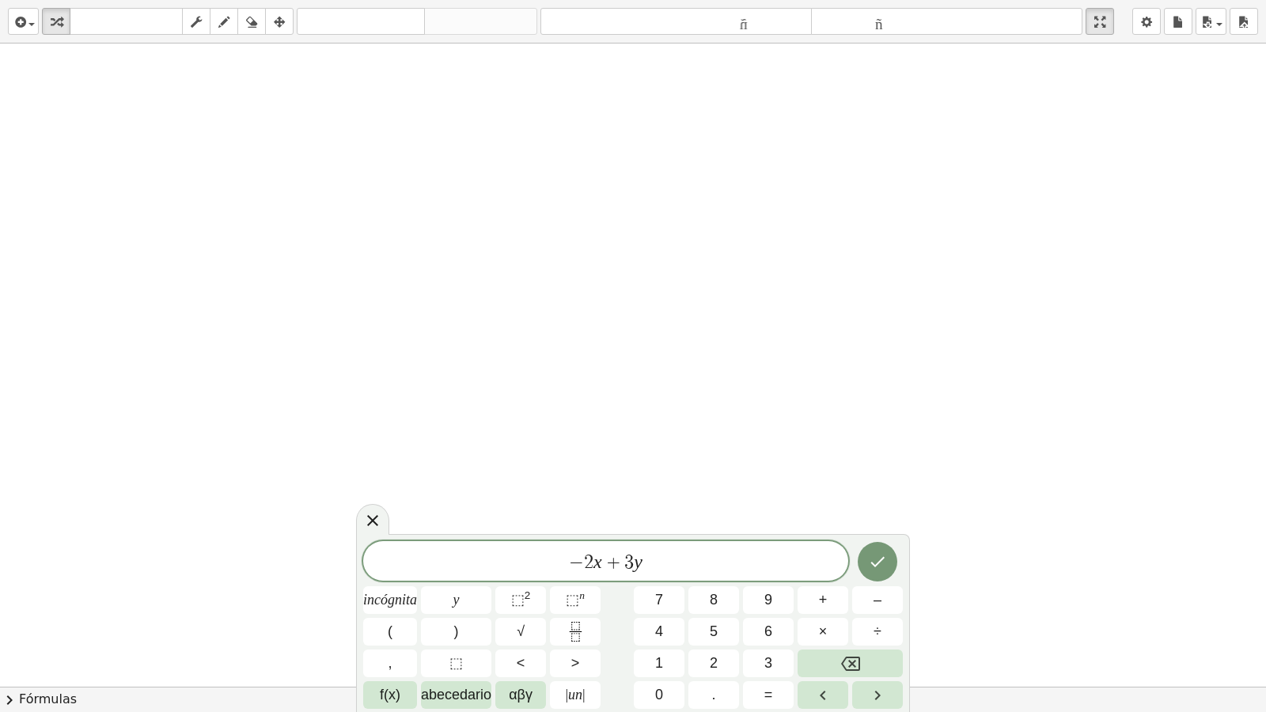
drag, startPoint x: 766, startPoint y: 678, endPoint x: 691, endPoint y: 710, distance: 81.9
click at [758, 611] on div "− 2 x + 3 y incógnita y ⬚ 2 ⬚ n 7 8 9 + – ( ) √ 4 5 6 × ÷ , ⬚ < > 1 2 3 f(x) ab…" at bounding box center [633, 625] width 540 height 168
click at [754, 611] on button "=" at bounding box center [768, 695] width 51 height 28
click at [721, 597] on button "8" at bounding box center [714, 600] width 51 height 28
click at [885, 562] on icon "Hecho" at bounding box center [877, 561] width 19 height 19
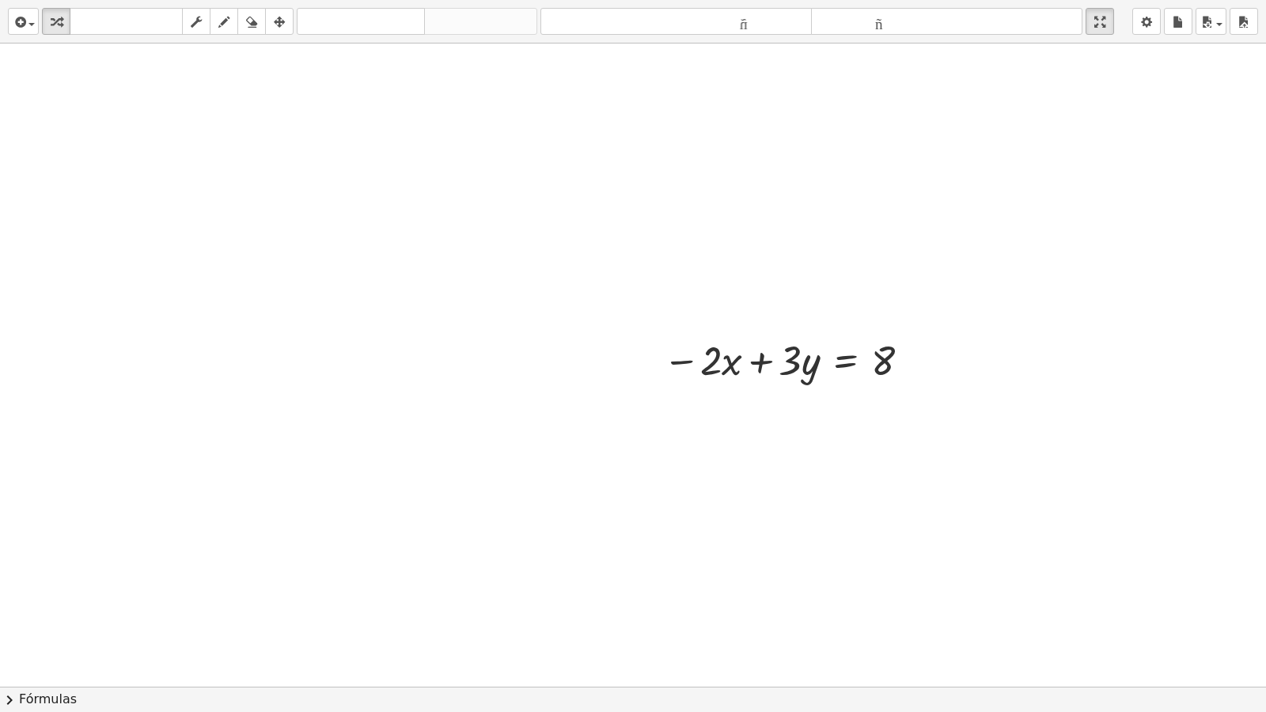
scroll to position [4917, 0]
drag, startPoint x: 648, startPoint y: 490, endPoint x: 654, endPoint y: 526, distance: 36.8
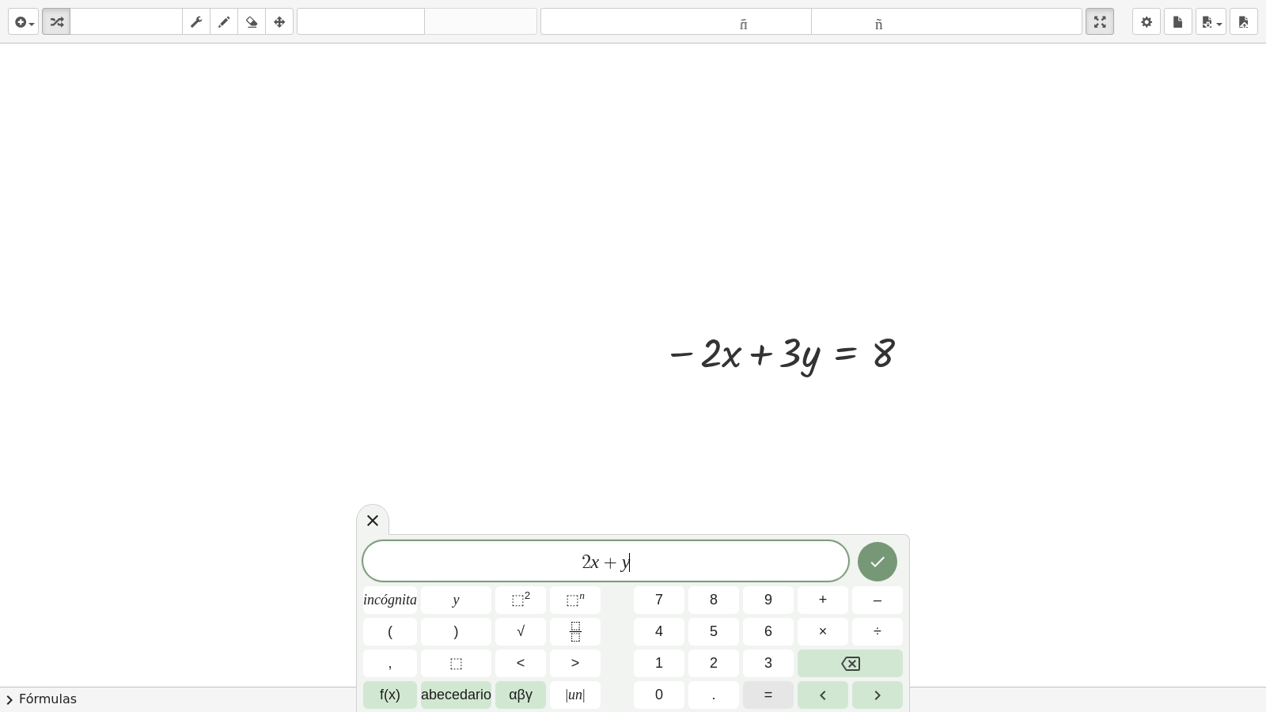
click at [753, 611] on button "=" at bounding box center [768, 695] width 51 height 28
click at [725, 604] on button "8" at bounding box center [714, 600] width 51 height 28
click at [865, 557] on button "Hecho" at bounding box center [878, 562] width 40 height 40
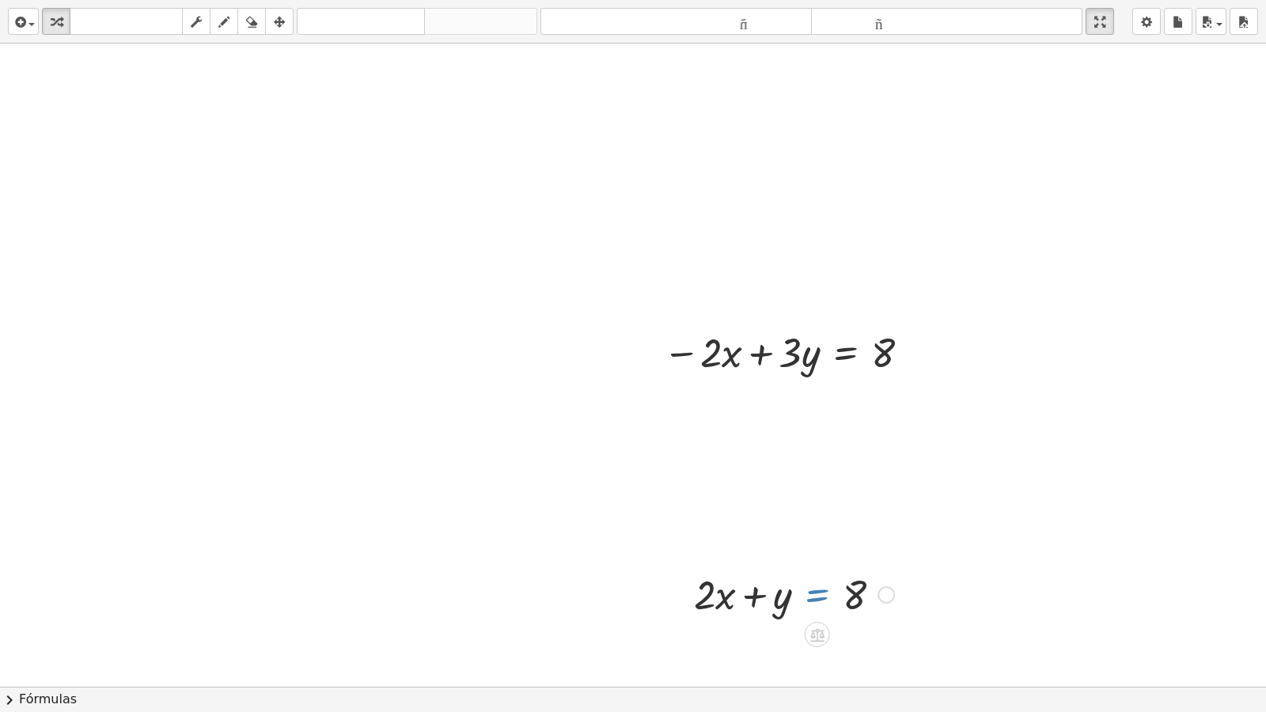
click at [809, 588] on div at bounding box center [794, 594] width 216 height 54
drag, startPoint x: 779, startPoint y: 597, endPoint x: 785, endPoint y: 433, distance: 164.0
click at [669, 611] on button "chevron_right Fórmulas" at bounding box center [633, 699] width 1266 height 25
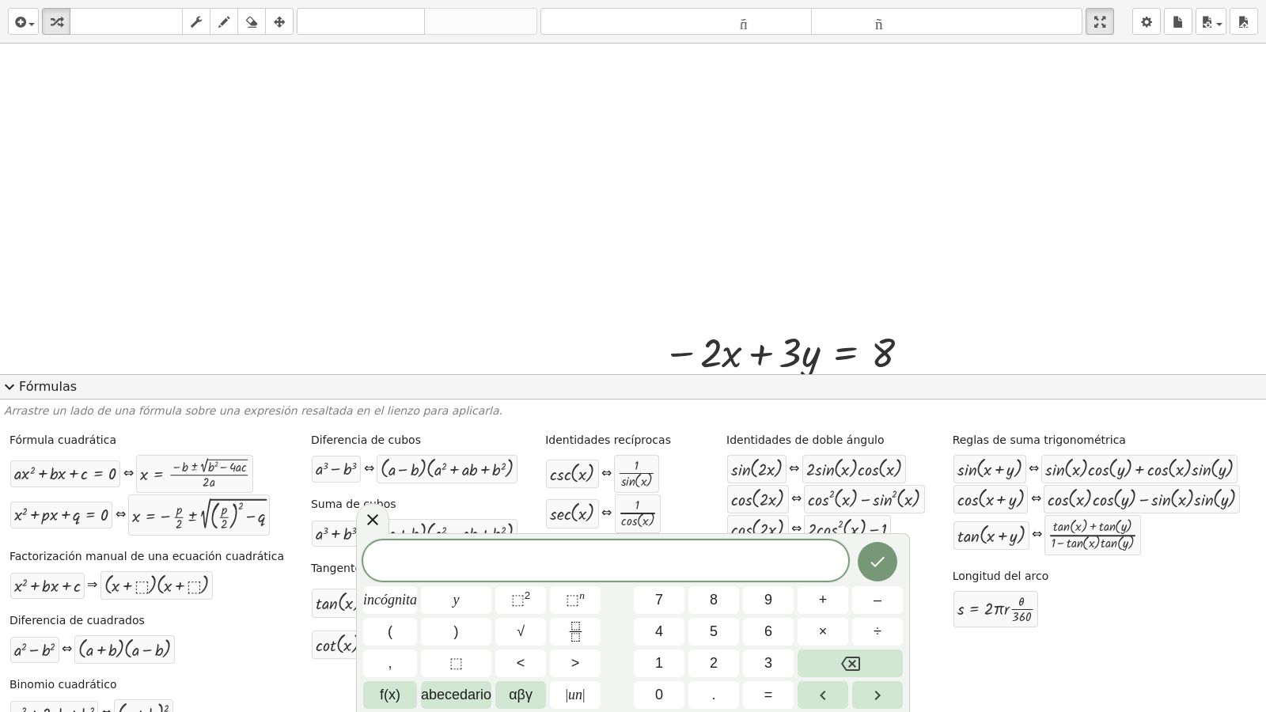
drag, startPoint x: 249, startPoint y: 287, endPoint x: 421, endPoint y: 189, distance: 198.1
drag, startPoint x: 421, startPoint y: 189, endPoint x: 760, endPoint y: 289, distance: 353.1
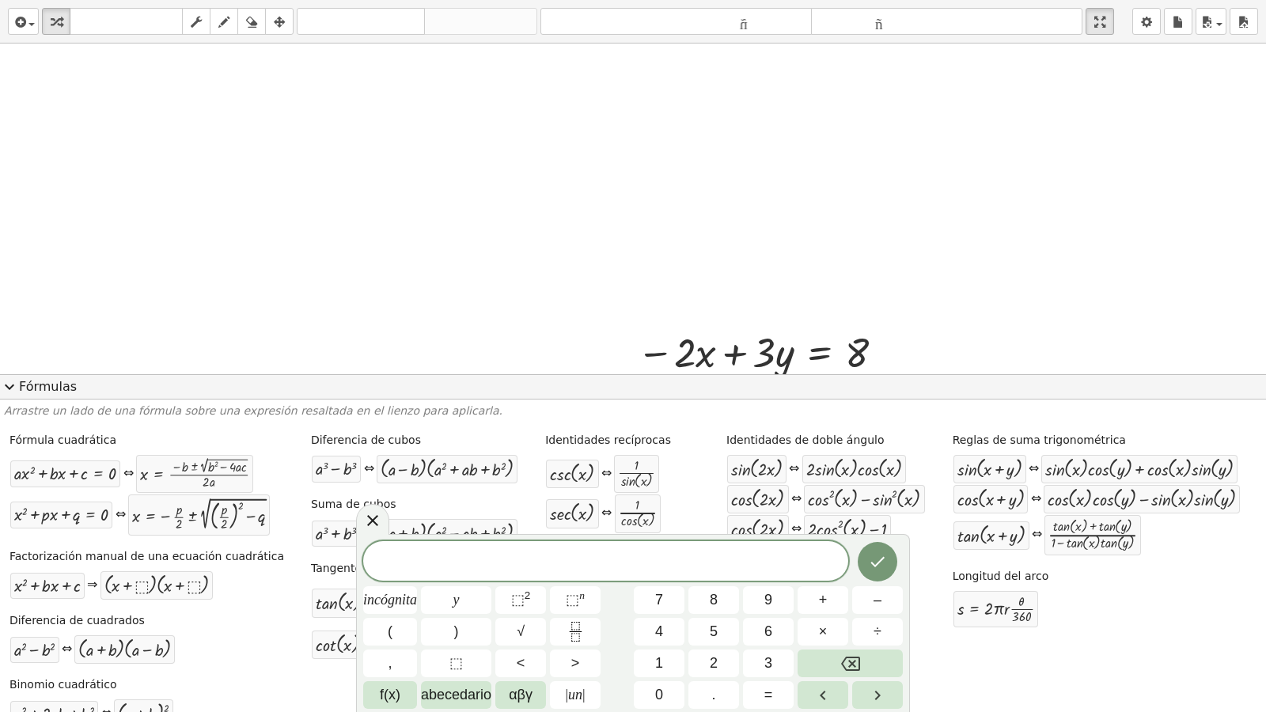
click at [2, 381] on span "expand_more" at bounding box center [9, 387] width 19 height 19
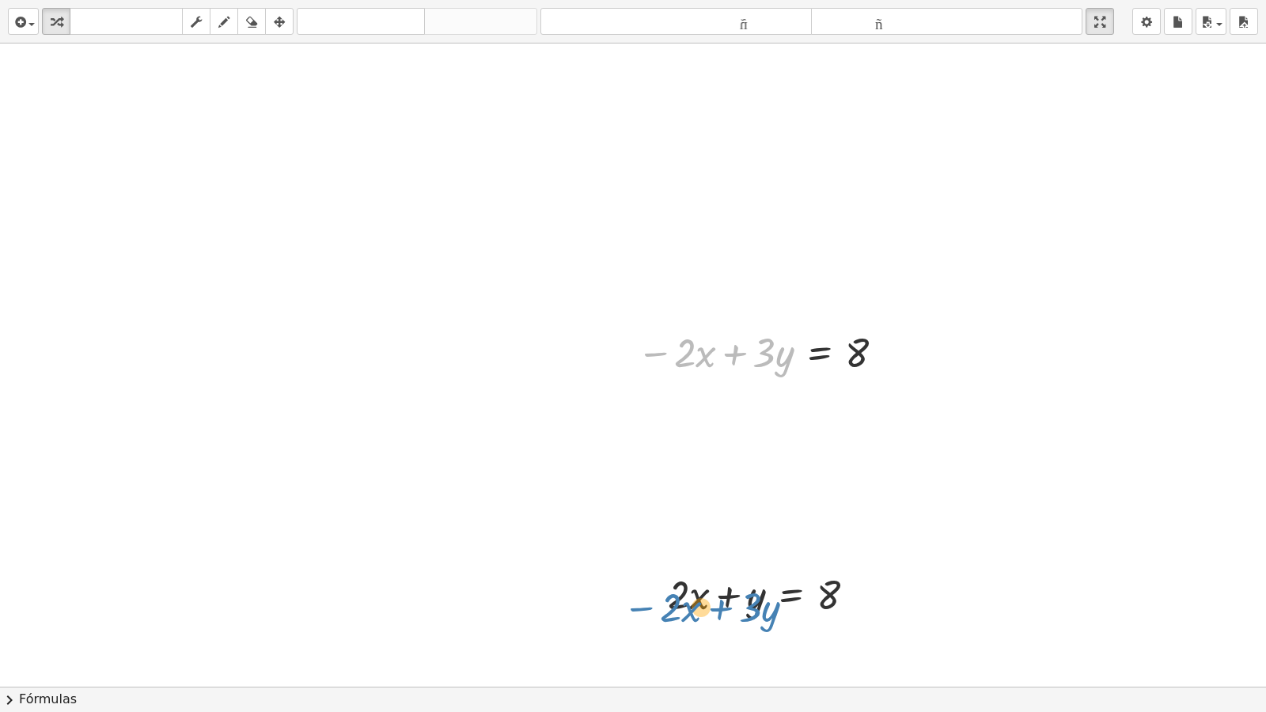
drag, startPoint x: 775, startPoint y: 493, endPoint x: 738, endPoint y: 598, distance: 111.6
drag, startPoint x: 808, startPoint y: 328, endPoint x: 798, endPoint y: 613, distance: 284.3
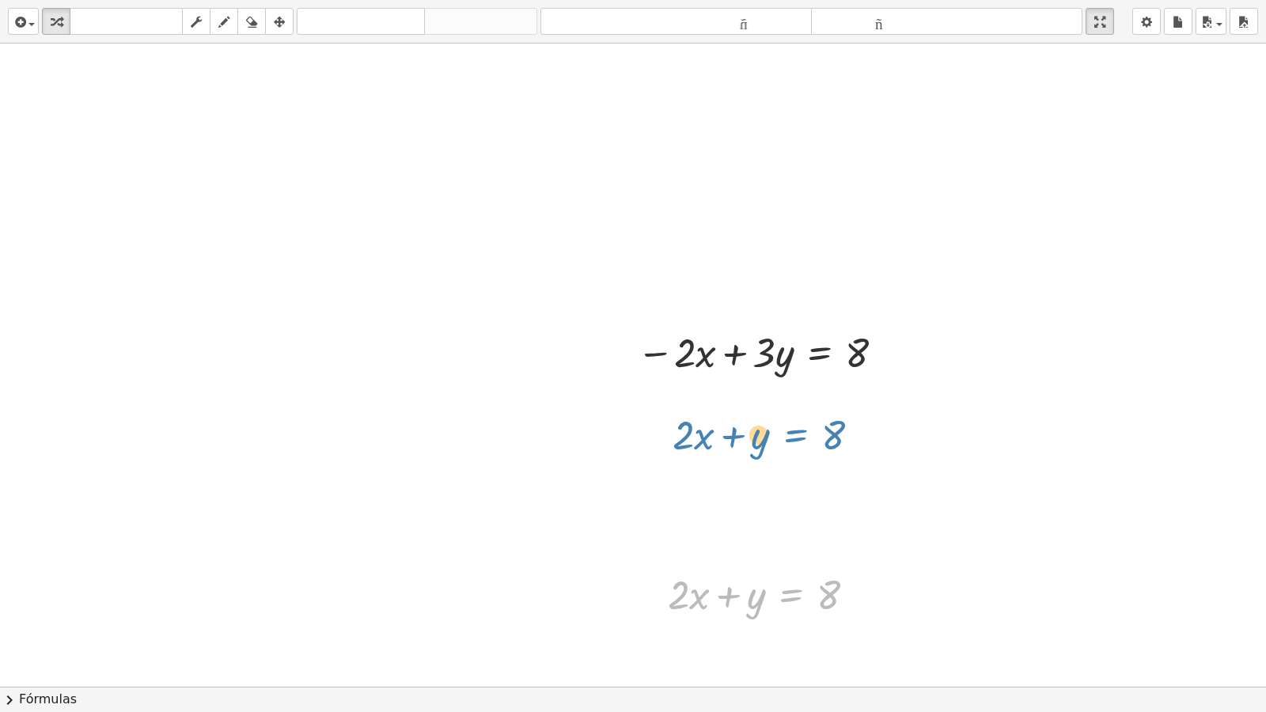
drag, startPoint x: 775, startPoint y: 602, endPoint x: 780, endPoint y: 441, distance: 160.7
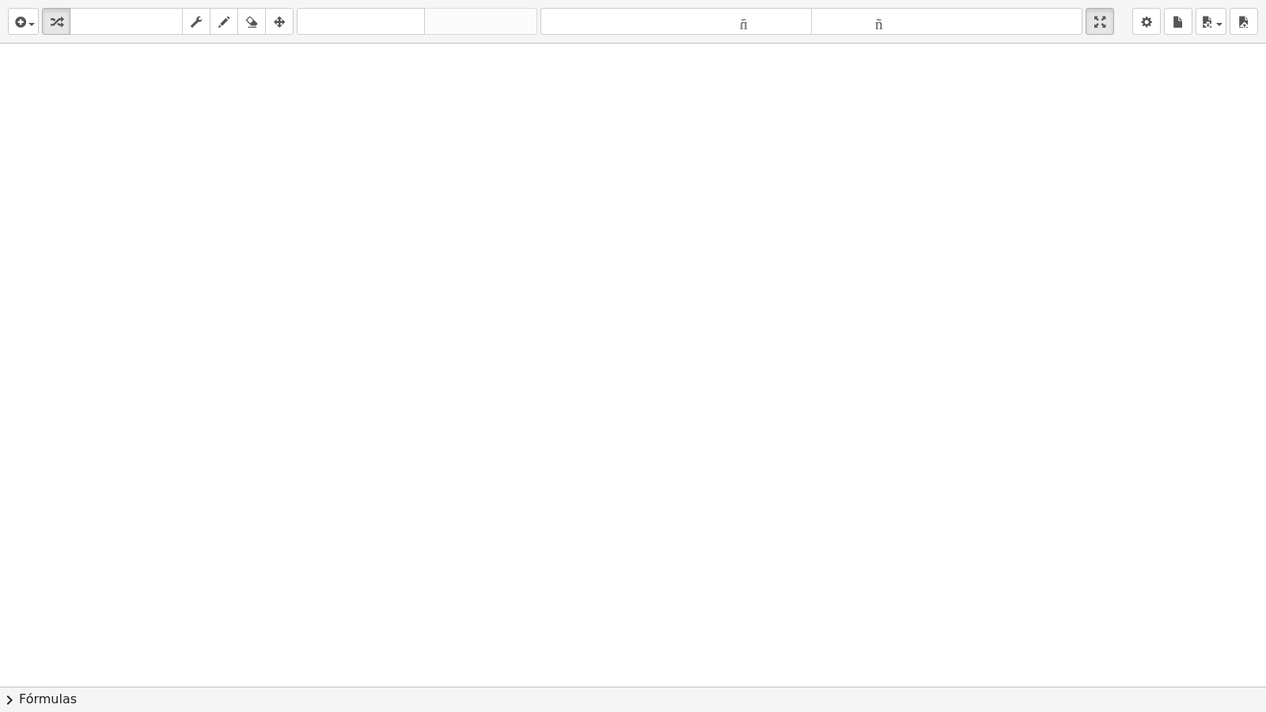
scroll to position [5476, 32]
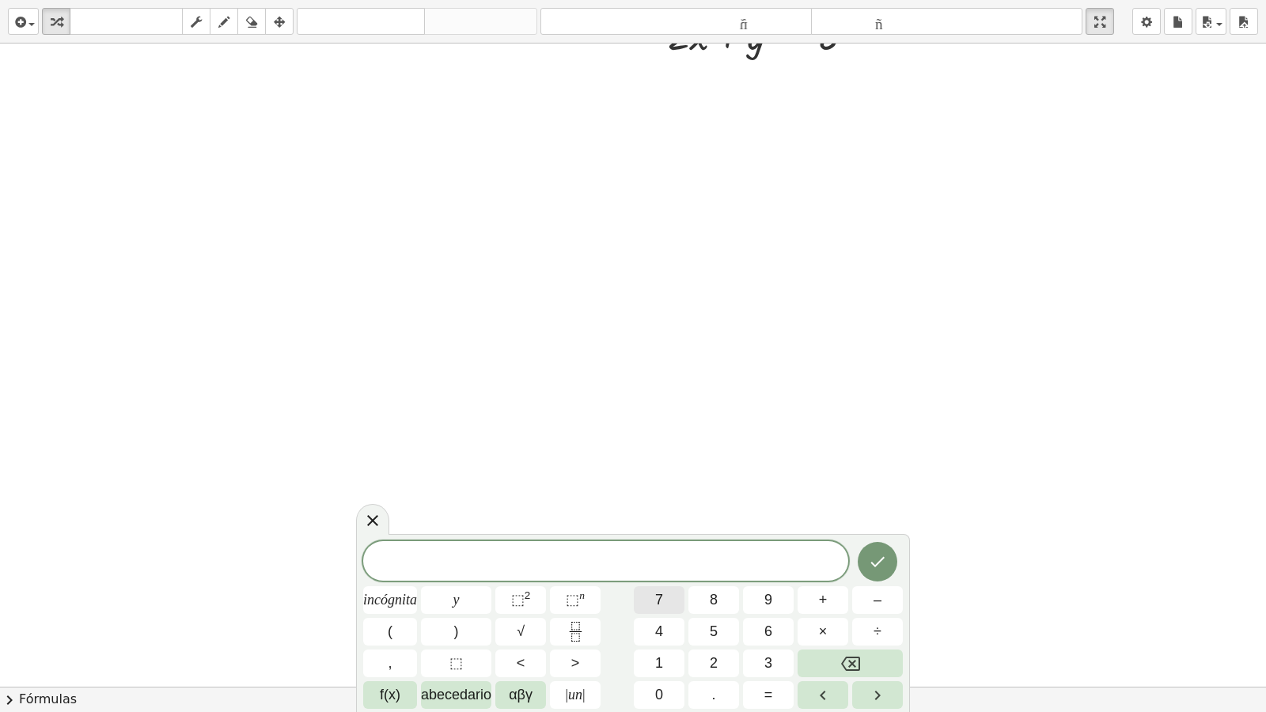
click at [657, 598] on font "7" at bounding box center [659, 600] width 8 height 16
click at [776, 611] on button "=" at bounding box center [768, 695] width 51 height 28
click at [888, 560] on button "Hecho" at bounding box center [878, 562] width 40 height 40
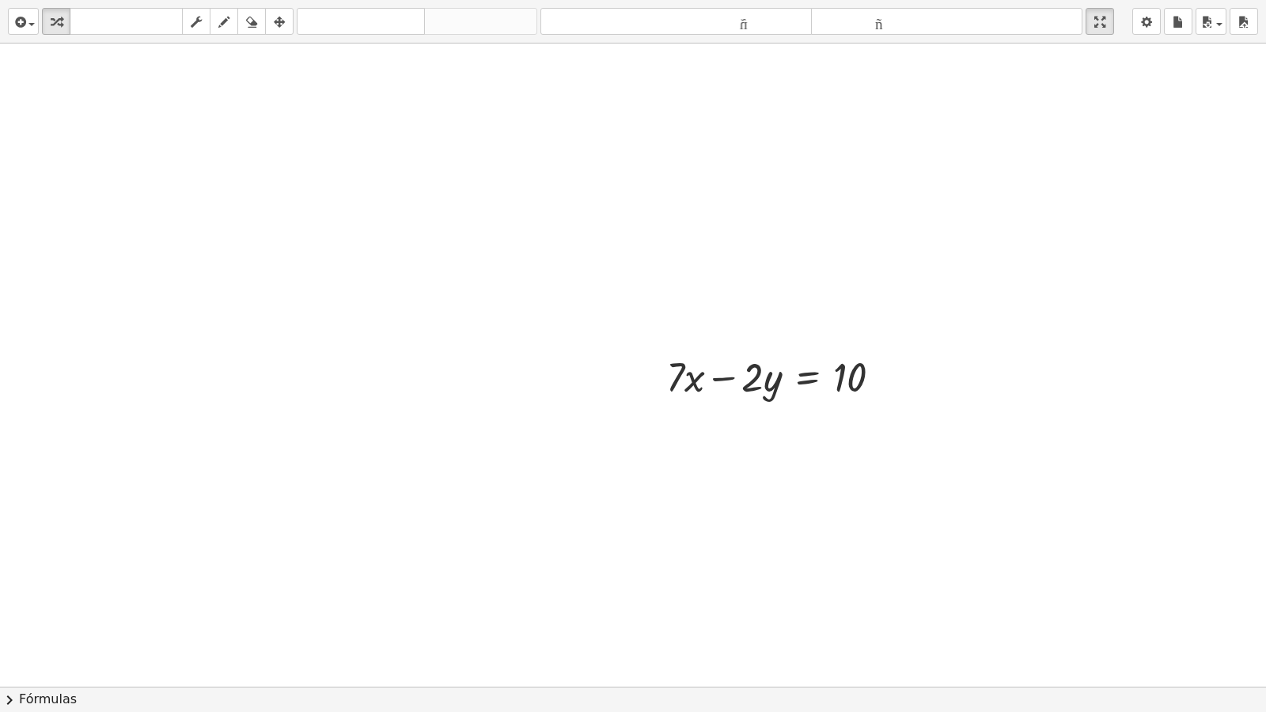
scroll to position [5635, 32]
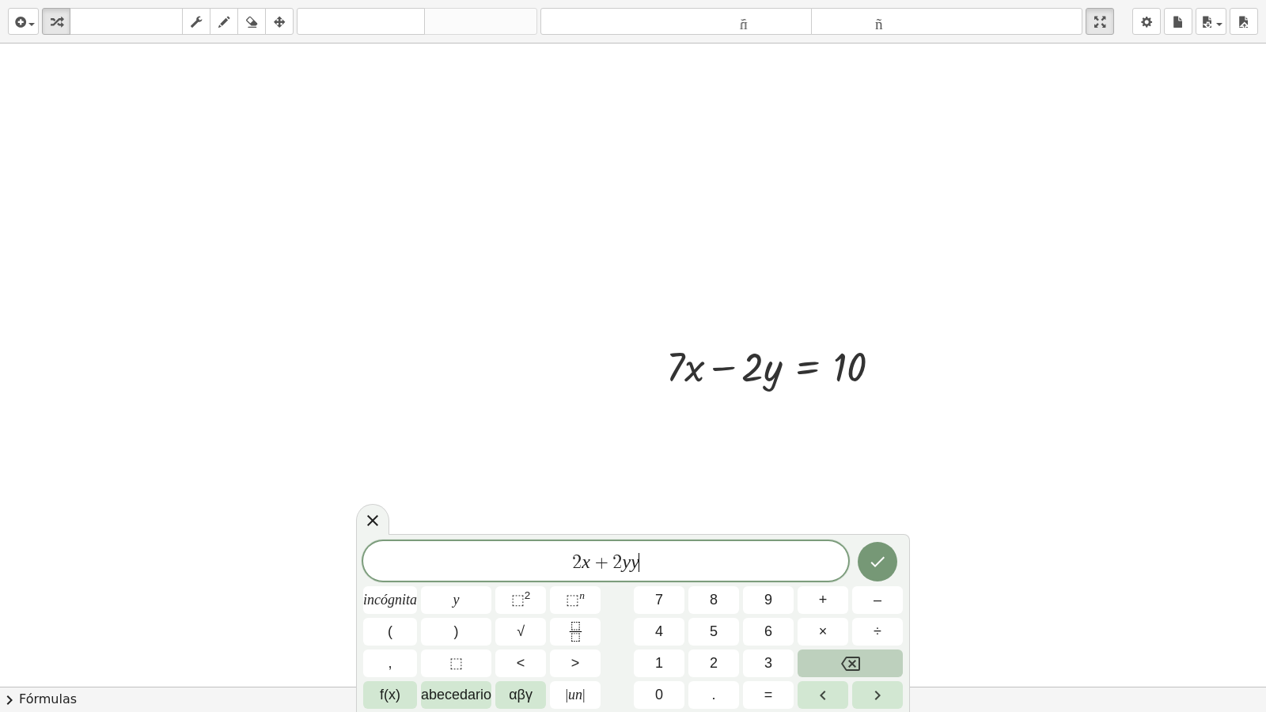
click at [807, 611] on button "Retroceso" at bounding box center [850, 664] width 105 height 28
click at [788, 611] on button "=" at bounding box center [768, 695] width 51 height 28
click at [886, 557] on icon "Hecho" at bounding box center [877, 561] width 19 height 19
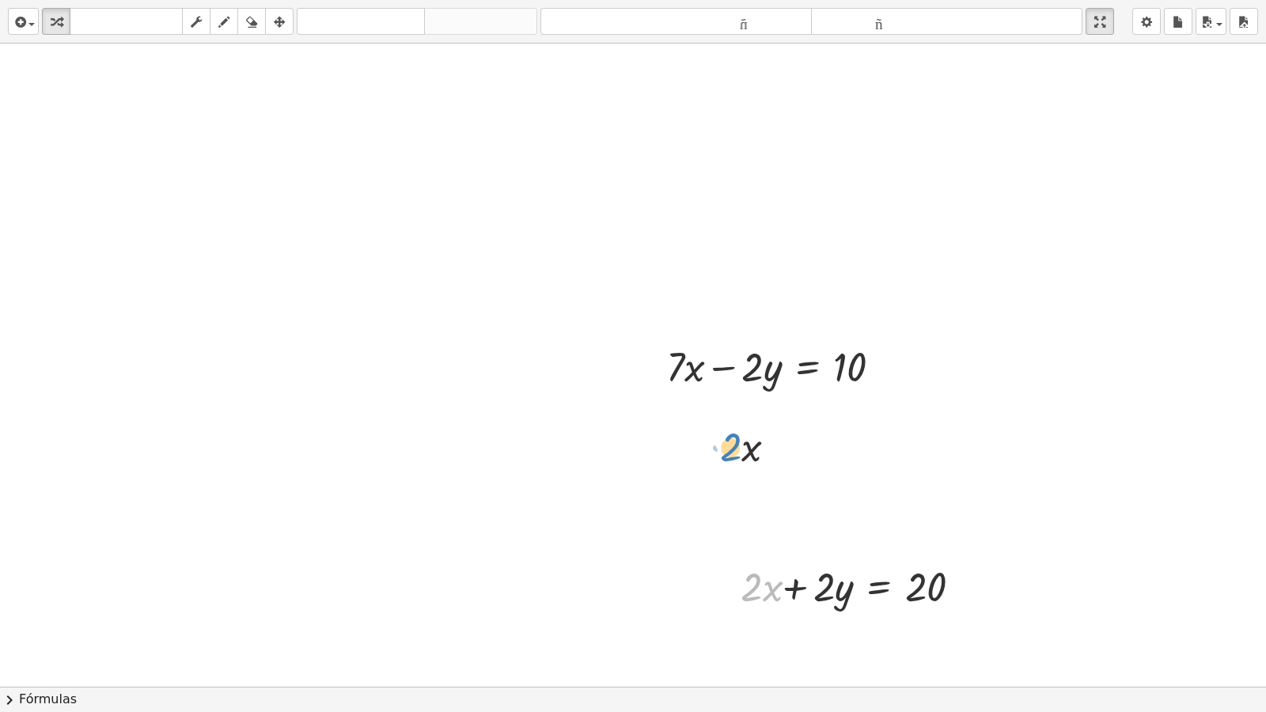
drag, startPoint x: 734, startPoint y: 455, endPoint x: 704, endPoint y: 427, distance: 40.9
drag, startPoint x: 693, startPoint y: 420, endPoint x: 681, endPoint y: 471, distance: 51.9
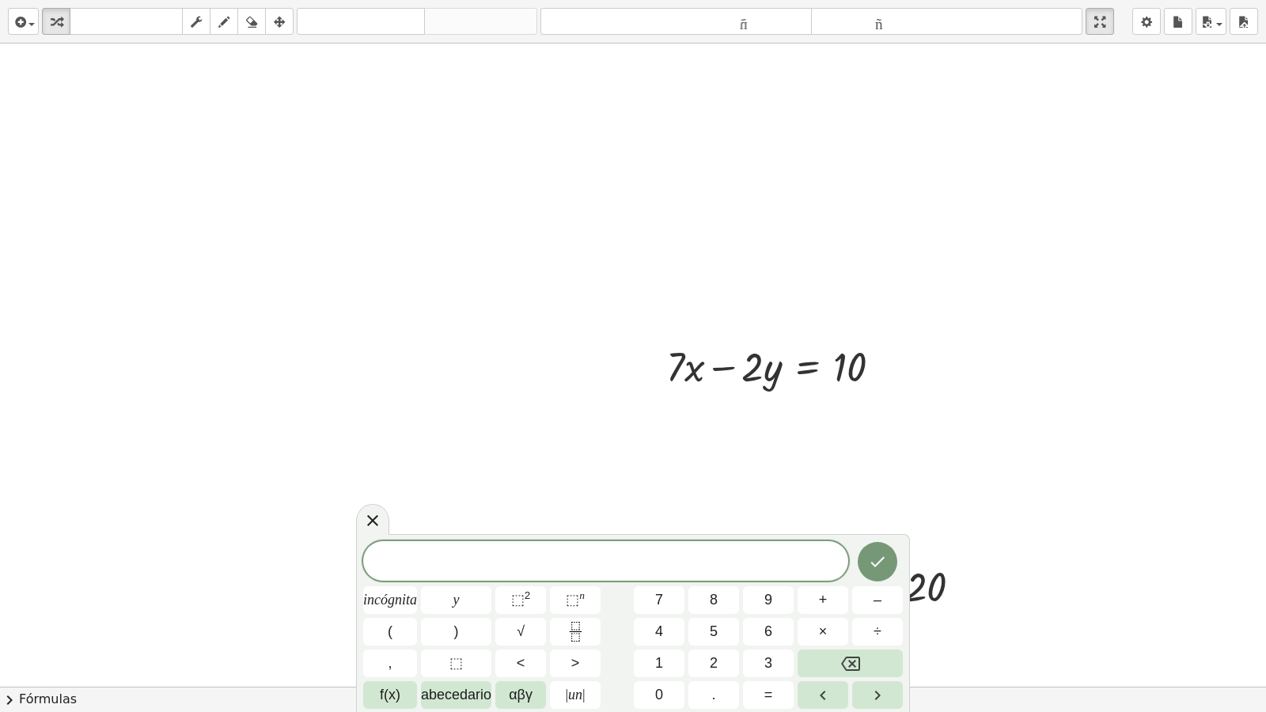
drag, startPoint x: 716, startPoint y: 451, endPoint x: 696, endPoint y: 435, distance: 26.0
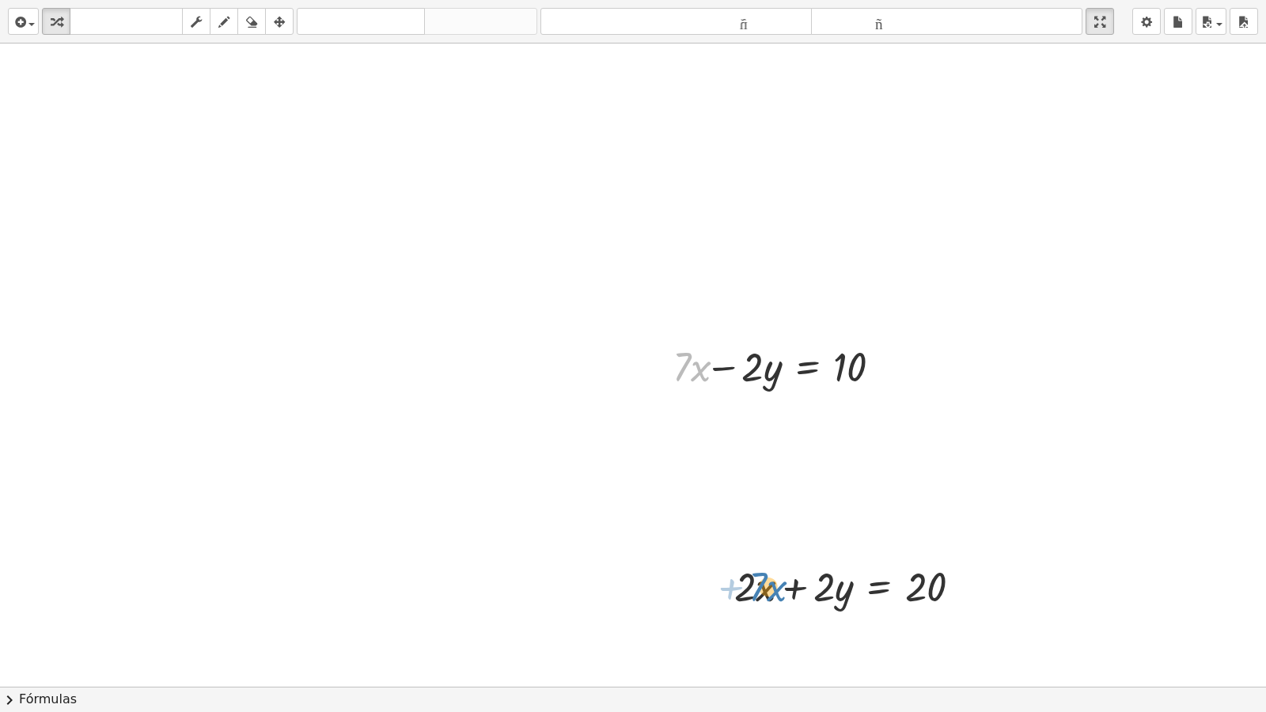
drag, startPoint x: 693, startPoint y: 359, endPoint x: 773, endPoint y: 583, distance: 238.1
click at [879, 611] on icon at bounding box center [879, 627] width 17 height 17
click at [1111, 0] on html "Actividades matemáticas fáciles de comprender Empezar Banco de actividades Trab…" at bounding box center [633, 356] width 1266 height 712
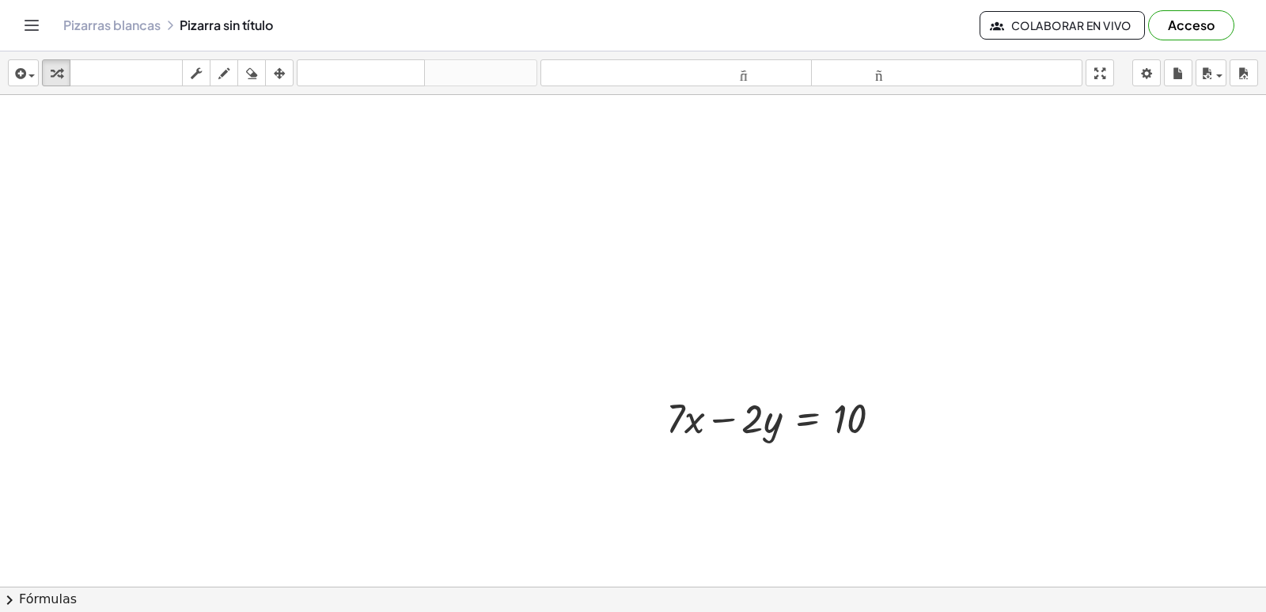
drag, startPoint x: 1099, startPoint y: 74, endPoint x: 1110, endPoint y: 169, distance: 95.5
click at [1099, 142] on div "insertar Seleccione uno: Expresión matemática Función Texto Vídeo de YouTube Gr…" at bounding box center [633, 331] width 1266 height 560
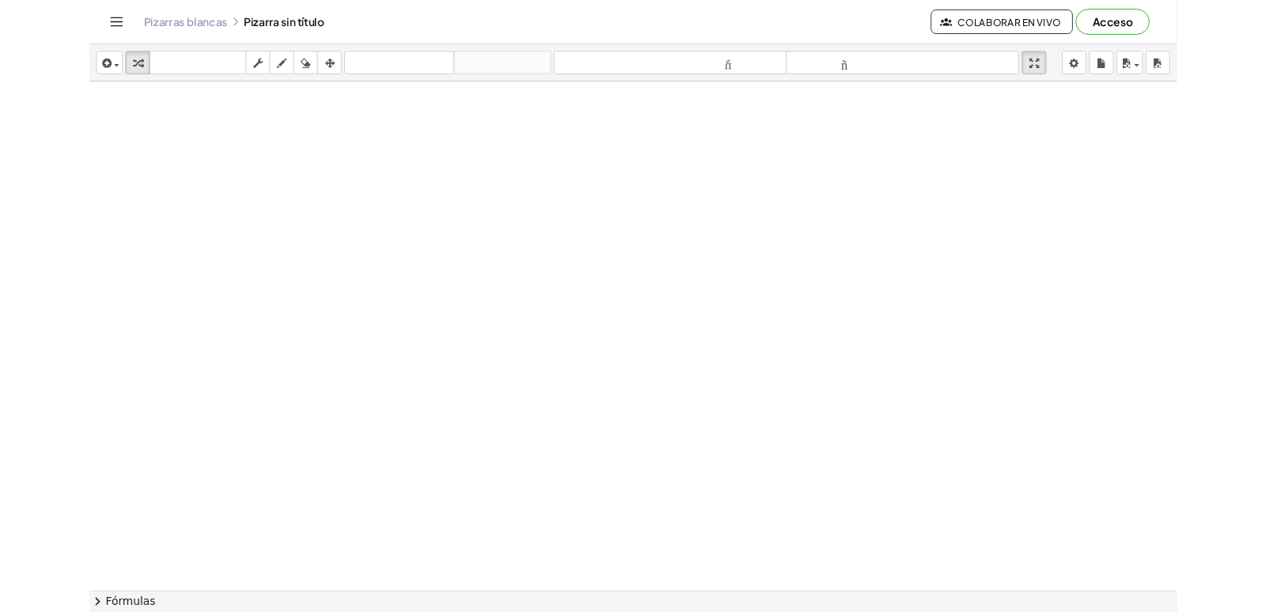
scroll to position [6684, 32]
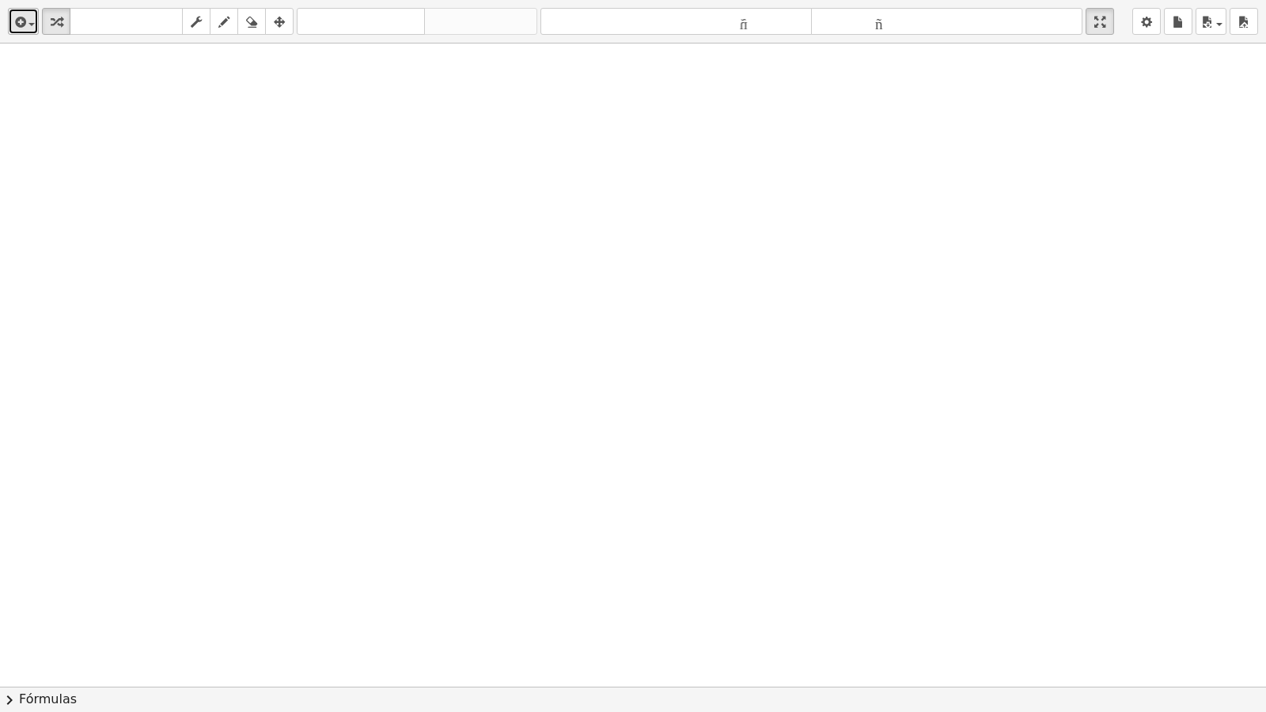
click at [14, 21] on icon "button" at bounding box center [19, 22] width 14 height 19
